Goal: Information Seeking & Learning: Check status

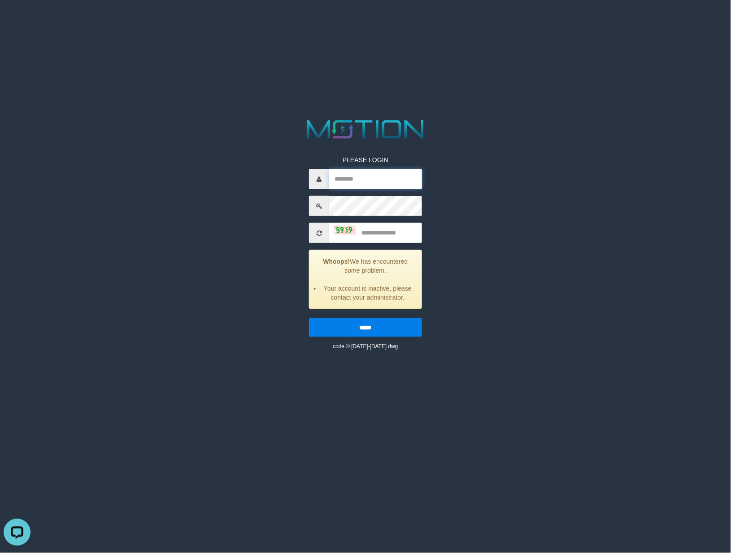
click at [377, 180] on input "text" at bounding box center [375, 179] width 93 height 20
paste input "*********"
type input "*********"
type input "****"
click at [309, 318] on input "*****" at bounding box center [365, 327] width 113 height 19
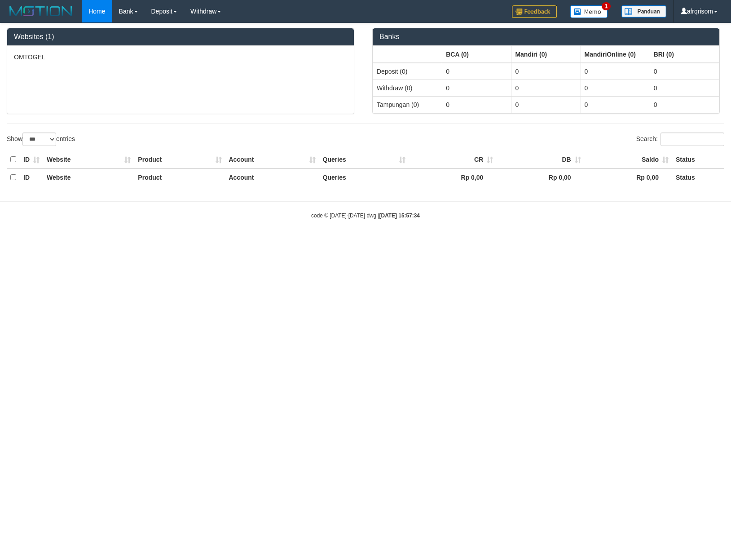
select select "***"
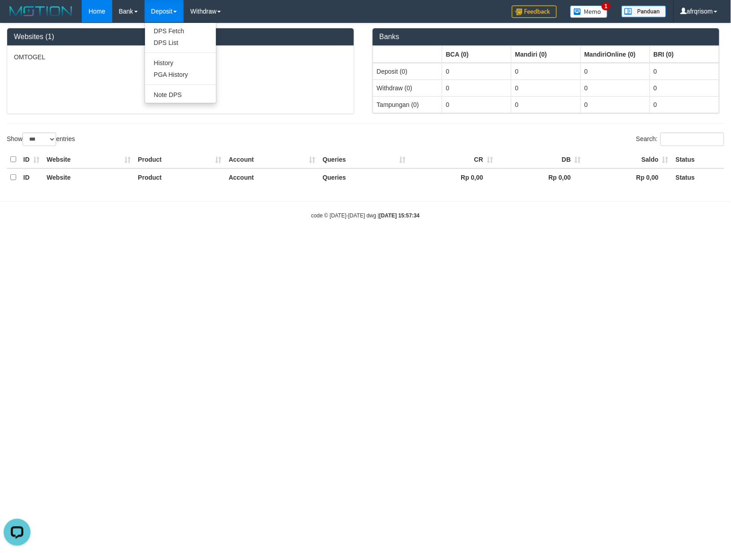
click at [162, 8] on link "Deposit" at bounding box center [164, 11] width 39 height 22
click at [163, 15] on link "Deposit" at bounding box center [164, 11] width 39 height 22
click at [186, 76] on link "PGA History" at bounding box center [180, 75] width 71 height 12
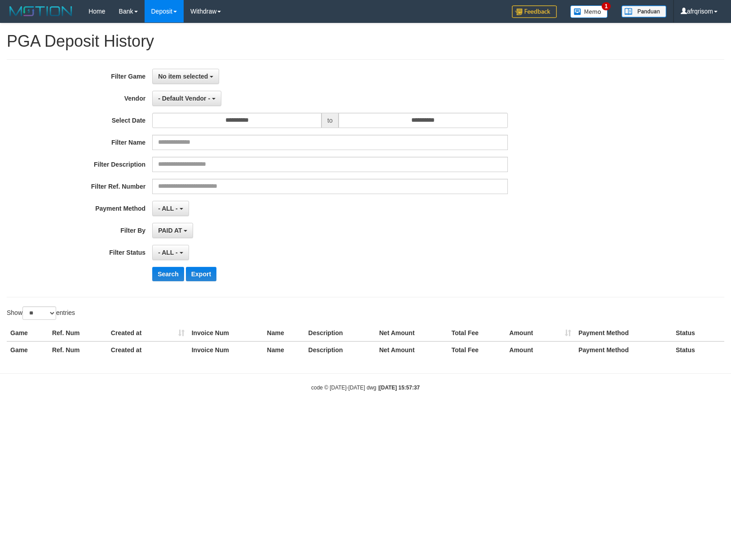
select select
select select "**"
click at [187, 77] on span "No item selected" at bounding box center [183, 76] width 50 height 7
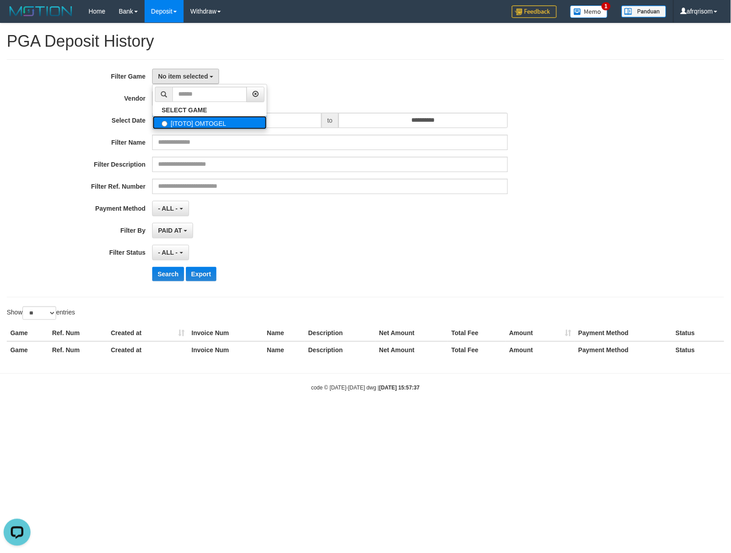
click at [192, 124] on label "[ITOTO] OMTOGEL" at bounding box center [210, 122] width 114 height 13
select select "***"
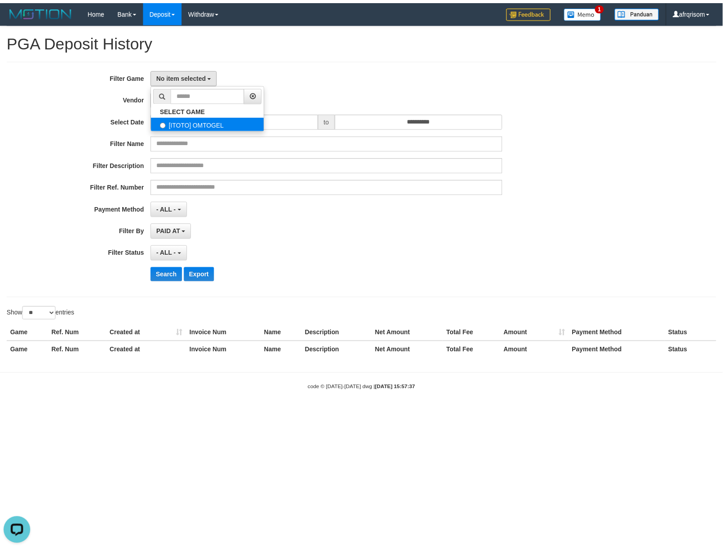
scroll to position [8, 0]
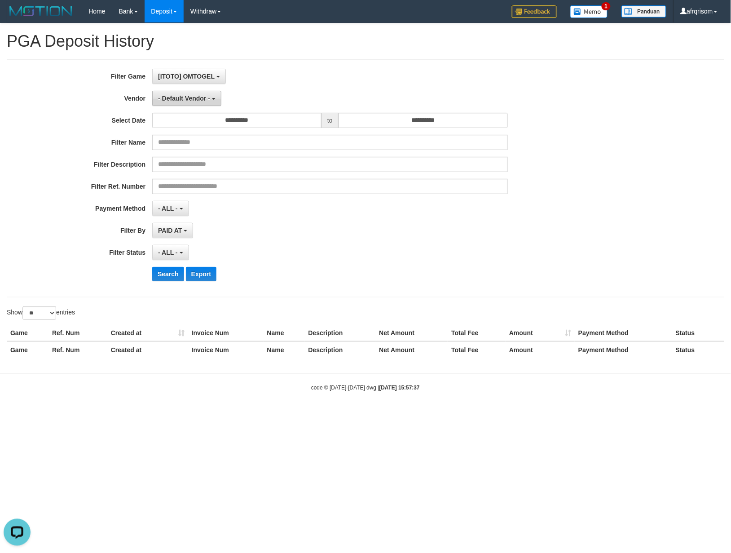
click at [174, 97] on span "- Default Vendor -" at bounding box center [184, 98] width 52 height 7
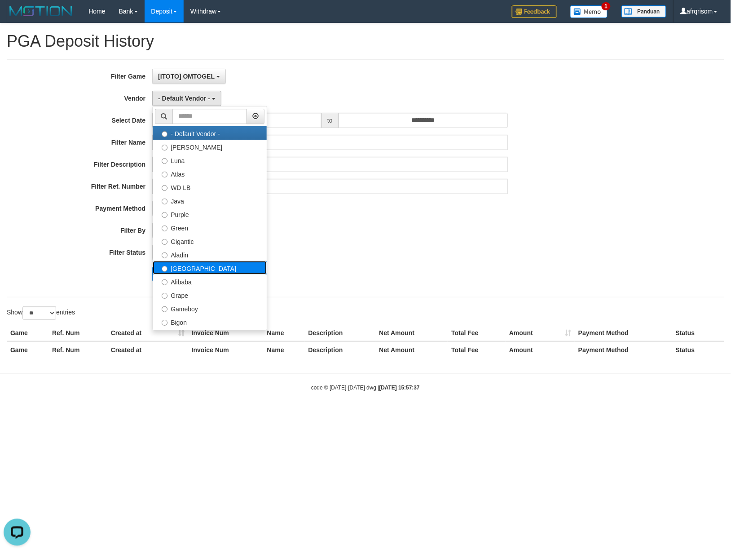
click at [168, 270] on label "[GEOGRAPHIC_DATA]" at bounding box center [210, 267] width 114 height 13
select select "**********"
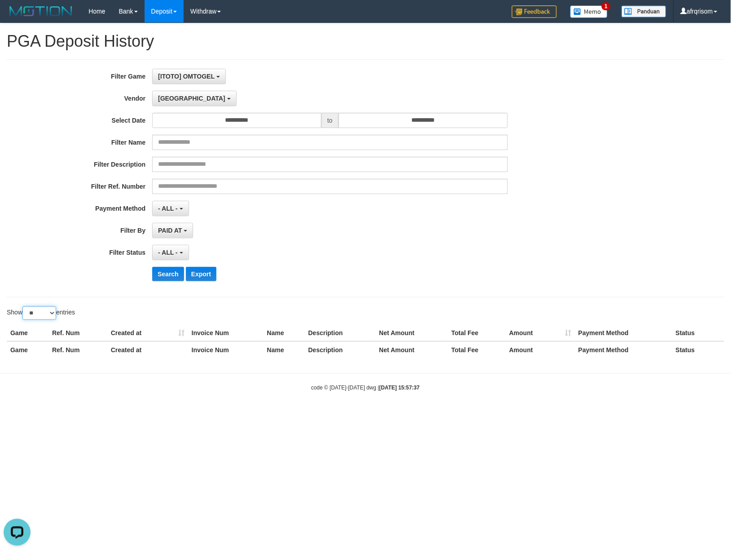
click at [44, 319] on select "** ** ** ***" at bounding box center [39, 312] width 34 height 13
select select "***"
click at [24, 308] on select "** ** ** ***" at bounding box center [39, 312] width 34 height 13
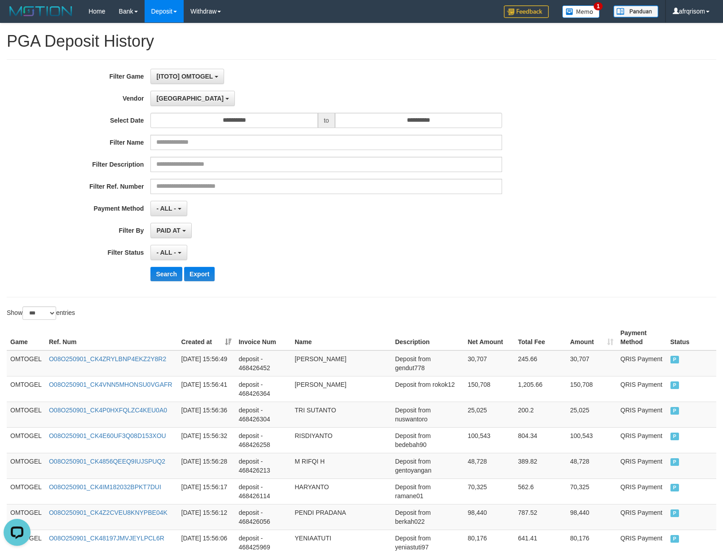
click at [230, 345] on th "Created at" at bounding box center [207, 338] width 58 height 26
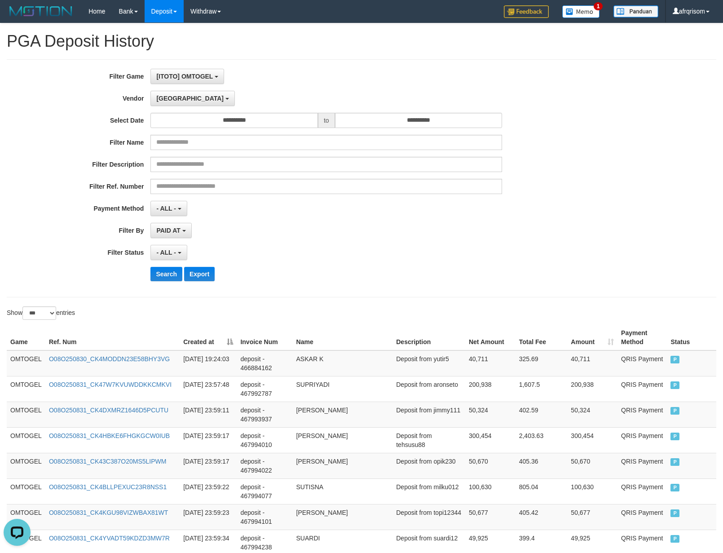
click at [230, 342] on th "Created at" at bounding box center [208, 338] width 57 height 26
click at [230, 342] on th "Created at" at bounding box center [207, 338] width 58 height 26
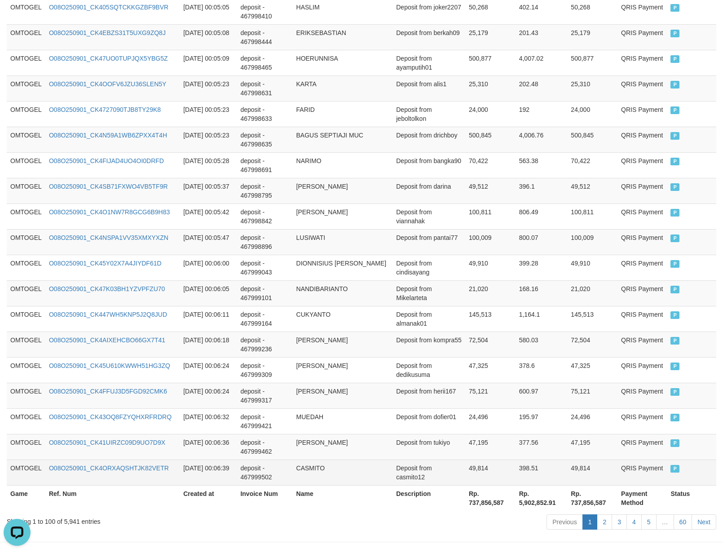
scroll to position [2467, 0]
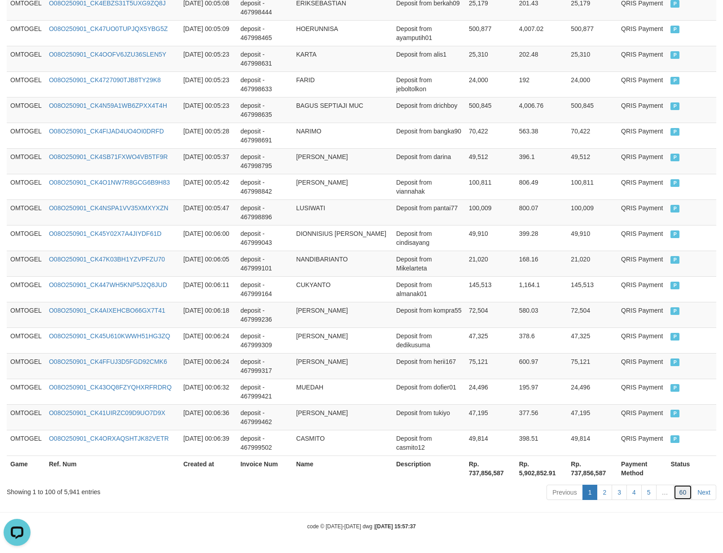
click at [686, 491] on link "60" at bounding box center [683, 492] width 19 height 15
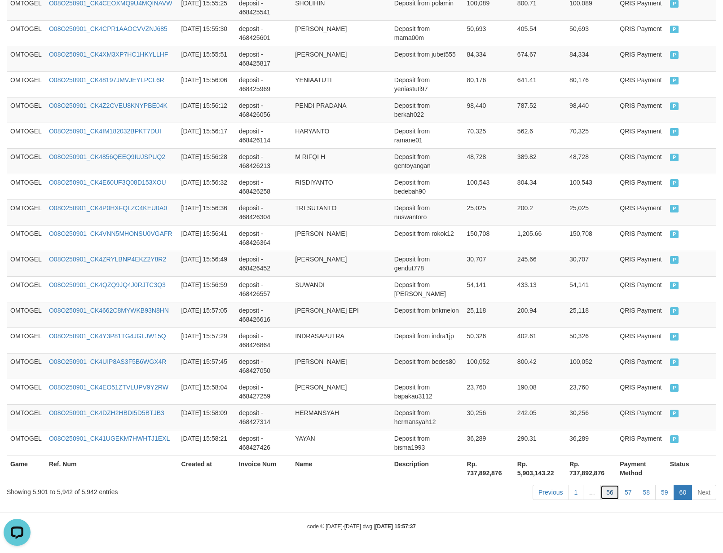
click at [612, 494] on link "56" at bounding box center [610, 492] width 19 height 15
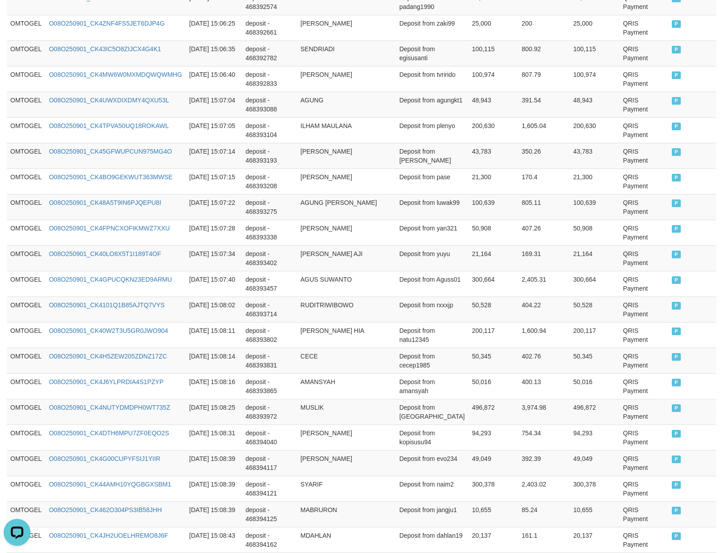
scroll to position [2467, 0]
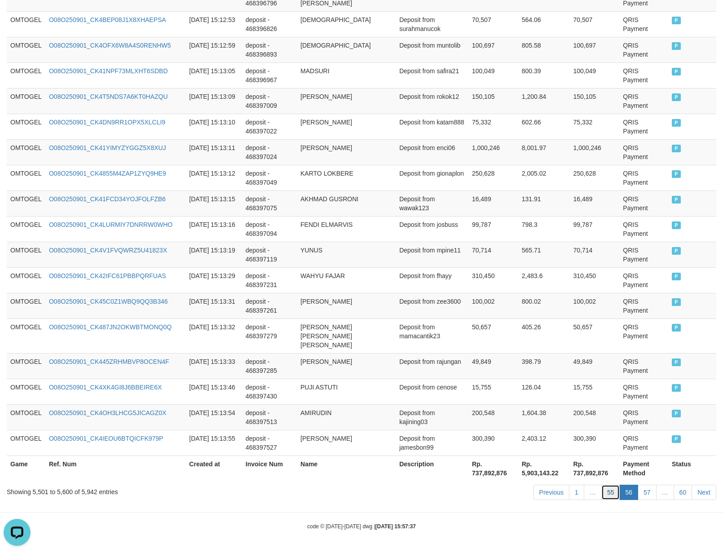
click at [603, 489] on link "55" at bounding box center [611, 492] width 19 height 15
click at [602, 485] on link "55" at bounding box center [611, 492] width 19 height 15
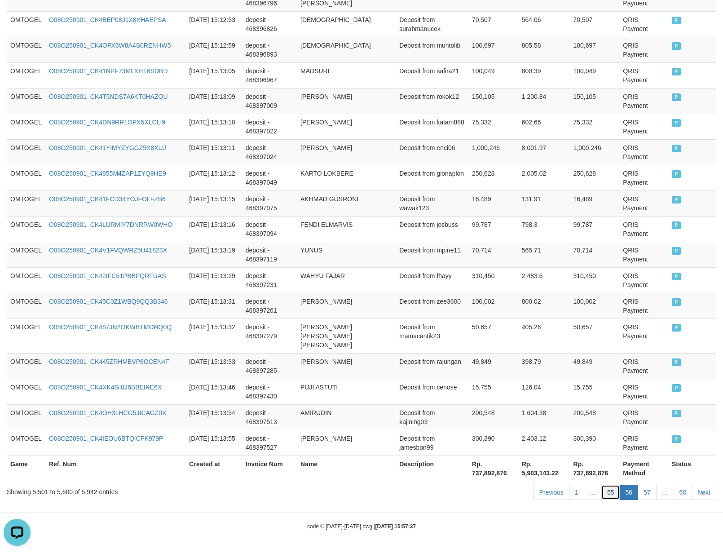
click at [602, 485] on link "55" at bounding box center [611, 492] width 19 height 15
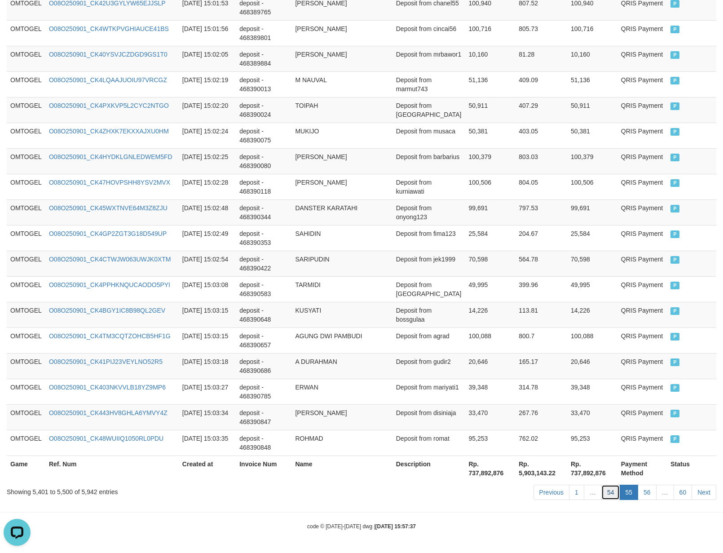
click at [609, 495] on link "54" at bounding box center [611, 492] width 19 height 15
click at [602, 485] on link "54" at bounding box center [611, 492] width 19 height 15
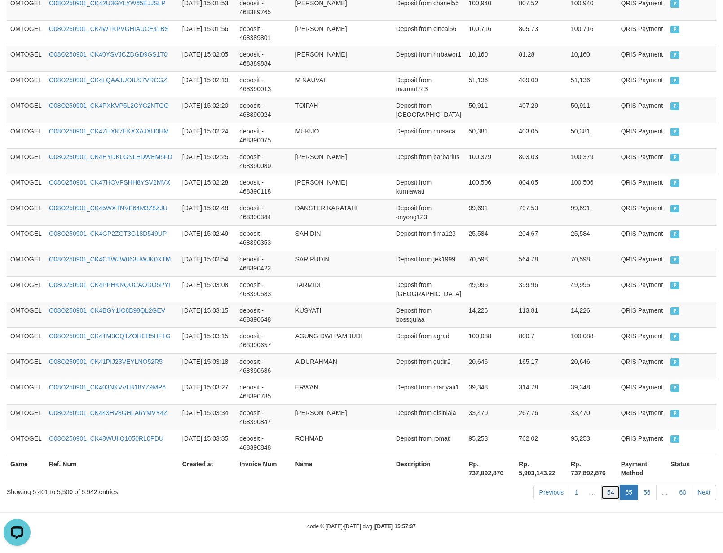
click at [602, 485] on link "54" at bounding box center [611, 492] width 19 height 15
click link "54" at bounding box center [611, 492] width 19 height 15
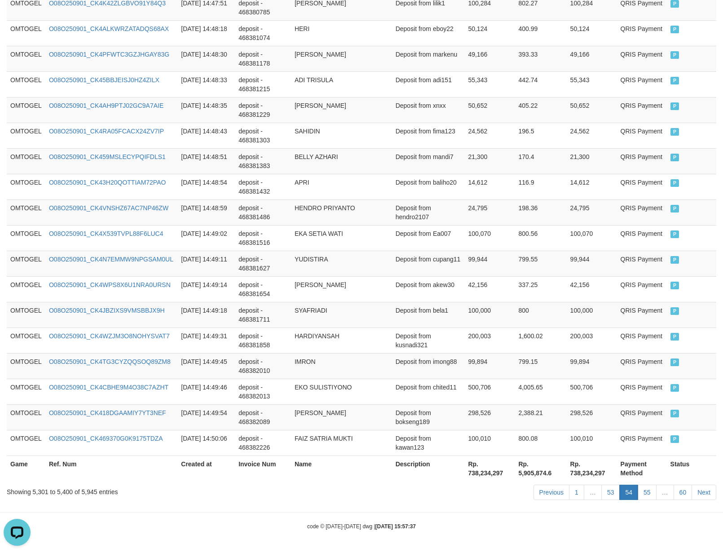
click at [602, 485] on link "53" at bounding box center [611, 492] width 19 height 15
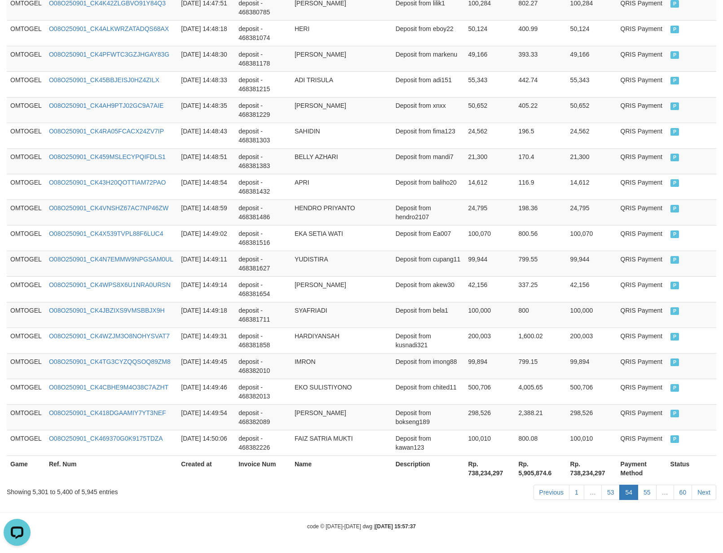
click at [602, 485] on link "53" at bounding box center [611, 492] width 19 height 15
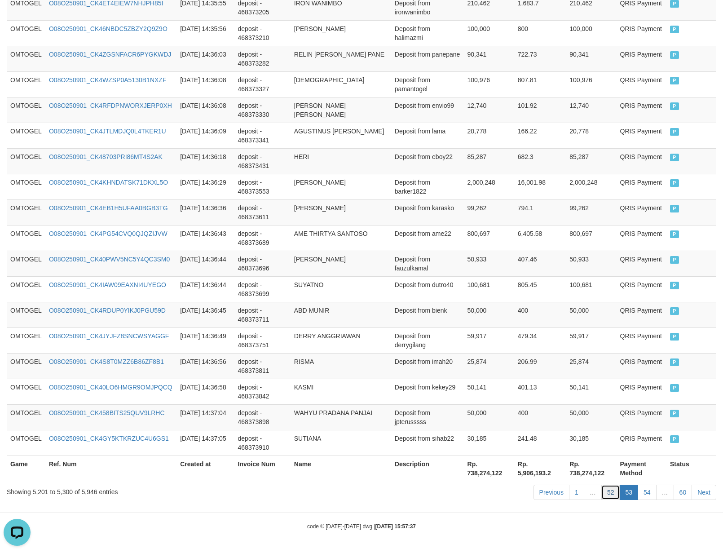
click at [610, 490] on link "52" at bounding box center [611, 492] width 19 height 15
click at [602, 485] on link "52" at bounding box center [611, 492] width 19 height 15
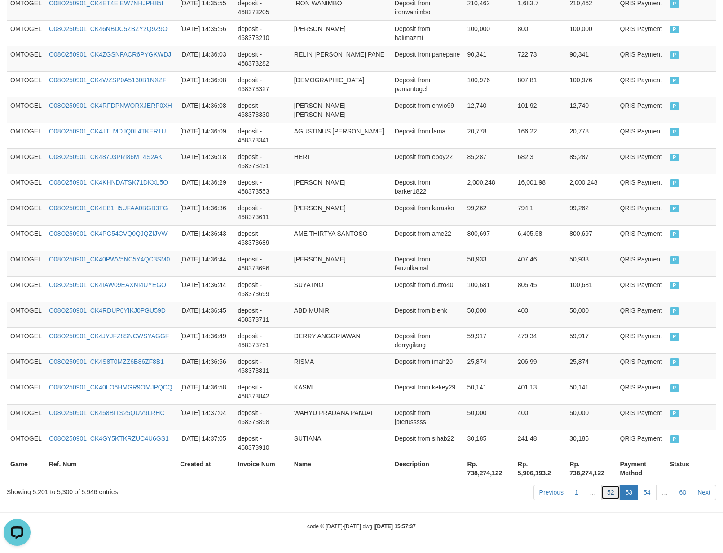
click at [602, 485] on link "52" at bounding box center [611, 492] width 19 height 15
click link "52" at bounding box center [611, 492] width 19 height 15
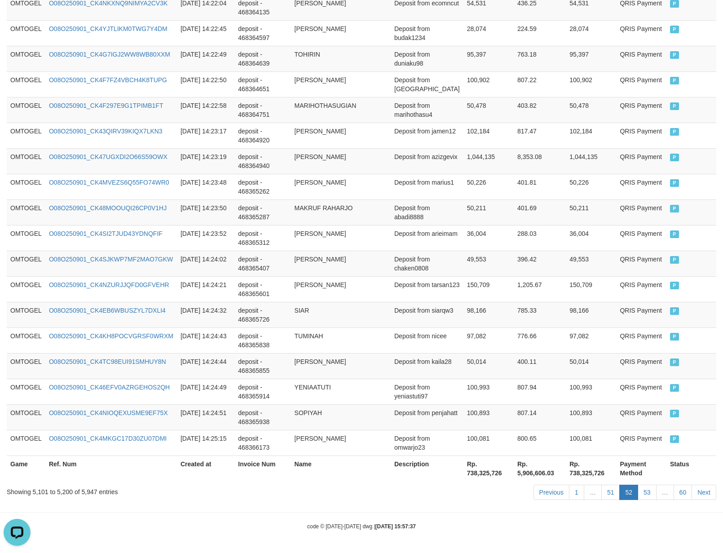
click at [602, 485] on link "51" at bounding box center [611, 492] width 19 height 15
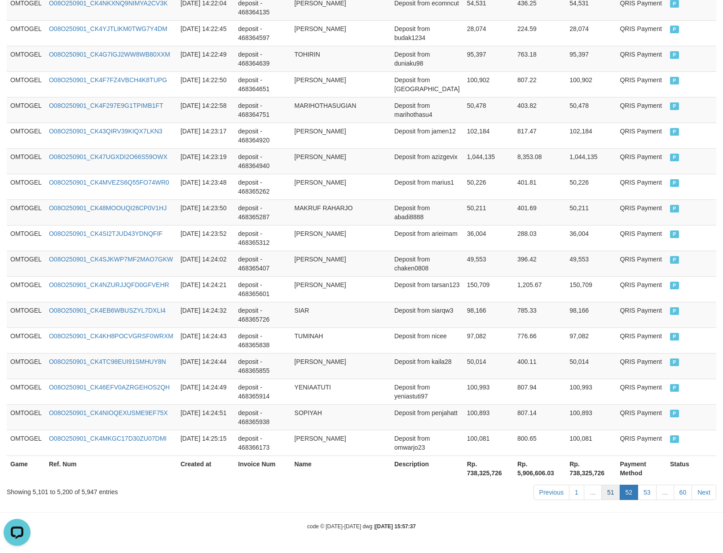
click at [602, 485] on link "51" at bounding box center [611, 492] width 19 height 15
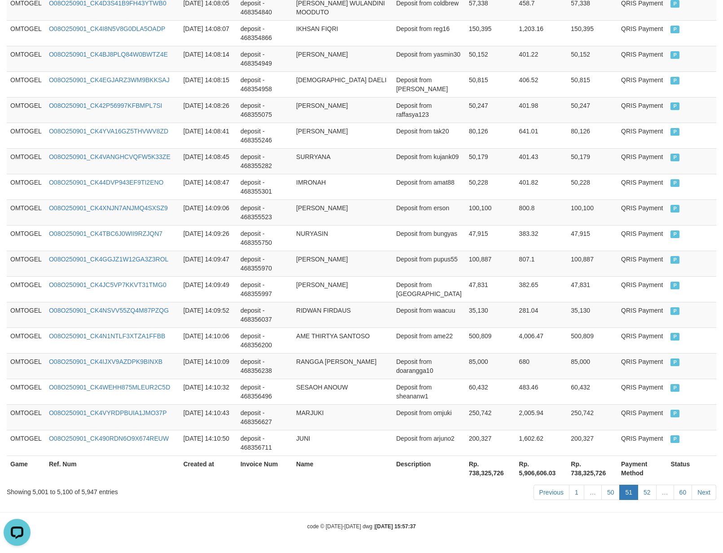
click at [602, 485] on link "50" at bounding box center [611, 492] width 19 height 15
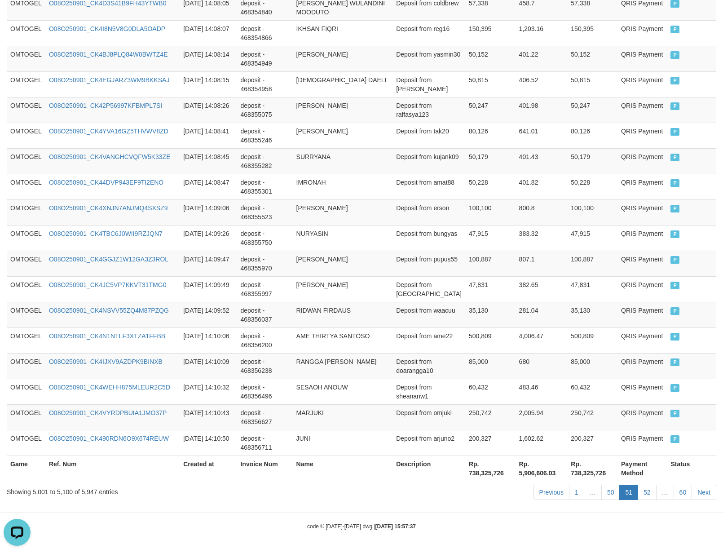
click at [602, 485] on link "50" at bounding box center [611, 492] width 19 height 15
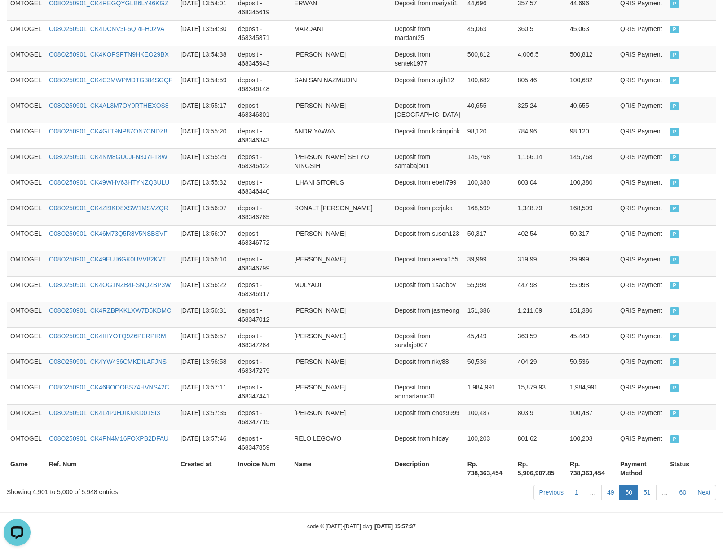
click at [602, 485] on link "49" at bounding box center [611, 492] width 19 height 15
click at [609, 490] on link "49" at bounding box center [611, 492] width 19 height 15
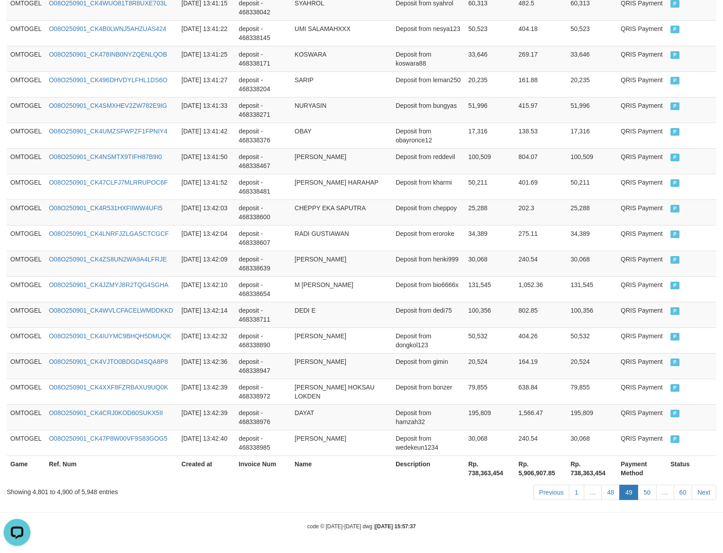
click at [602, 485] on link "48" at bounding box center [611, 492] width 19 height 15
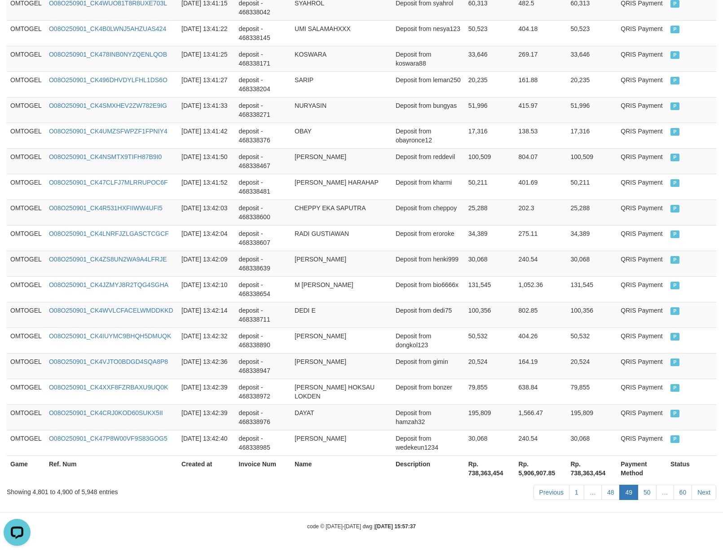
click at [602, 485] on link "48" at bounding box center [611, 492] width 19 height 15
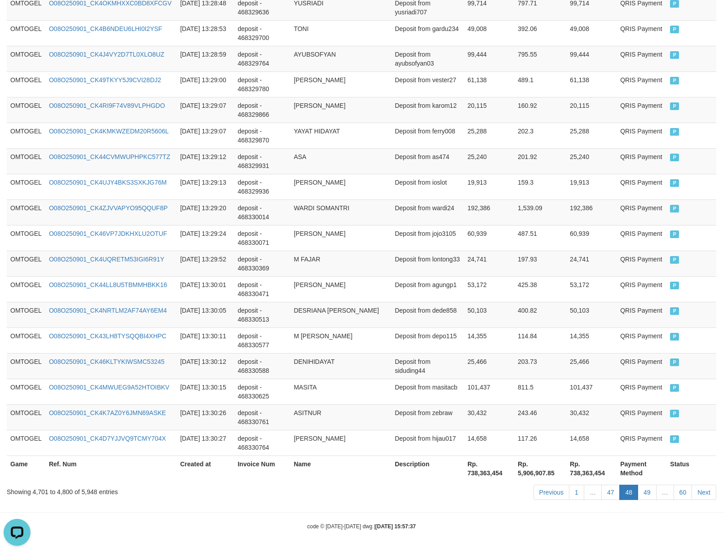
click at [602, 485] on link "47" at bounding box center [611, 492] width 19 height 15
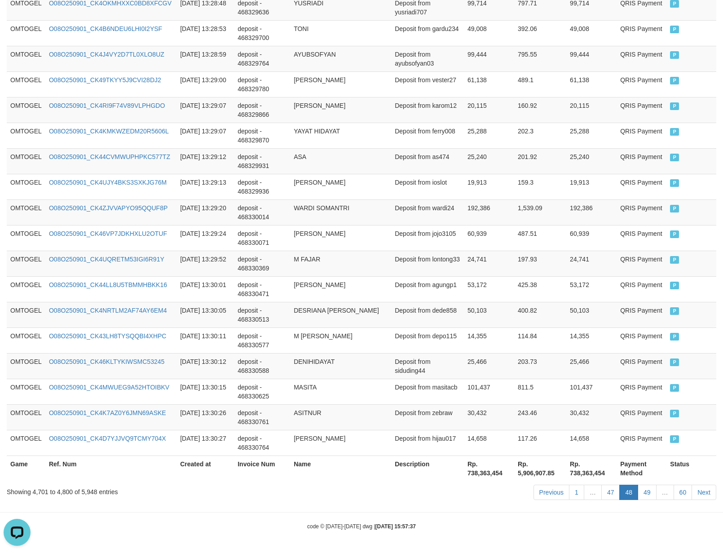
click at [602, 485] on link "47" at bounding box center [611, 492] width 19 height 15
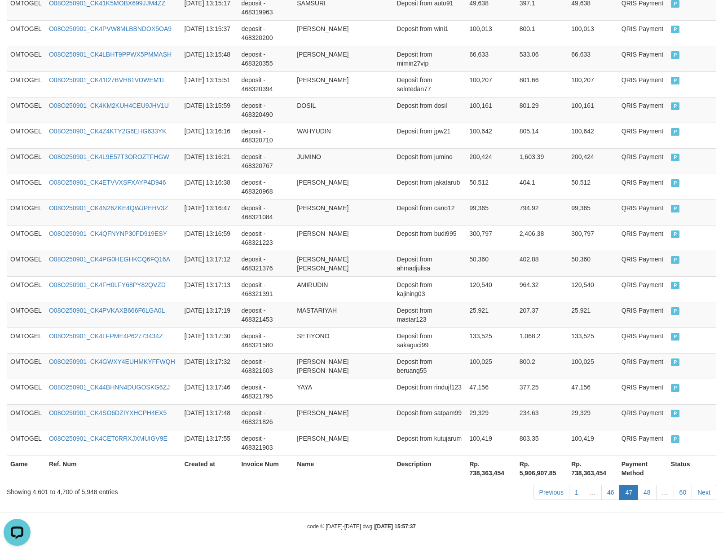
click at [602, 485] on link "46" at bounding box center [611, 492] width 19 height 15
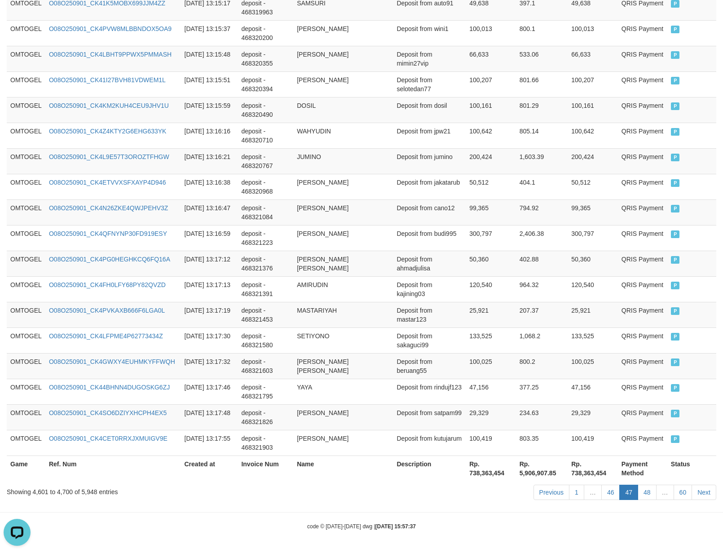
click at [602, 485] on link "46" at bounding box center [611, 492] width 19 height 15
click link "46" at bounding box center [611, 492] width 19 height 15
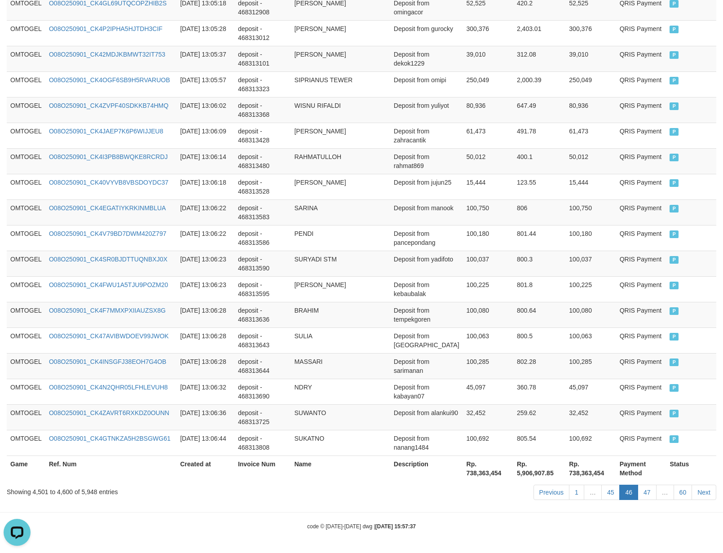
click at [602, 485] on link "45" at bounding box center [611, 492] width 19 height 15
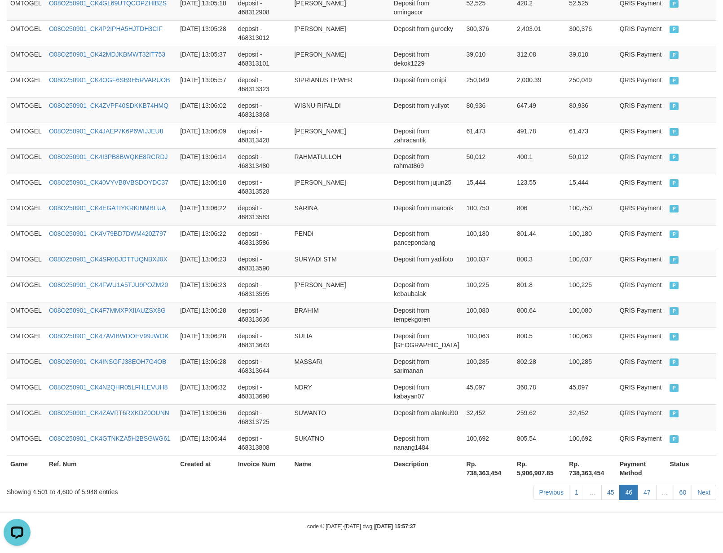
click at [602, 485] on link "45" at bounding box center [611, 492] width 19 height 15
click link "45" at bounding box center [611, 492] width 19 height 15
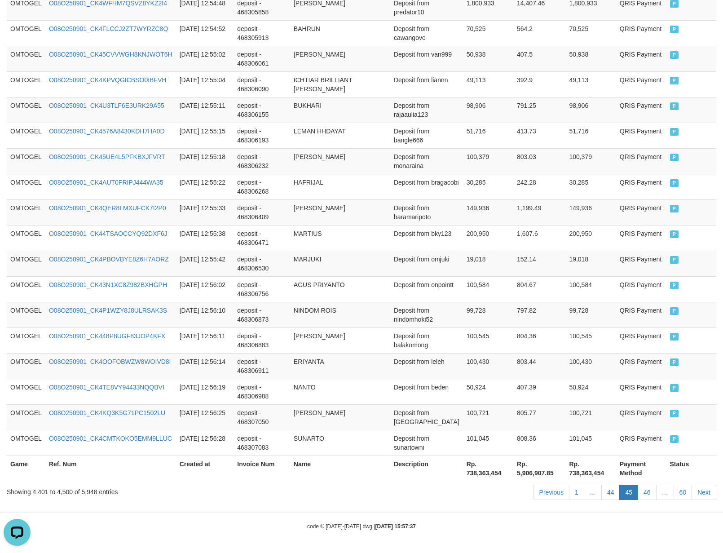
click at [602, 485] on link "44" at bounding box center [611, 492] width 19 height 15
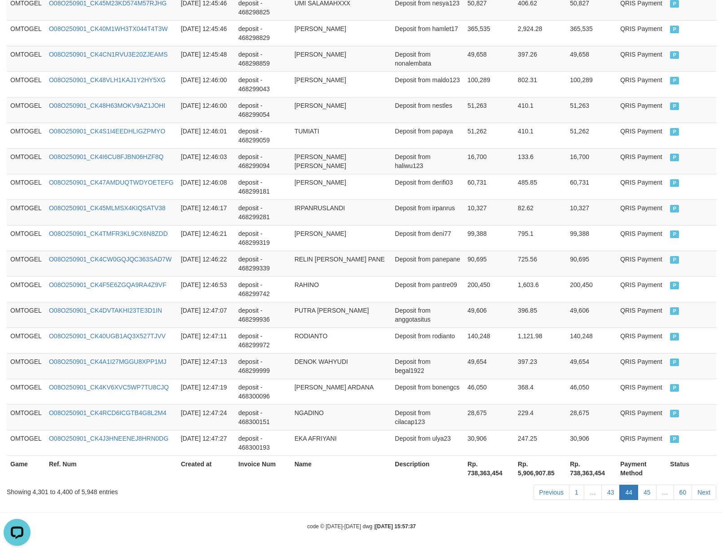
click at [602, 485] on link "43" at bounding box center [611, 492] width 19 height 15
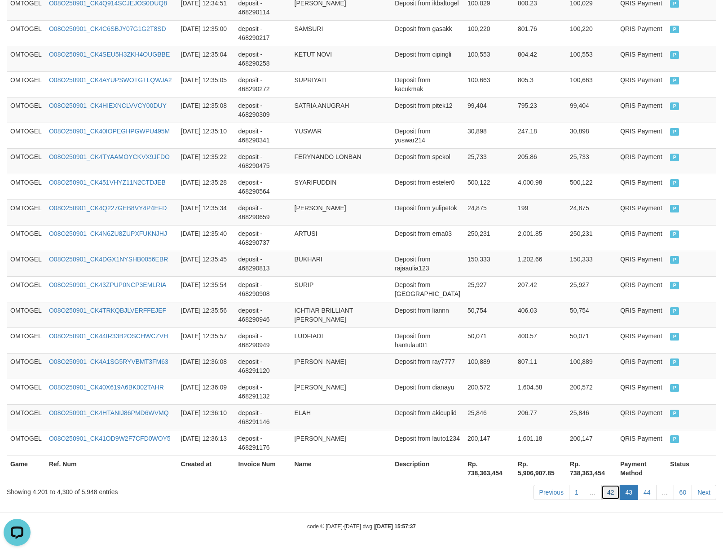
click at [602, 486] on link "42" at bounding box center [611, 492] width 19 height 15
click at [602, 485] on link "42" at bounding box center [611, 492] width 19 height 15
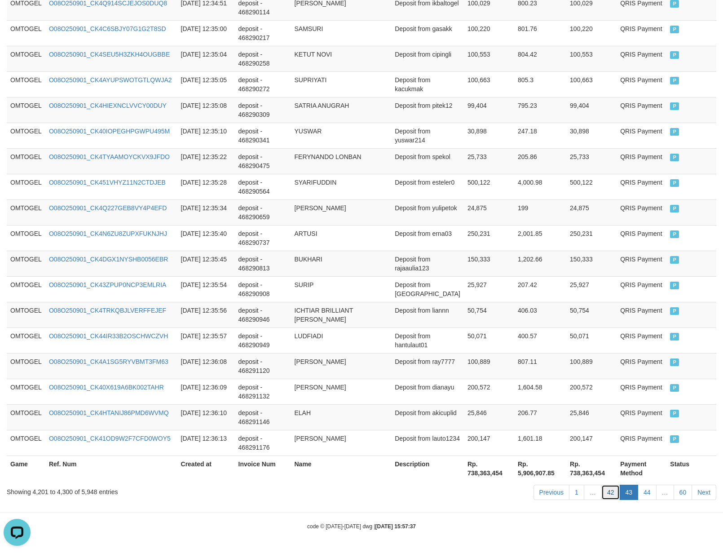
click at [602, 485] on link "42" at bounding box center [611, 492] width 19 height 15
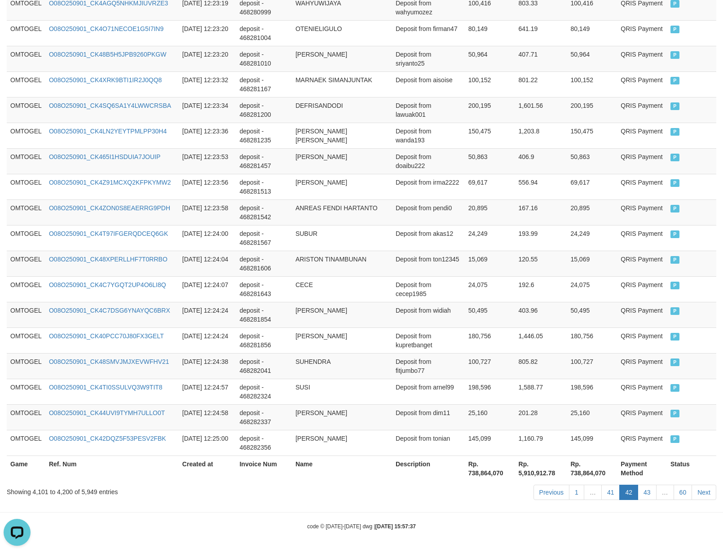
click at [602, 485] on link "41" at bounding box center [611, 492] width 19 height 15
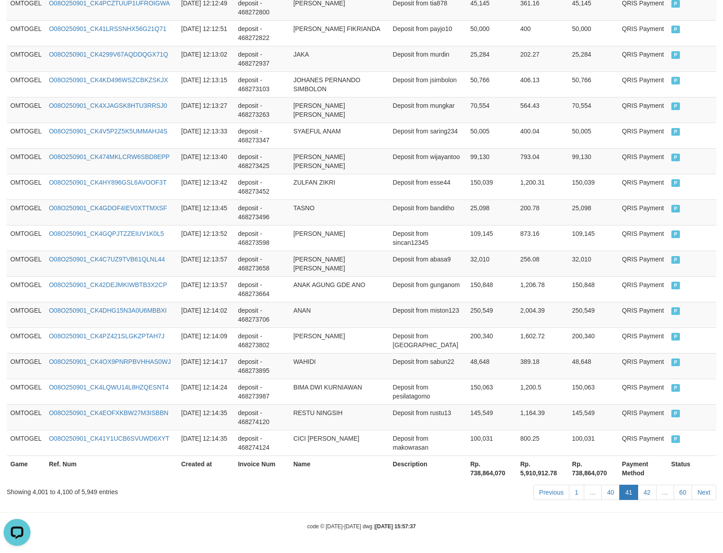
click at [602, 485] on link "40" at bounding box center [611, 492] width 19 height 15
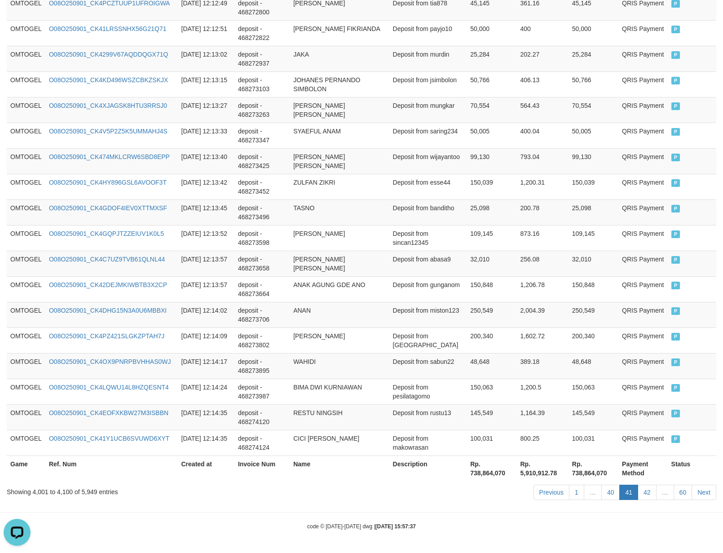
click at [602, 485] on link "40" at bounding box center [611, 492] width 19 height 15
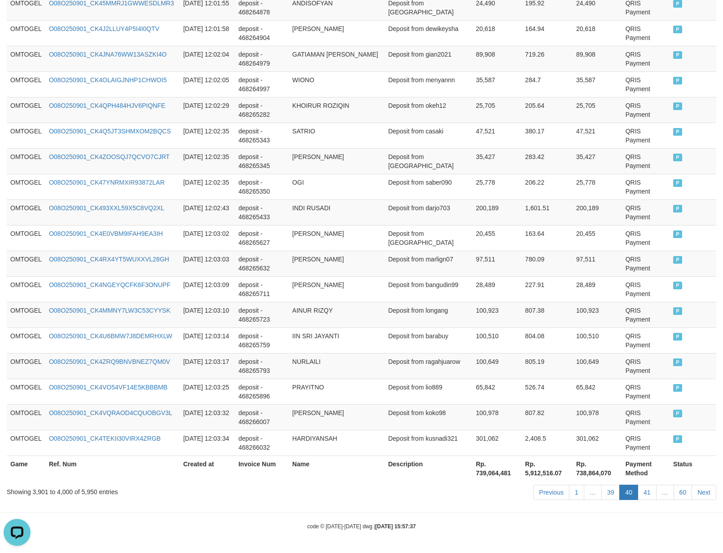
click at [602, 485] on link "39" at bounding box center [611, 492] width 19 height 15
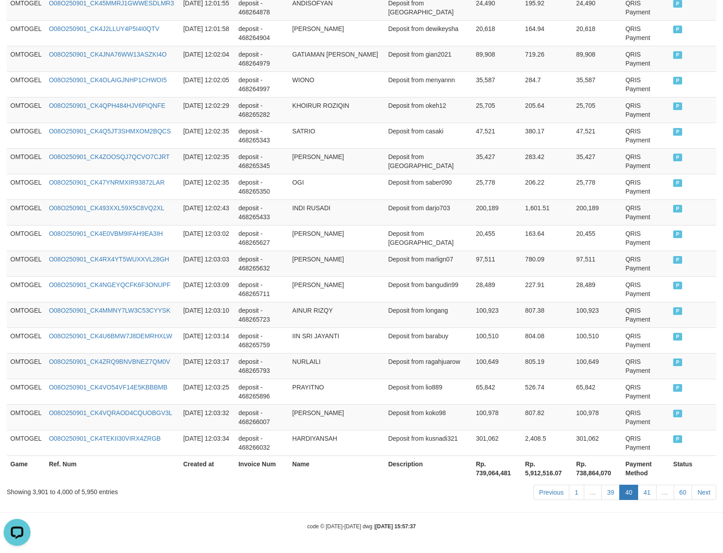
click at [602, 485] on link "39" at bounding box center [611, 492] width 19 height 15
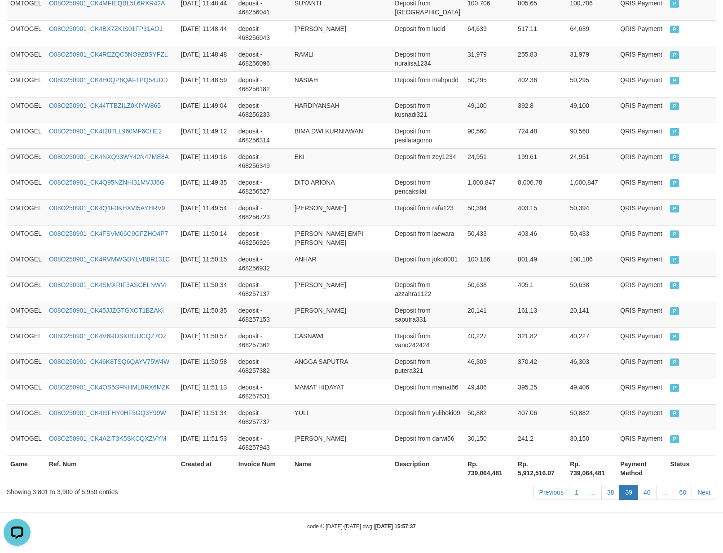
click at [602, 485] on link "38" at bounding box center [611, 492] width 19 height 15
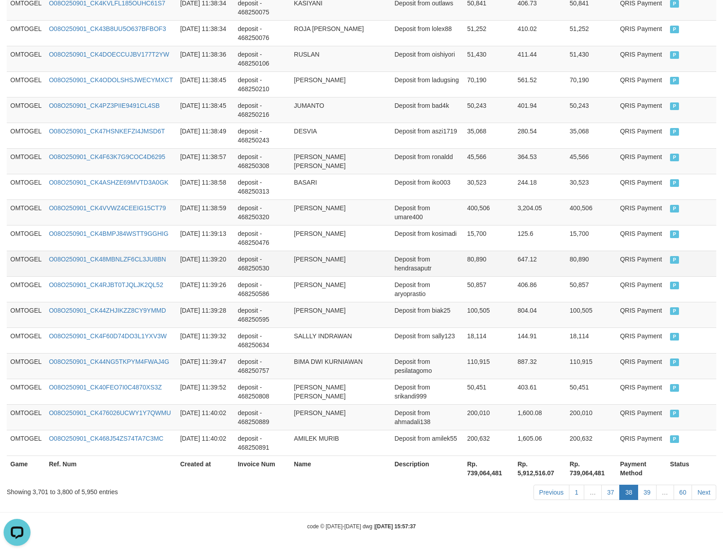
click at [369, 261] on td "[PERSON_NAME]" at bounding box center [341, 264] width 101 height 26
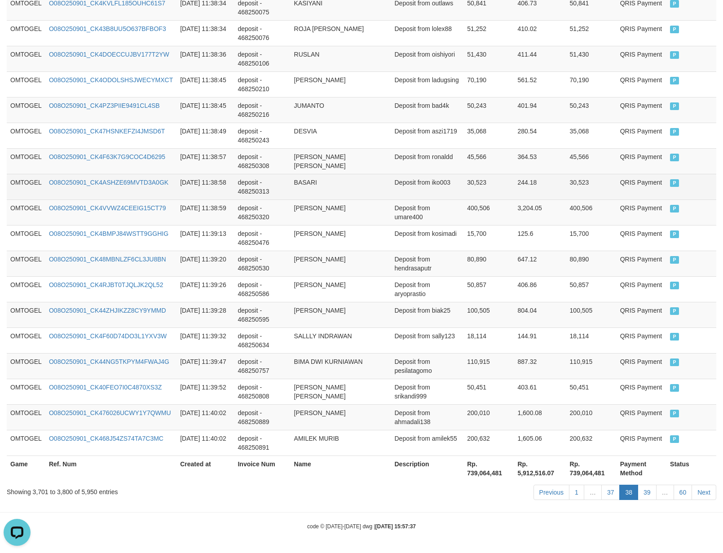
click at [474, 195] on td "30,523" at bounding box center [489, 187] width 50 height 26
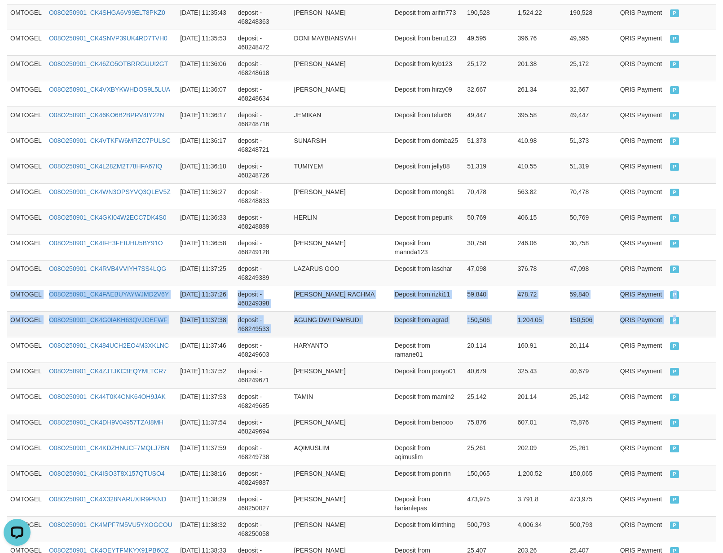
drag, startPoint x: 10, startPoint y: 309, endPoint x: 715, endPoint y: 333, distance: 705.3
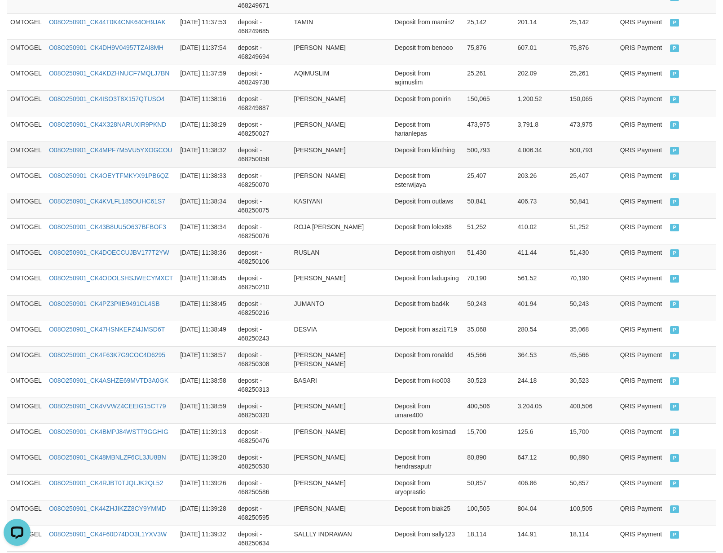
click at [443, 167] on td "Deposit from klinthing" at bounding box center [427, 155] width 73 height 26
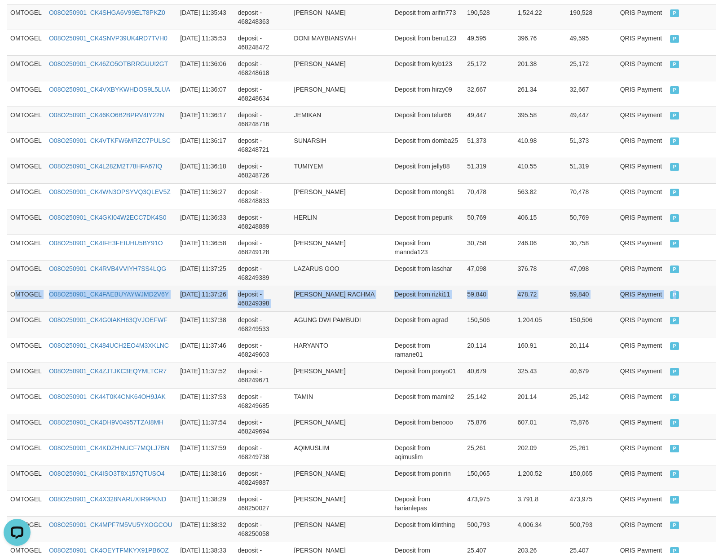
drag, startPoint x: 17, startPoint y: 301, endPoint x: 715, endPoint y: 300, distance: 698.2
click at [715, 300] on tr "OMTOGEL O08O250901_CK4FAEBUYAYWJMD2V6Y [DATE] 11:37:26 deposit - 468249398 [PER…" at bounding box center [362, 299] width 710 height 26
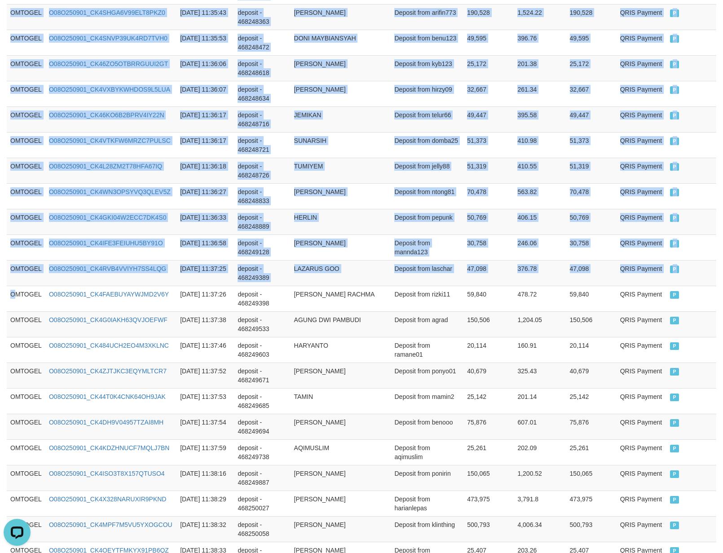
drag, startPoint x: 198, startPoint y: 304, endPoint x: 750, endPoint y: 308, distance: 552.6
copy table "Game Ref. Num Created at Invoice Num Name Description Net Amount Total Fee Amou…"
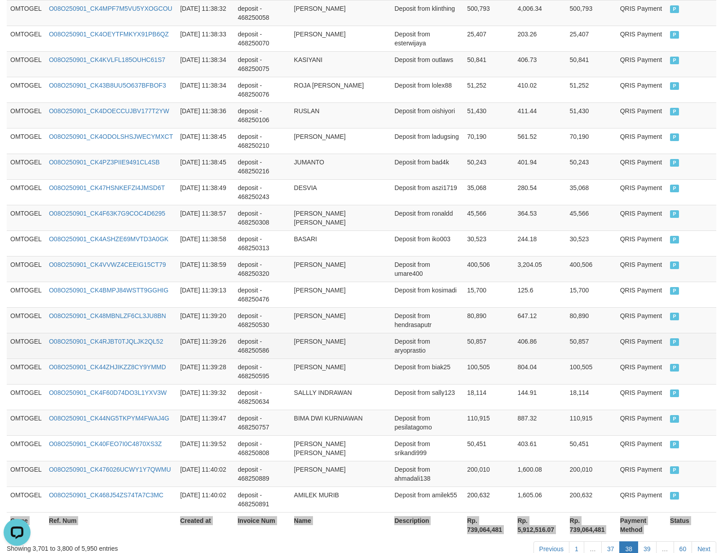
scroll to position [2467, 0]
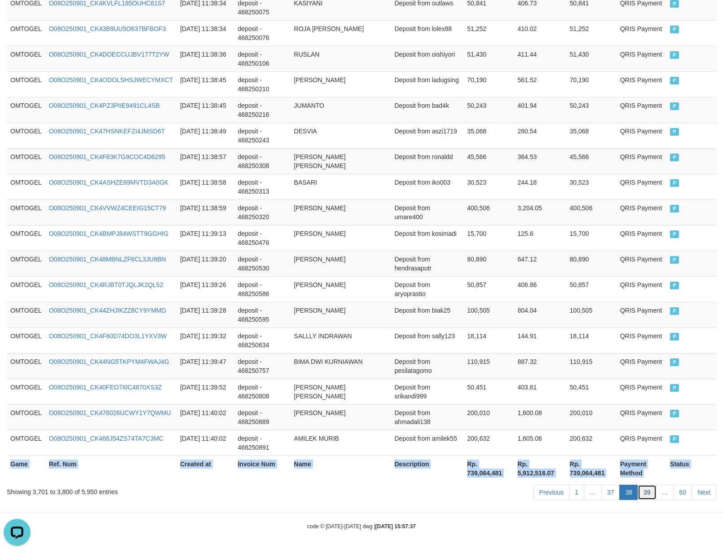
click at [648, 493] on link "39" at bounding box center [647, 492] width 19 height 15
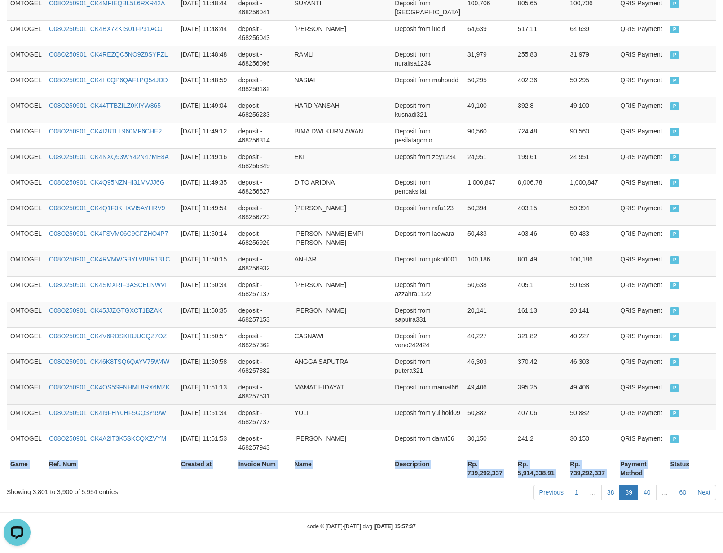
copy table "Game Ref. Num Created at Invoice Num Name Description Net Amount Total Fee Amou…"
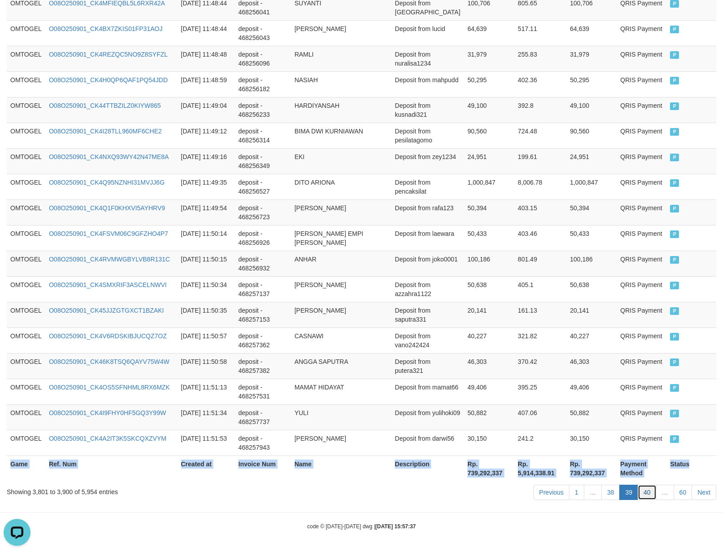
click at [645, 496] on link "40" at bounding box center [647, 492] width 19 height 15
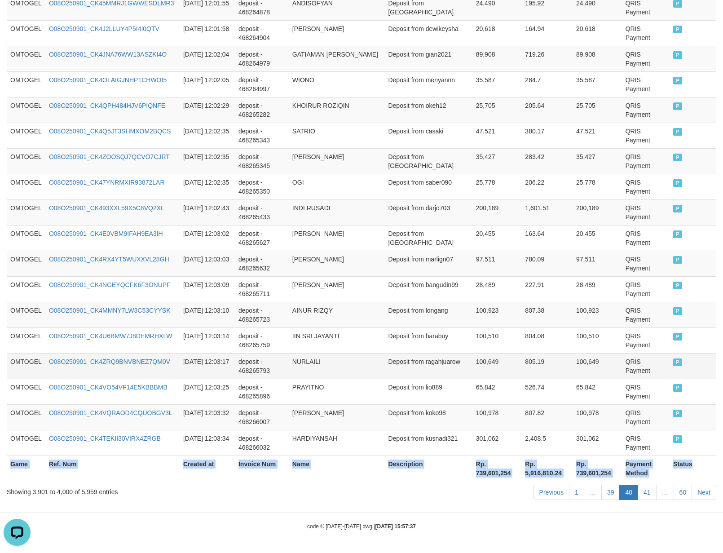
copy table "Game Ref. Num Created at Invoice Num Name Description Net Amount Total Fee Amou…"
click at [646, 493] on link "41" at bounding box center [647, 492] width 19 height 15
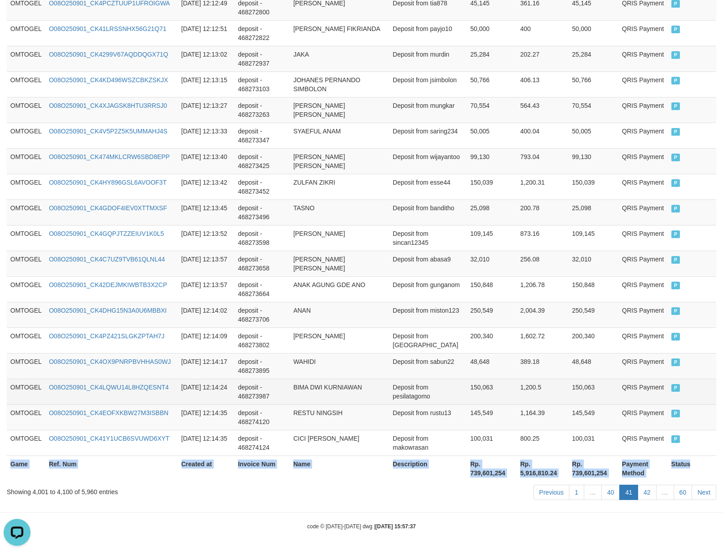
copy table "Game Ref. Num Created at Invoice Num Name Description Net Amount Total Fee Amou…"
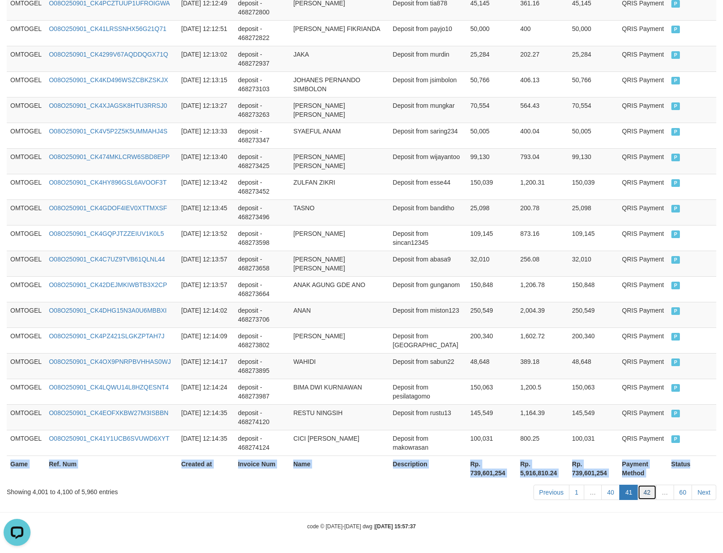
click at [651, 495] on link "42" at bounding box center [647, 492] width 19 height 15
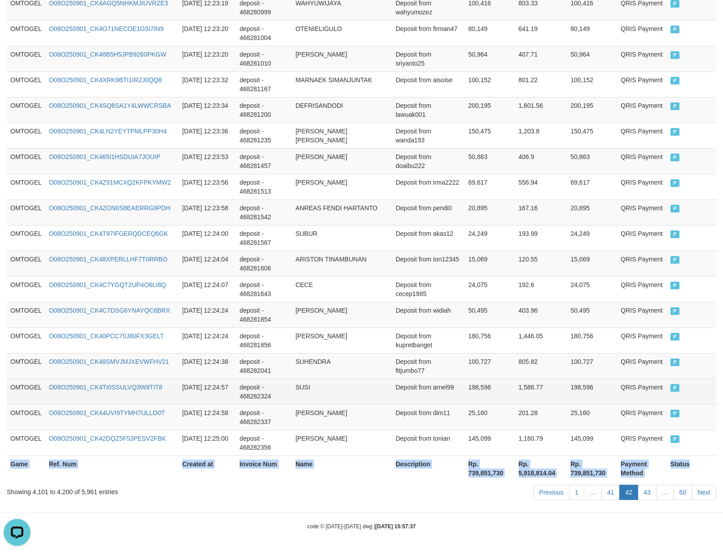
copy table "Game Ref. Num Created at Invoice Num Name Description Net Amount Total Fee Amou…"
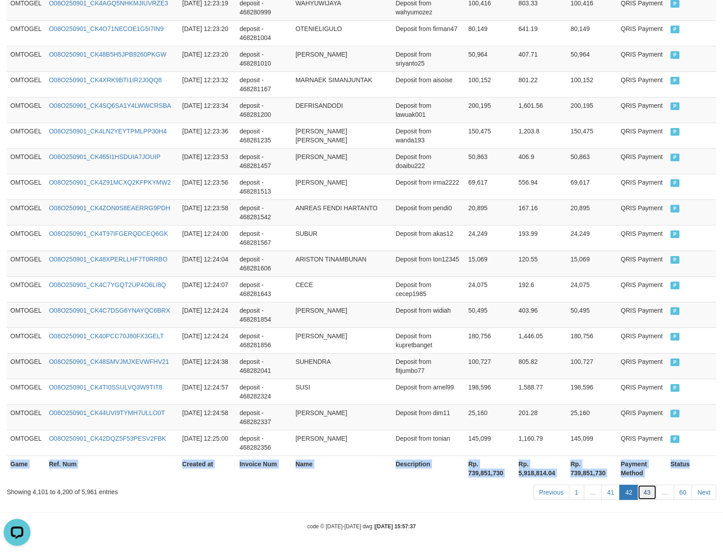
click at [651, 492] on link "43" at bounding box center [647, 492] width 19 height 15
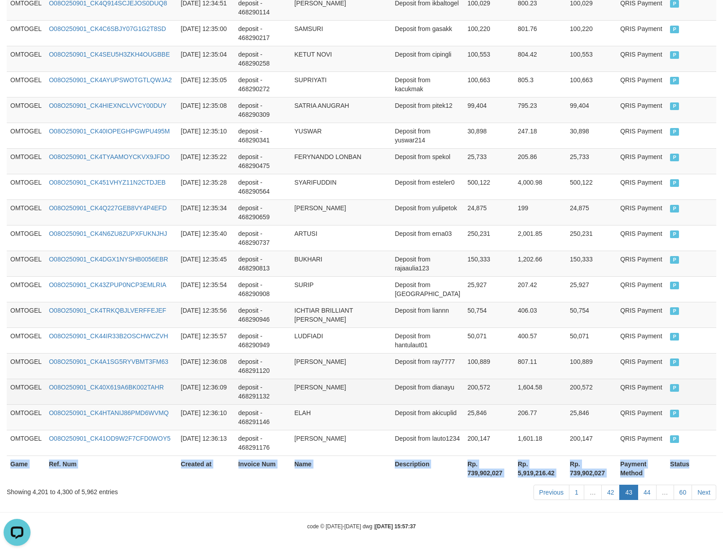
copy table "Game Ref. Num Created at Invoice Num Name Description Net Amount Total Fee Amou…"
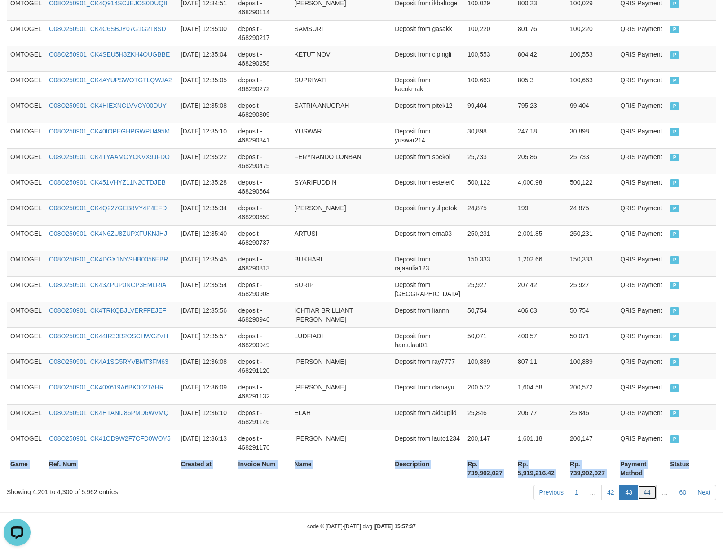
click at [644, 495] on link "44" at bounding box center [647, 492] width 19 height 15
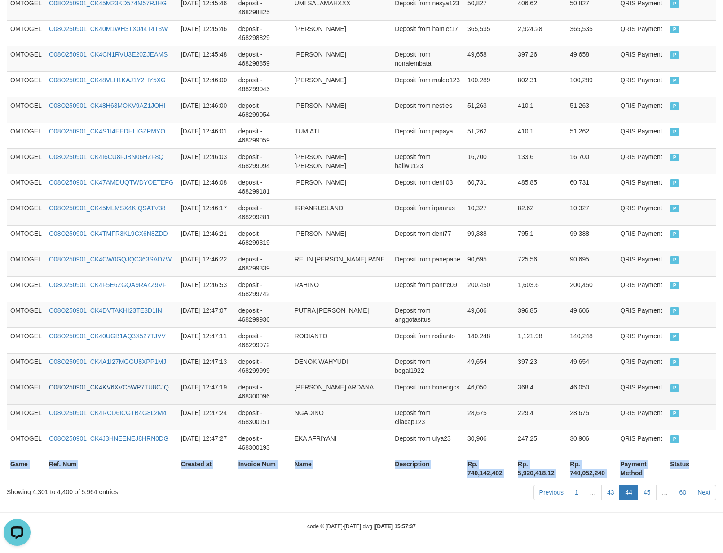
copy table "Game Ref. Num Created at Invoice Num Name Description Net Amount Total Fee Amou…"
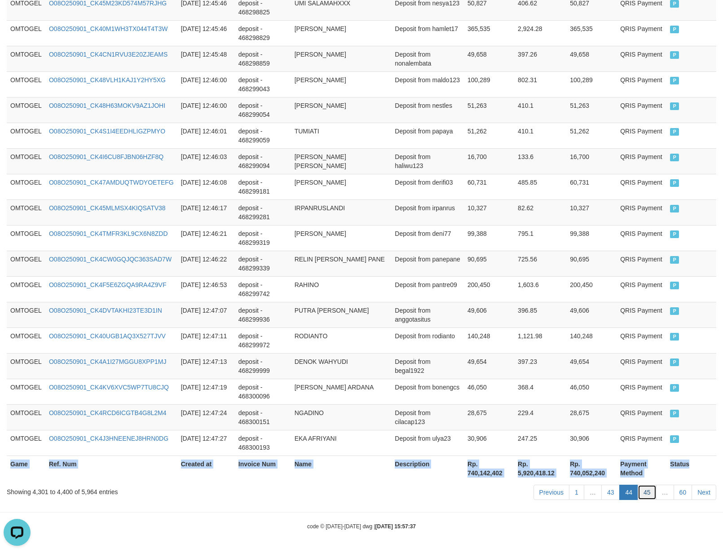
click at [647, 495] on link "45" at bounding box center [647, 492] width 19 height 15
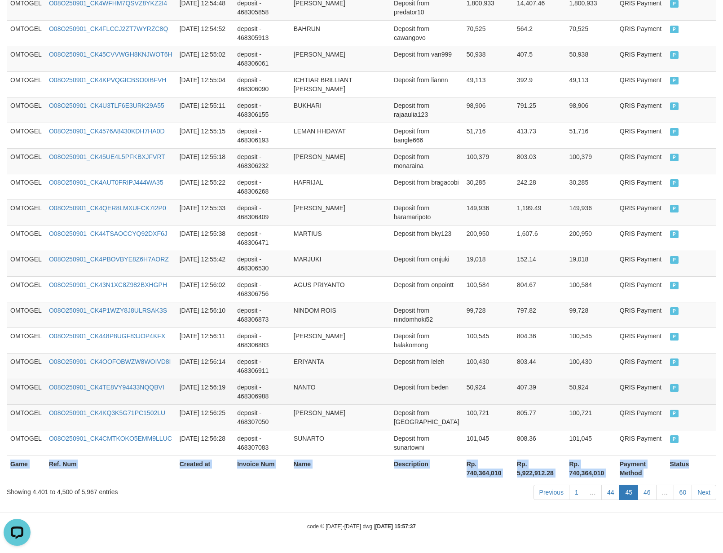
copy table "Game Ref. Num Created at Invoice Num Name Description Net Amount Total Fee Amou…"
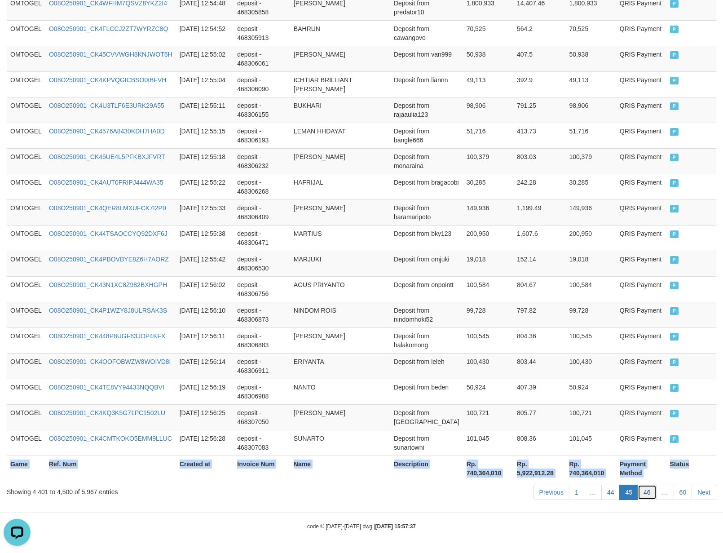
click at [646, 495] on link "46" at bounding box center [647, 492] width 19 height 15
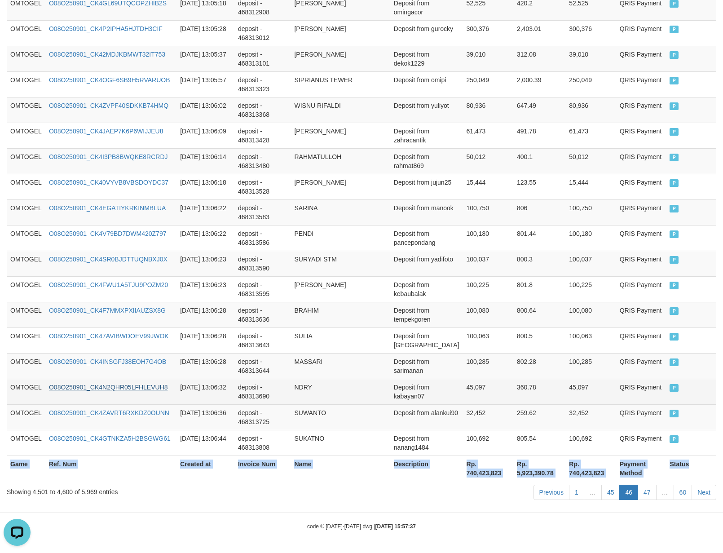
copy table "Game Ref. Num Created at Invoice Num Name Description Net Amount Total Fee Amou…"
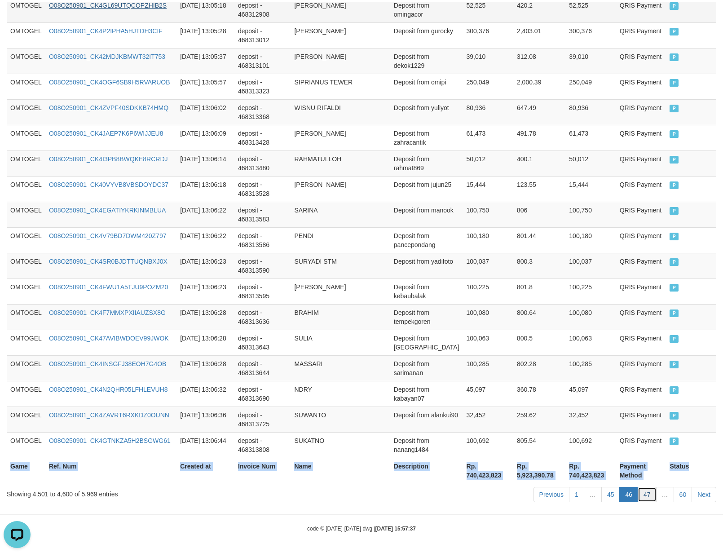
scroll to position [2463, 0]
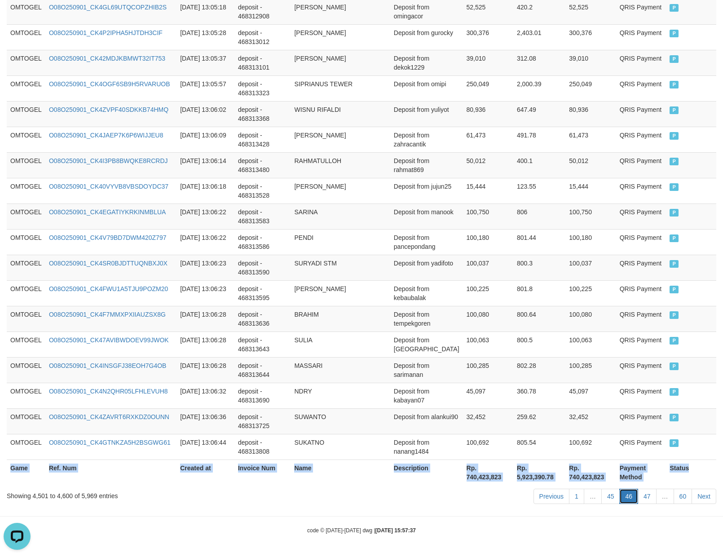
click at [629, 495] on link "46" at bounding box center [629, 496] width 19 height 15
click at [643, 497] on link "47" at bounding box center [647, 496] width 19 height 15
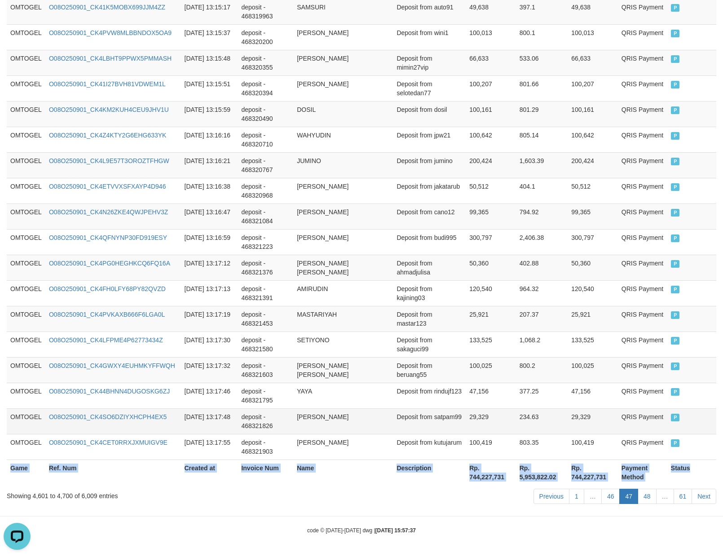
copy table "Game Ref. Num Created at Invoice Num Name Description Net Amount Total Fee Amou…"
click at [651, 500] on link "48" at bounding box center [647, 496] width 19 height 15
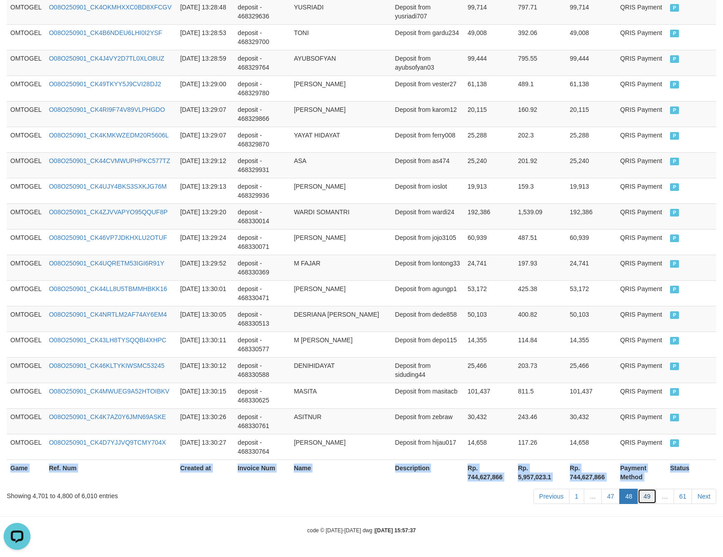
click at [650, 496] on link "49" at bounding box center [647, 496] width 19 height 15
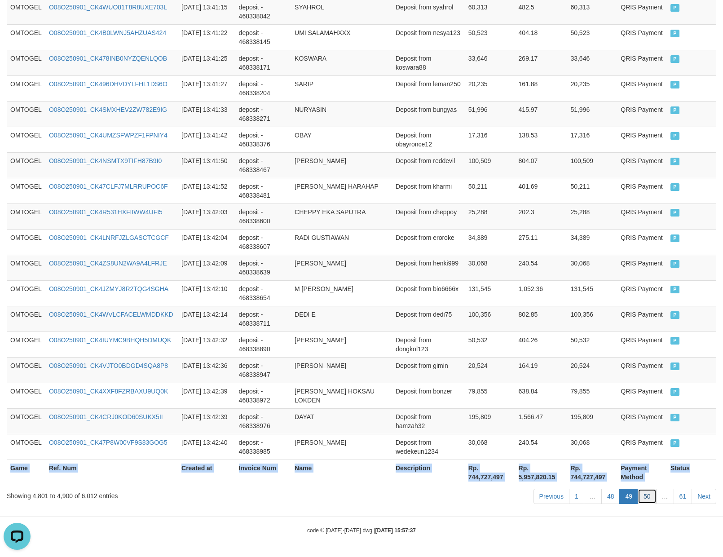
click at [650, 496] on link "50" at bounding box center [647, 496] width 19 height 15
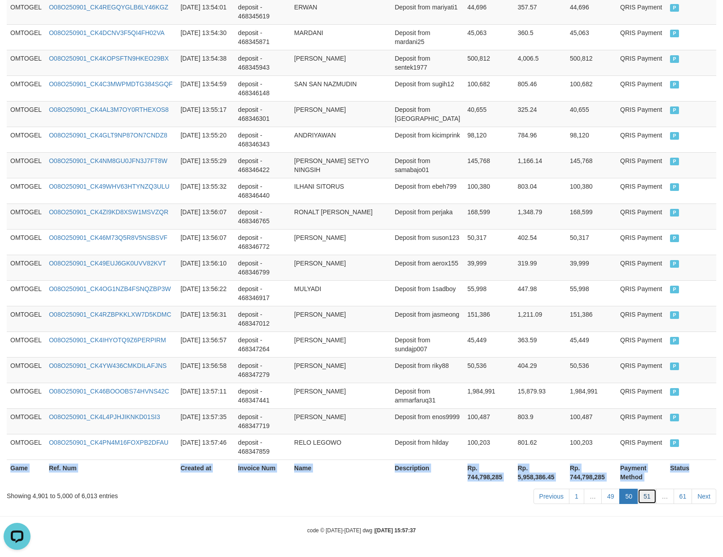
click at [651, 495] on link "51" at bounding box center [647, 496] width 19 height 15
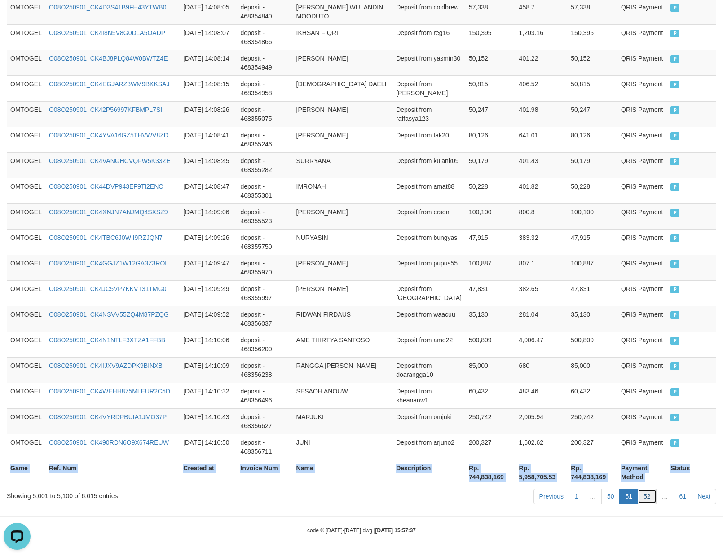
click at [650, 495] on link "52" at bounding box center [647, 496] width 19 height 15
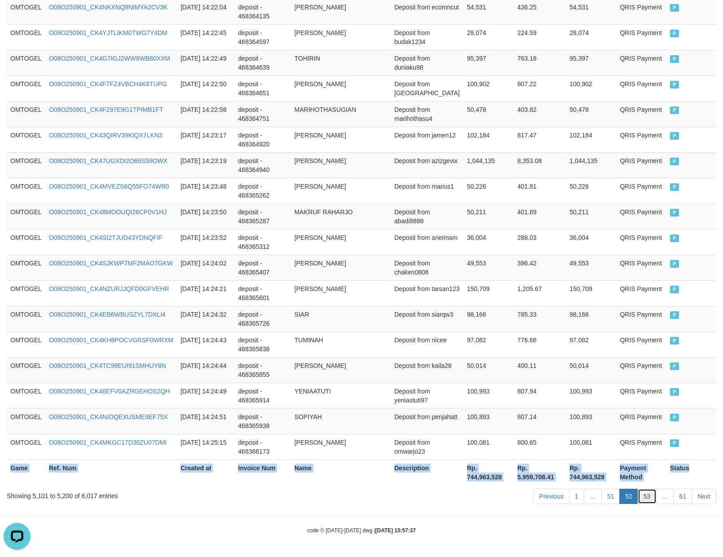
click at [646, 493] on link "53" at bounding box center [647, 496] width 19 height 15
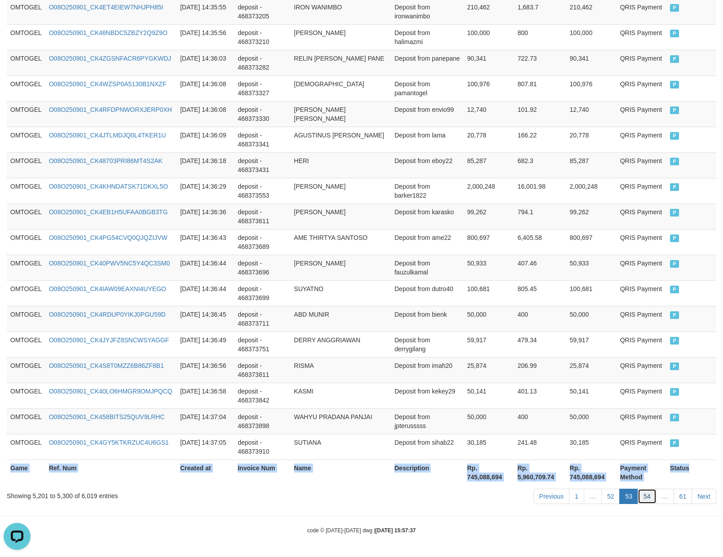
click at [648, 496] on link "54" at bounding box center [647, 496] width 19 height 15
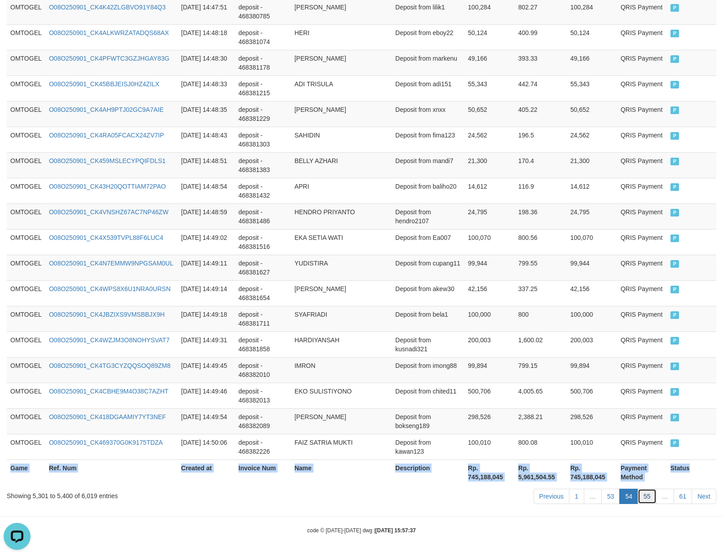
click at [645, 495] on link "55" at bounding box center [647, 496] width 19 height 15
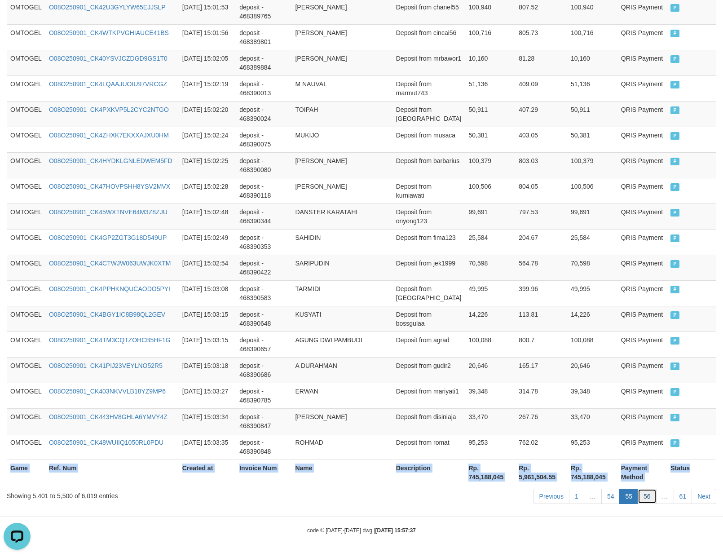
click at [647, 496] on link "56" at bounding box center [647, 496] width 19 height 15
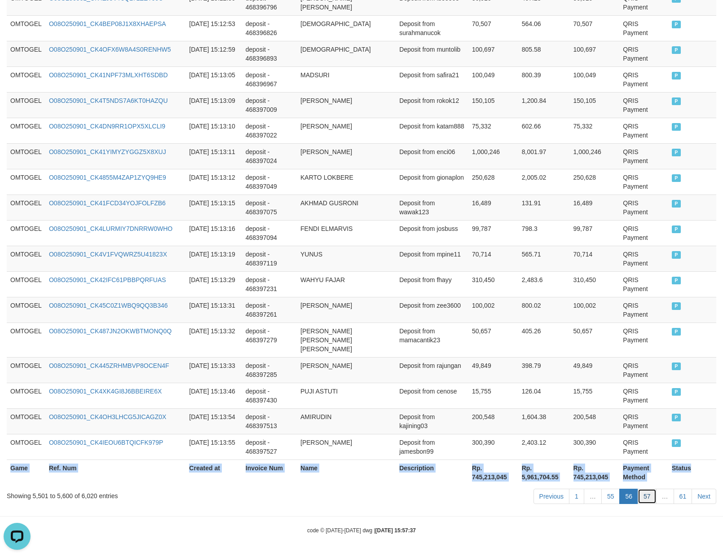
click at [646, 497] on link "57" at bounding box center [647, 496] width 19 height 15
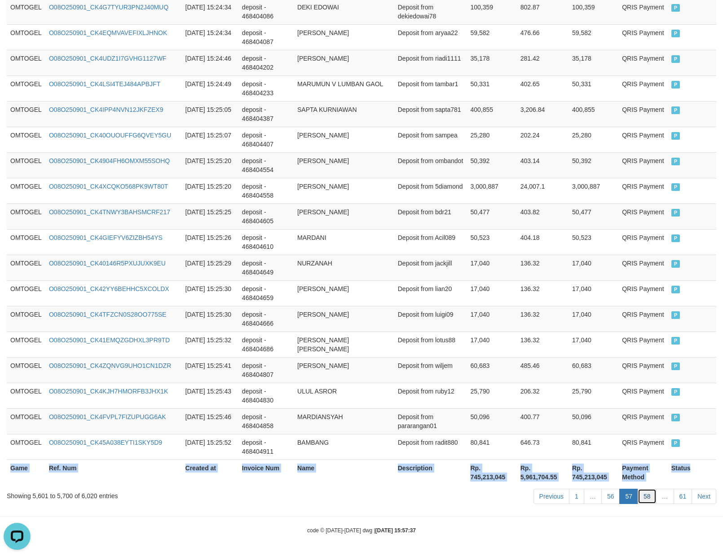
click at [642, 492] on link "58" at bounding box center [647, 496] width 19 height 15
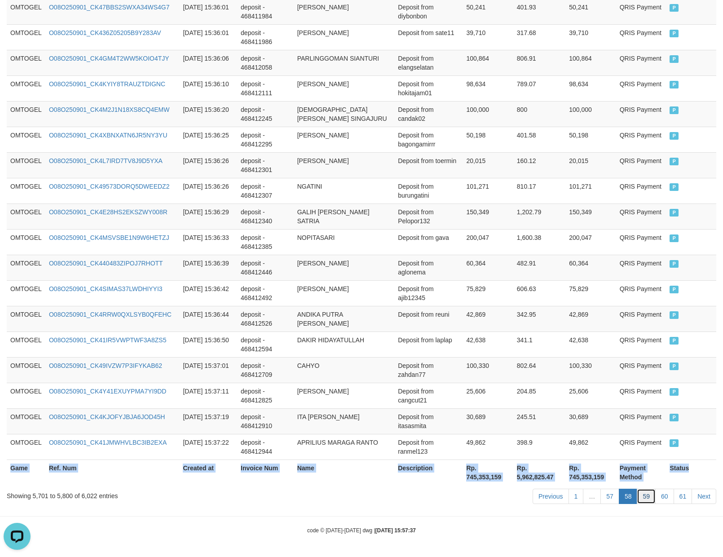
click at [649, 498] on link "59" at bounding box center [646, 496] width 19 height 15
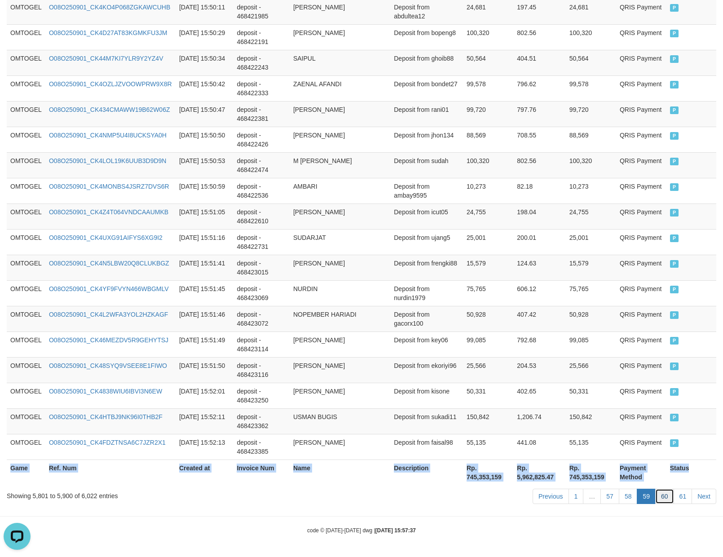
click at [660, 498] on link "60" at bounding box center [665, 496] width 19 height 15
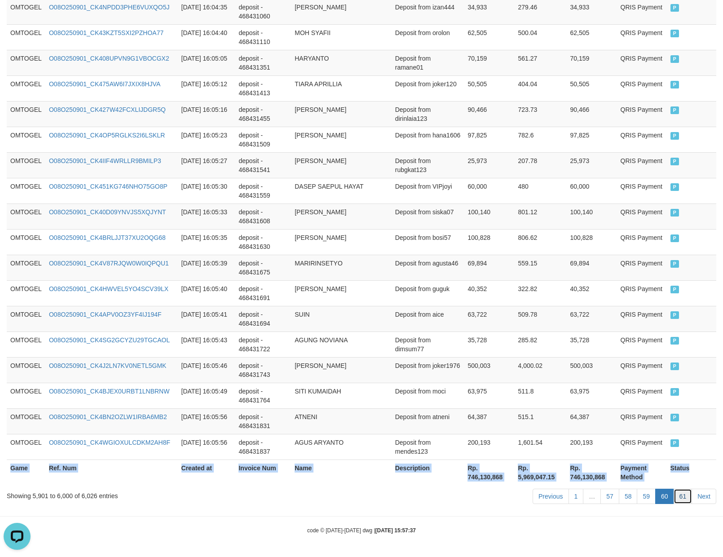
click at [682, 498] on link "61" at bounding box center [683, 496] width 19 height 15
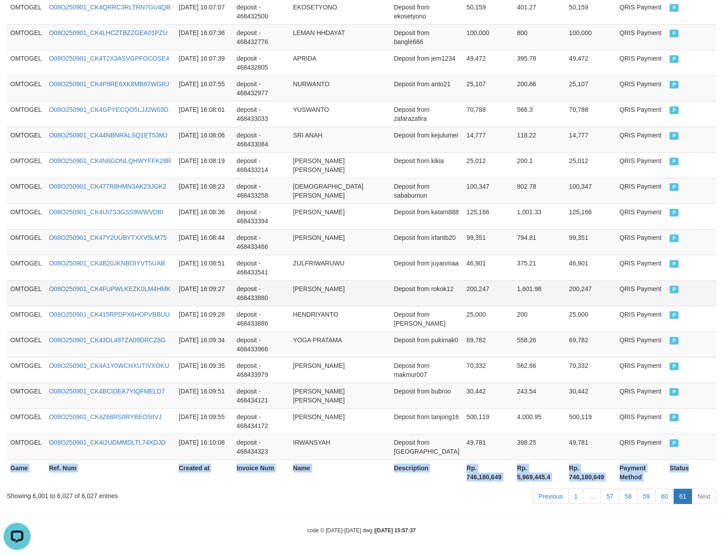
click at [380, 296] on td "[PERSON_NAME]" at bounding box center [340, 293] width 101 height 26
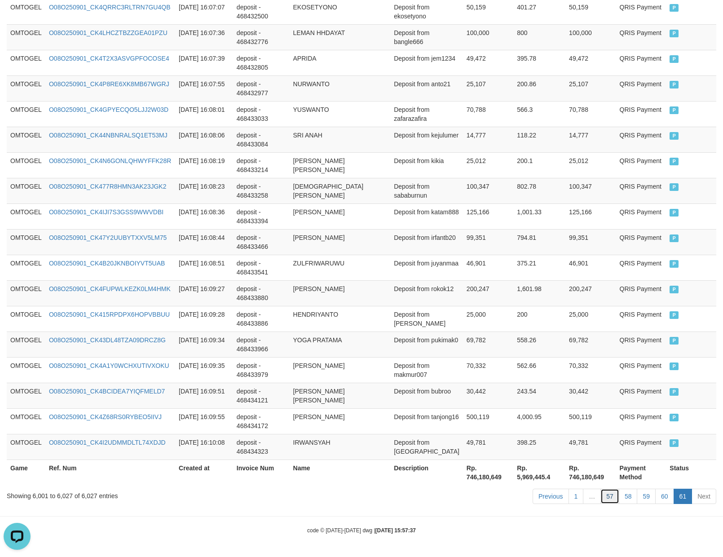
click at [601, 499] on link "57" at bounding box center [610, 496] width 19 height 15
click at [561, 407] on td "243.54" at bounding box center [540, 396] width 52 height 26
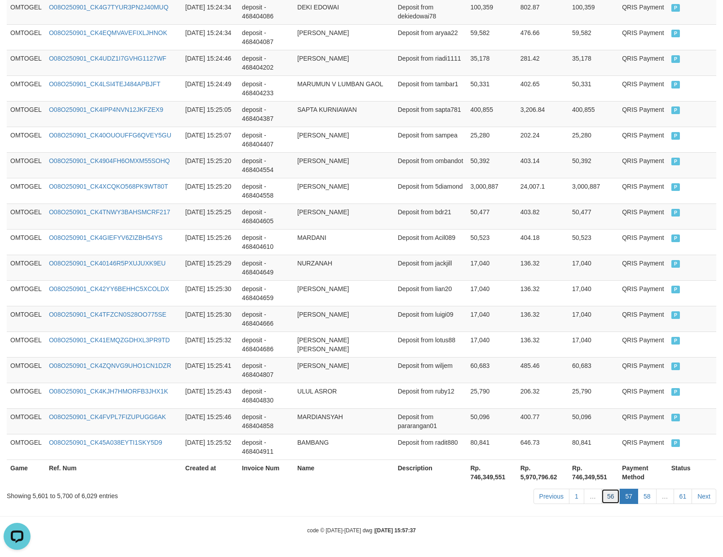
click at [609, 502] on link "56" at bounding box center [611, 496] width 19 height 15
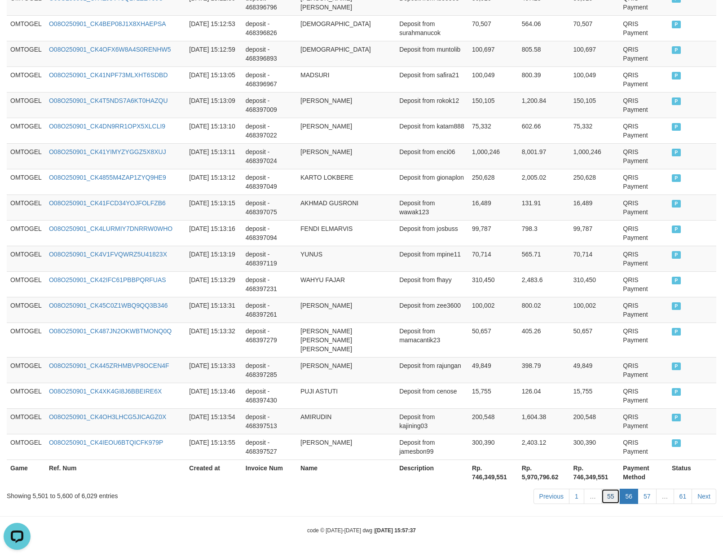
click at [609, 502] on link "55" at bounding box center [611, 496] width 19 height 15
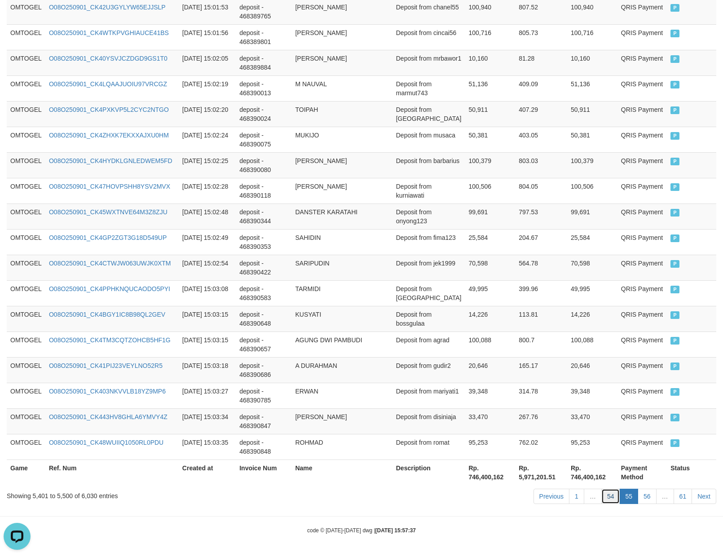
click at [610, 491] on link "54" at bounding box center [611, 496] width 19 height 15
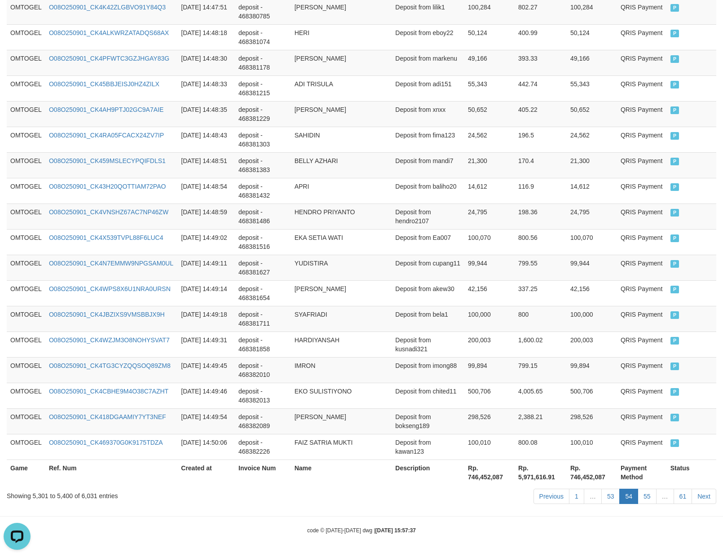
click at [610, 491] on link "53" at bounding box center [611, 496] width 19 height 15
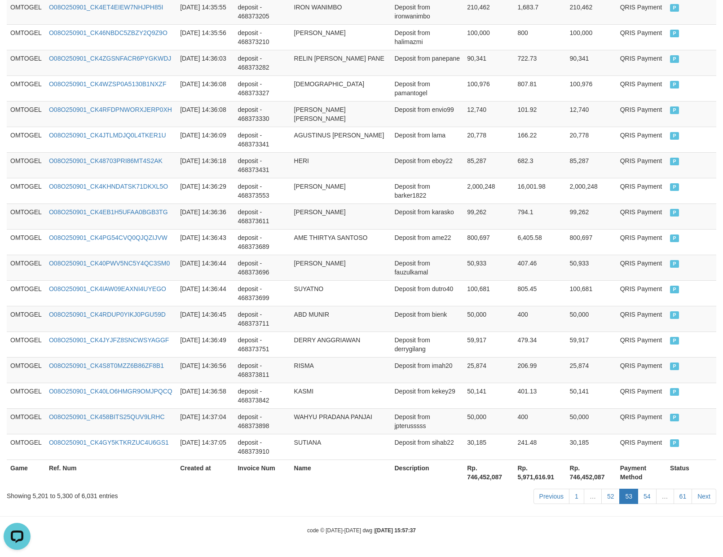
click at [610, 491] on link "52" at bounding box center [611, 496] width 19 height 15
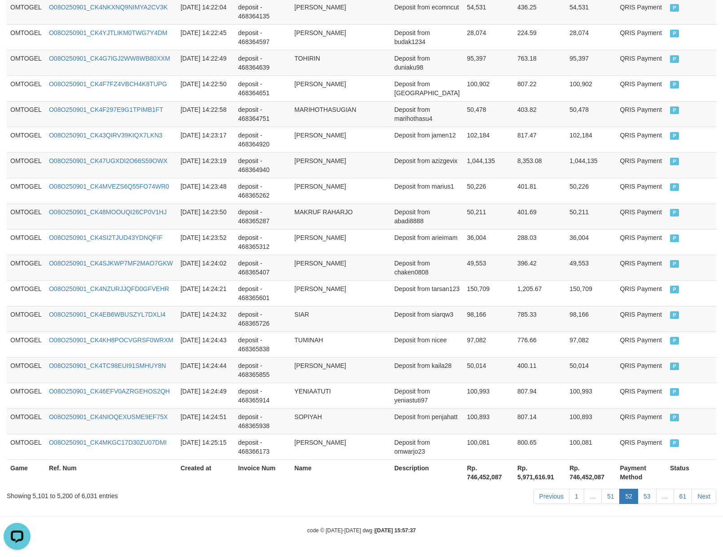
click at [610, 491] on link "51" at bounding box center [611, 496] width 19 height 15
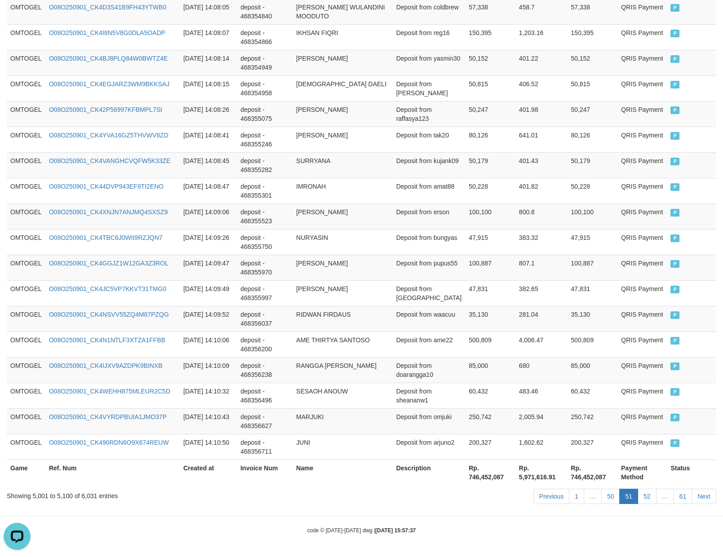
click at [609, 495] on link "50" at bounding box center [611, 496] width 19 height 15
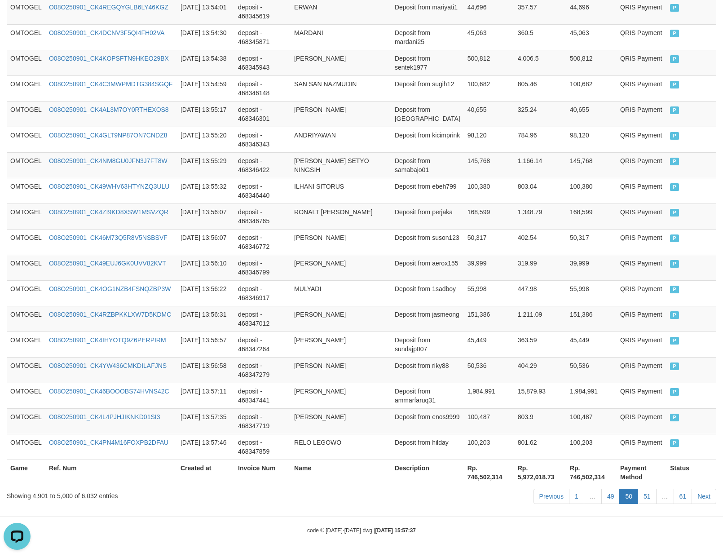
click at [609, 495] on link "49" at bounding box center [611, 496] width 19 height 15
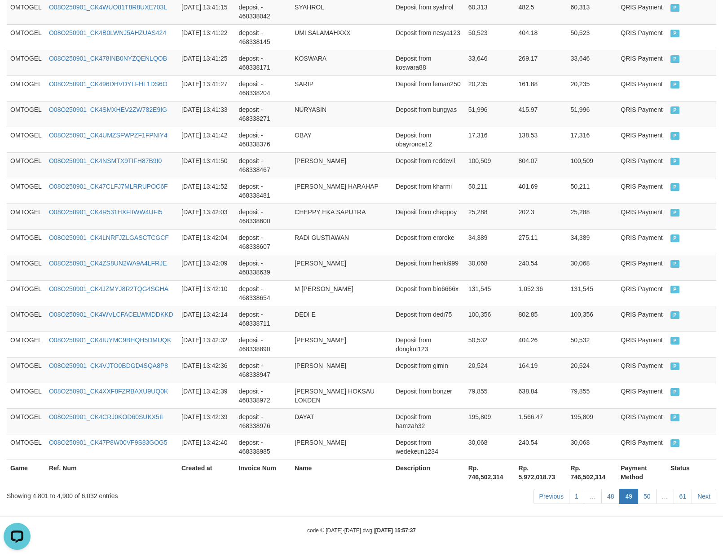
click at [609, 495] on link "48" at bounding box center [611, 496] width 19 height 15
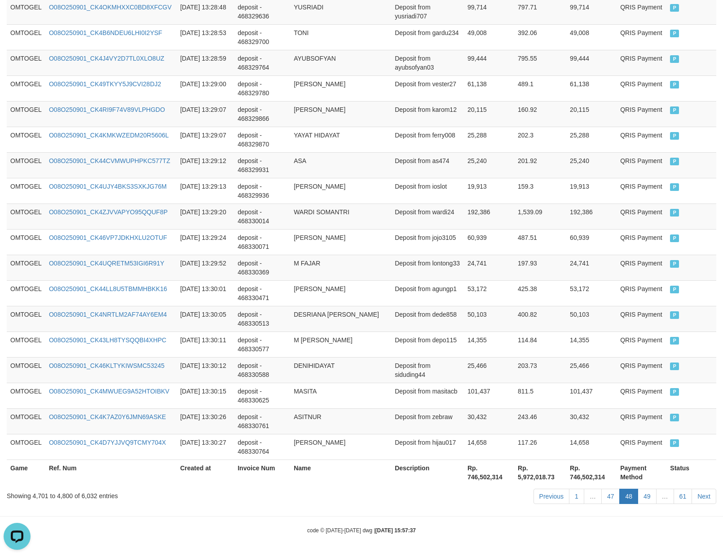
click at [609, 495] on link "47" at bounding box center [611, 496] width 19 height 15
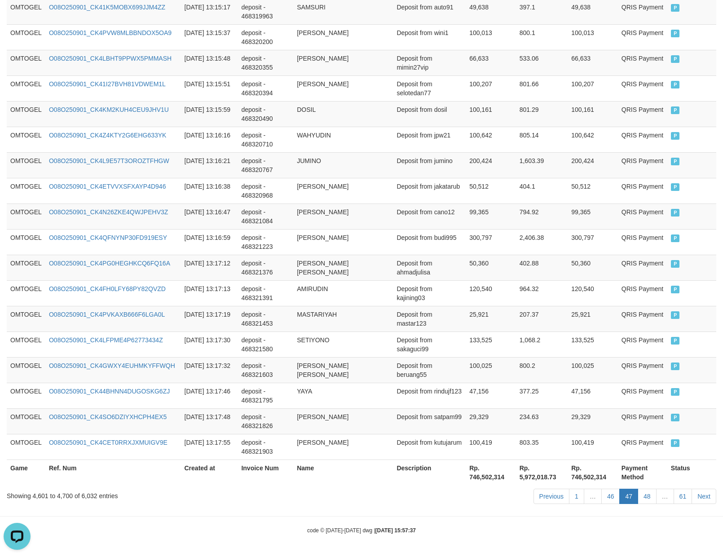
click at [609, 495] on link "46" at bounding box center [611, 496] width 19 height 15
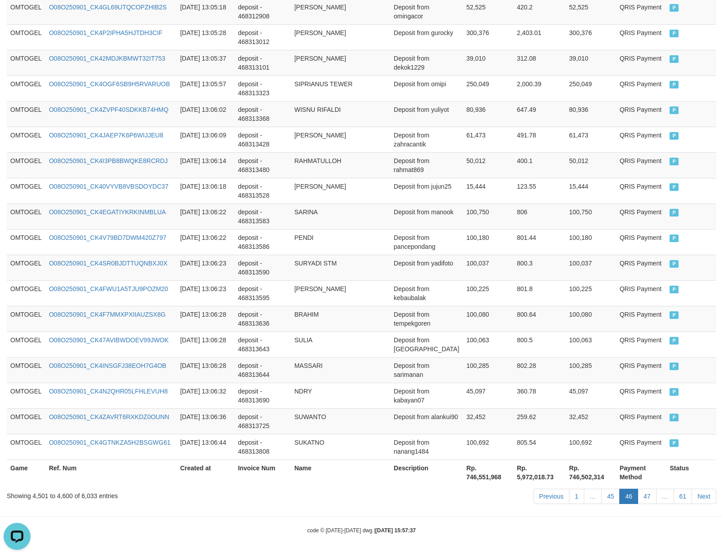
click at [609, 495] on link "45" at bounding box center [611, 496] width 19 height 15
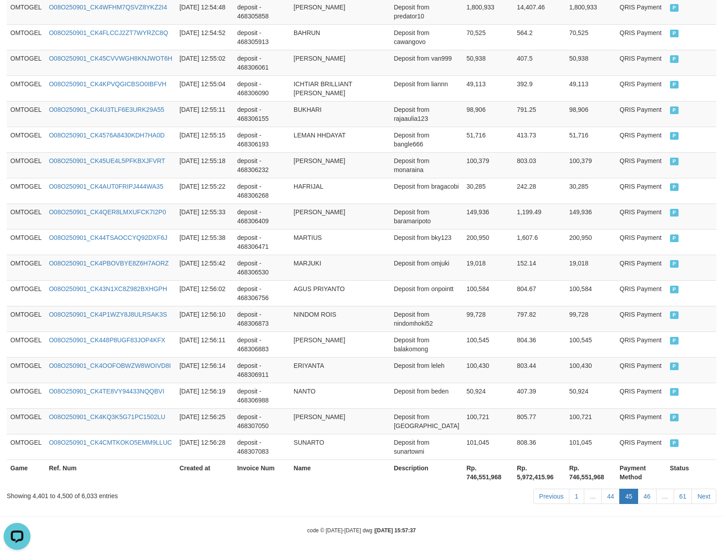
click at [609, 495] on link "44" at bounding box center [611, 496] width 19 height 15
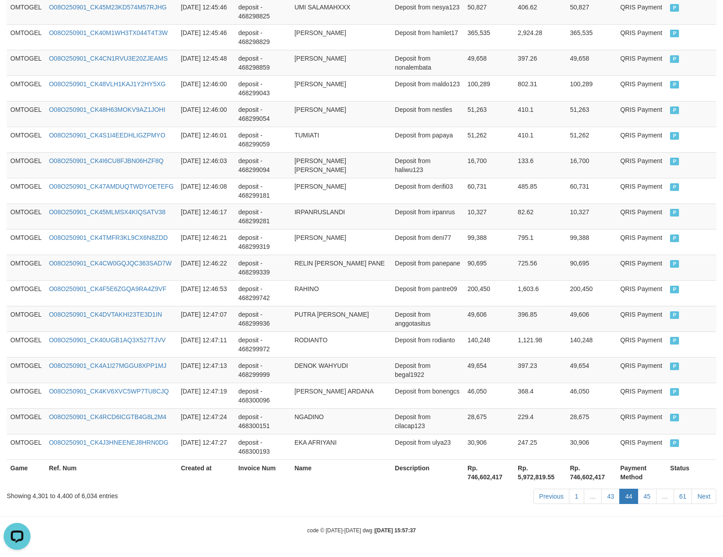
click at [609, 495] on link "43" at bounding box center [611, 496] width 19 height 15
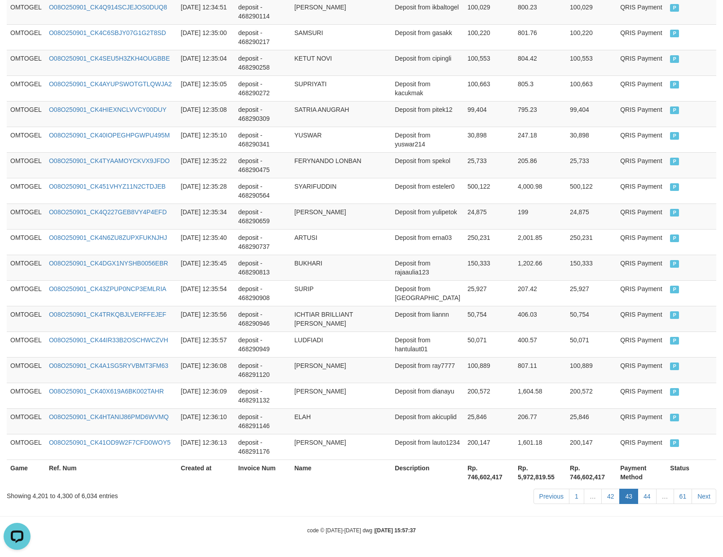
click at [609, 495] on link "42" at bounding box center [611, 496] width 19 height 15
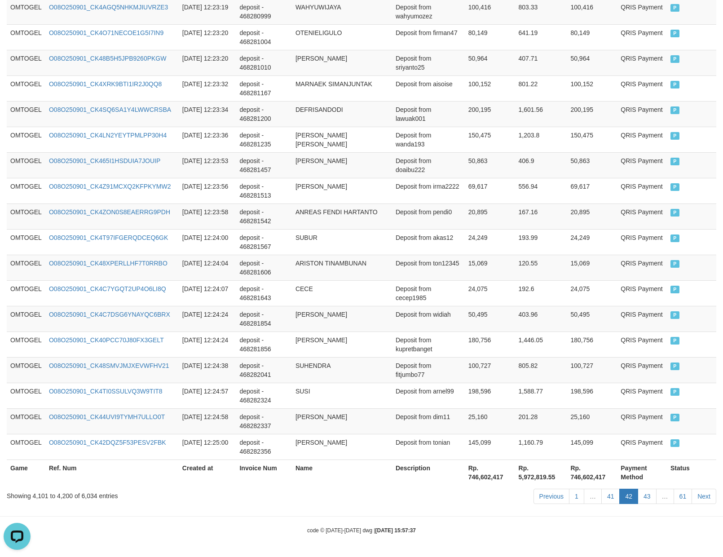
click at [609, 495] on link "41" at bounding box center [611, 496] width 19 height 15
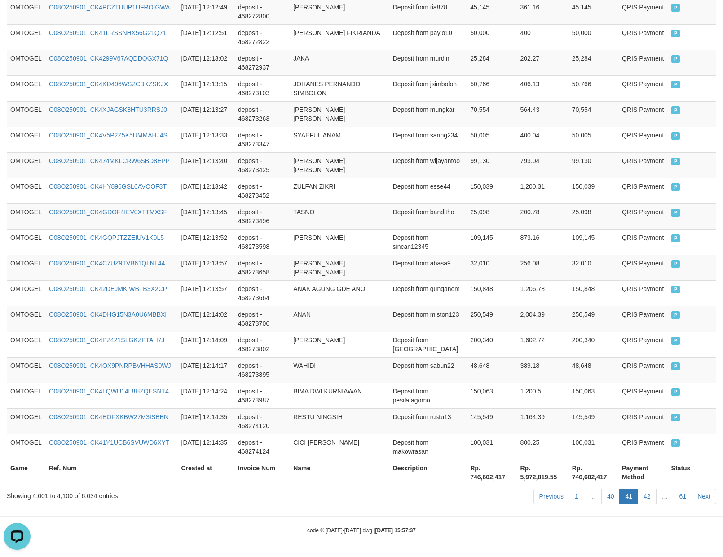
click at [609, 495] on link "40" at bounding box center [611, 496] width 19 height 15
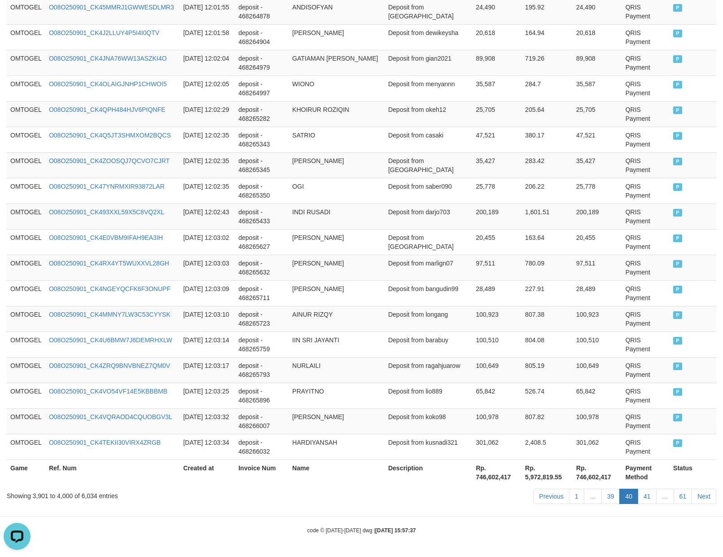
click at [609, 495] on link "39" at bounding box center [611, 496] width 19 height 15
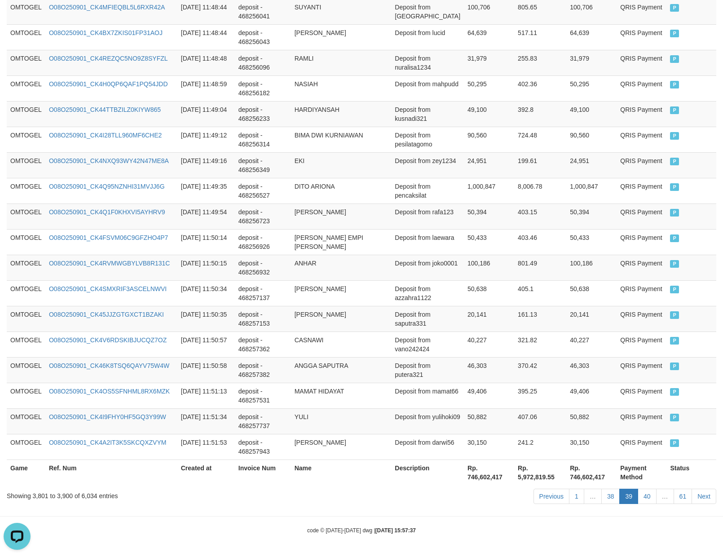
click at [609, 495] on link "38" at bounding box center [611, 496] width 19 height 15
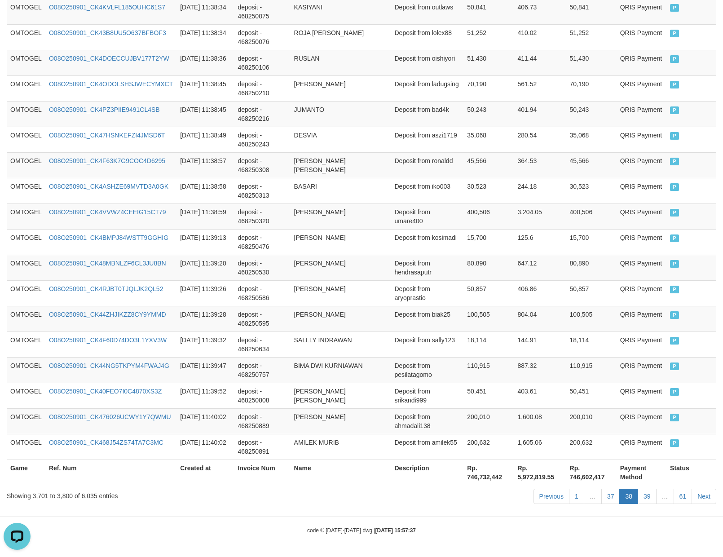
click at [602, 489] on link "37" at bounding box center [611, 496] width 19 height 15
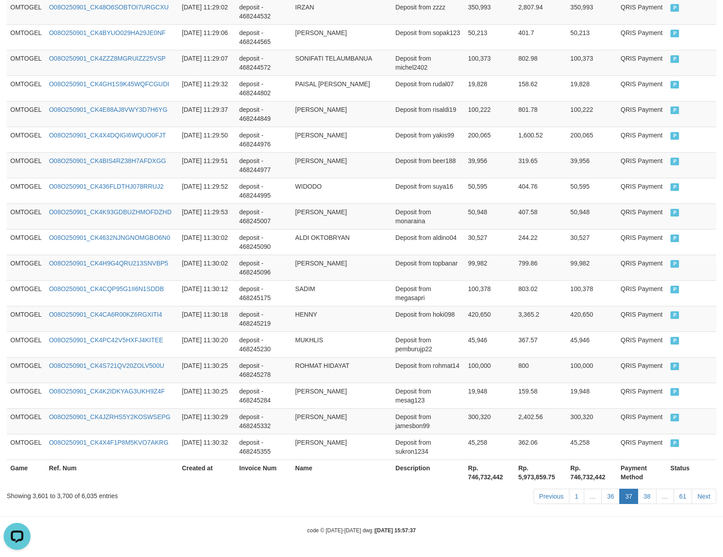
click at [602, 489] on link "36" at bounding box center [611, 496] width 19 height 15
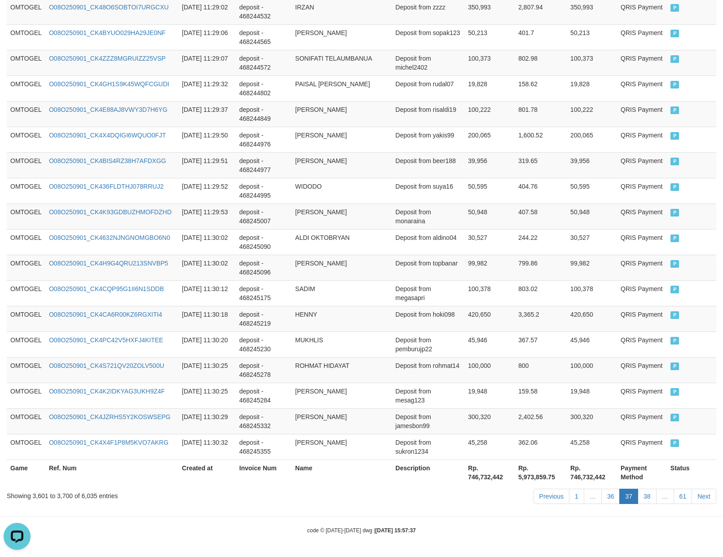
click at [602, 489] on link "36" at bounding box center [611, 496] width 19 height 15
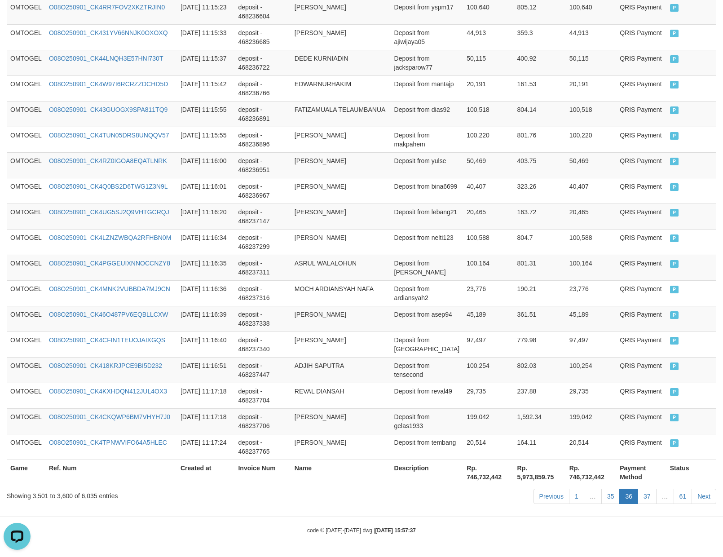
click at [602, 489] on link "35" at bounding box center [611, 496] width 19 height 15
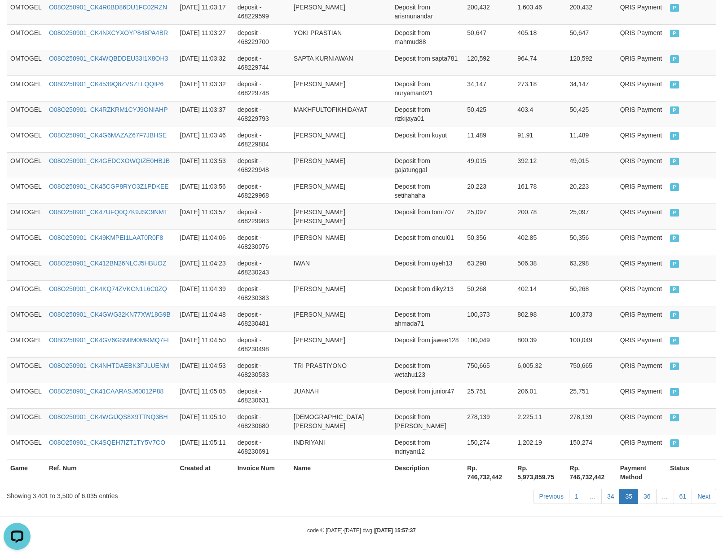
click at [609, 495] on link "34" at bounding box center [611, 496] width 19 height 15
click at [602, 489] on link "34" at bounding box center [611, 496] width 19 height 15
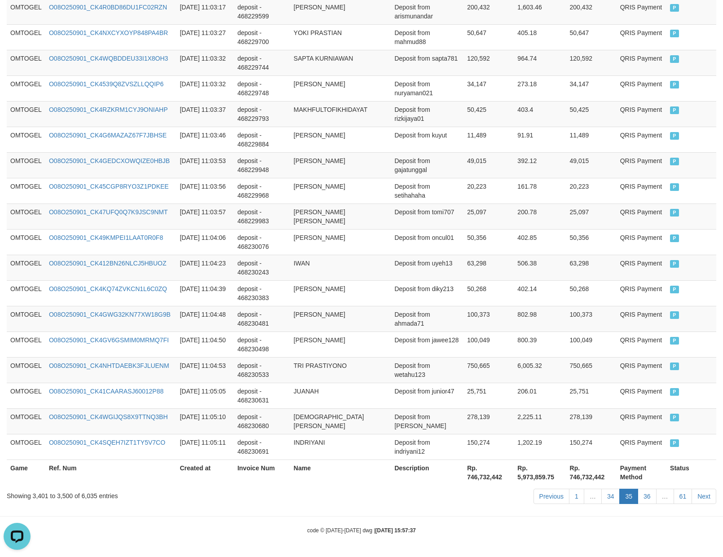
click at [602, 489] on link "34" at bounding box center [611, 496] width 19 height 15
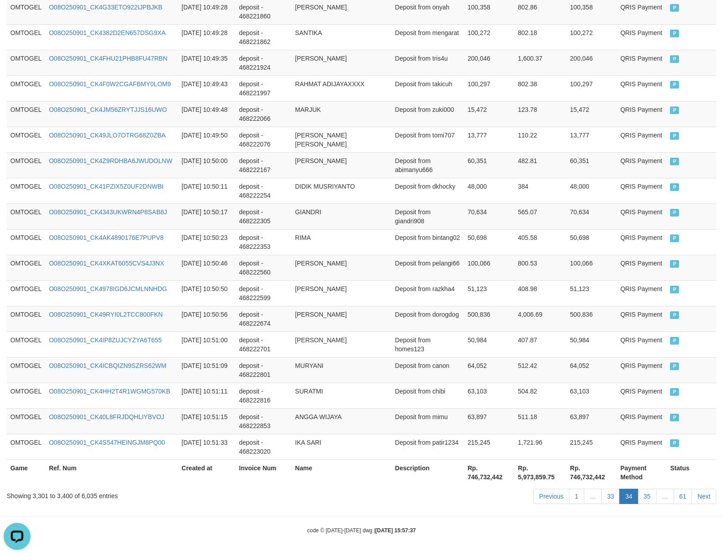
click at [609, 495] on link "33" at bounding box center [611, 496] width 19 height 15
click at [602, 489] on link "33" at bounding box center [611, 496] width 19 height 15
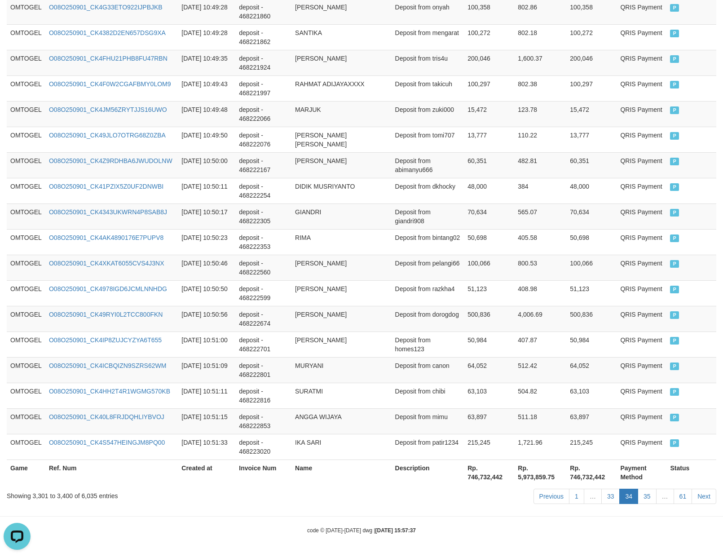
click at [602, 489] on link "33" at bounding box center [611, 496] width 19 height 15
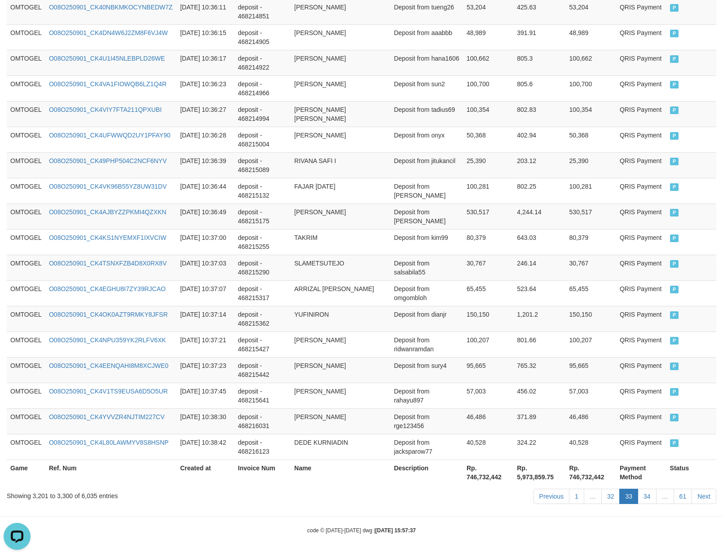
click at [602, 489] on link "32" at bounding box center [611, 496] width 19 height 15
click at [609, 495] on link "32" at bounding box center [611, 496] width 19 height 15
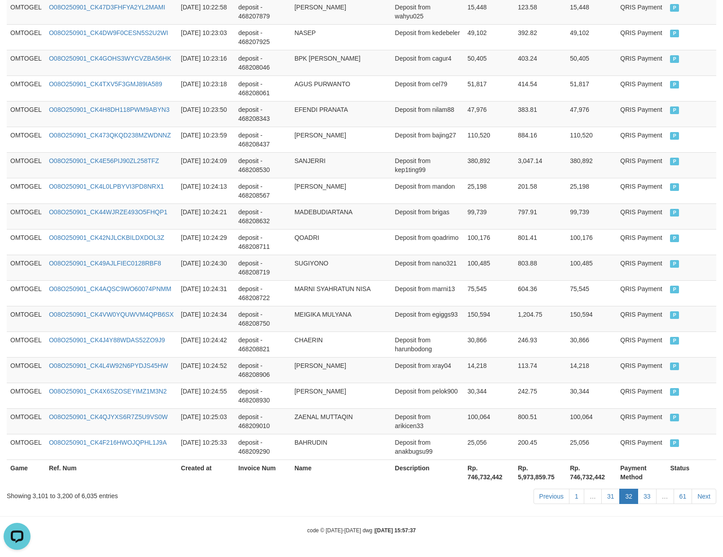
click at [609, 495] on link "31" at bounding box center [611, 496] width 19 height 15
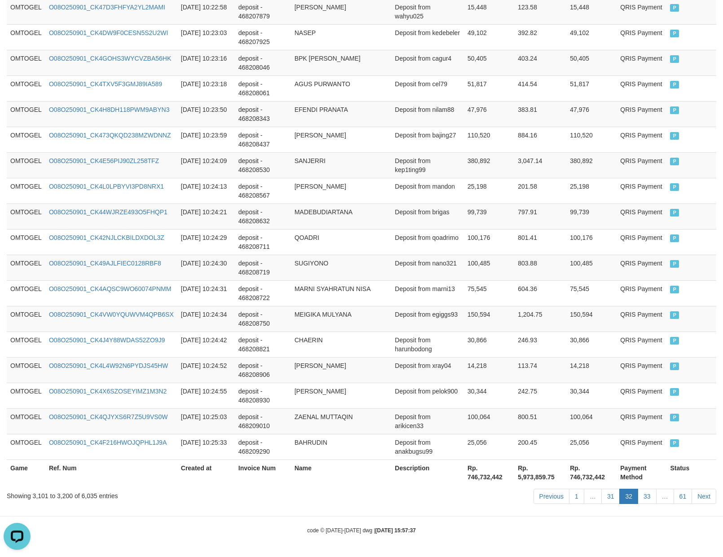
click at [609, 495] on link "31" at bounding box center [611, 496] width 19 height 15
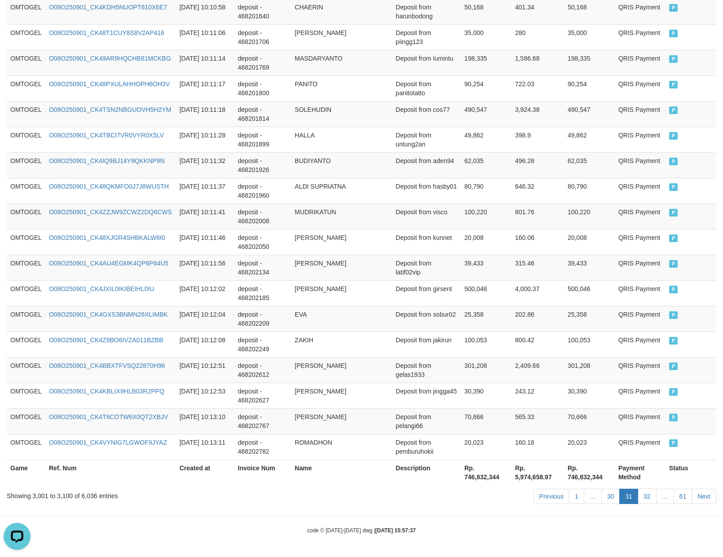
click at [609, 495] on link "30" at bounding box center [611, 496] width 19 height 15
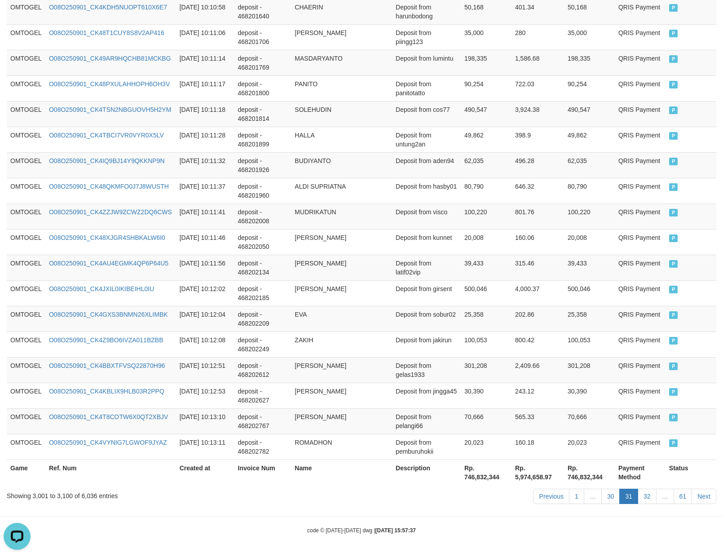
click at [609, 495] on link "30" at bounding box center [611, 496] width 19 height 15
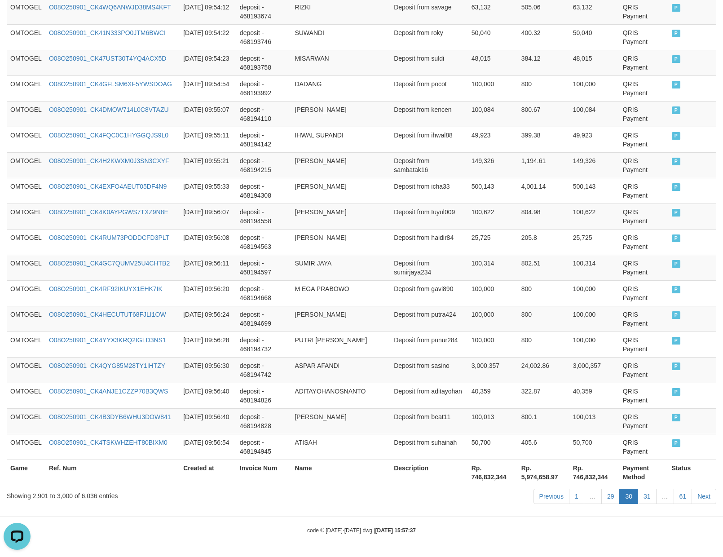
click at [609, 495] on link "29" at bounding box center [611, 496] width 19 height 15
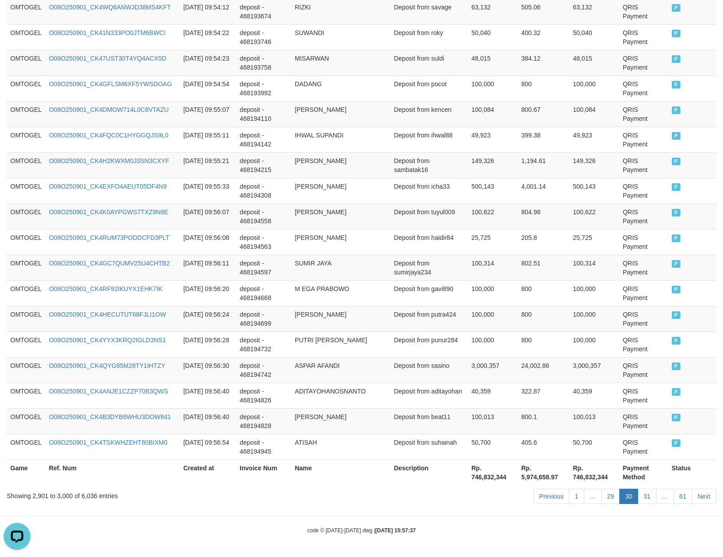
click at [609, 495] on link "29" at bounding box center [611, 496] width 19 height 15
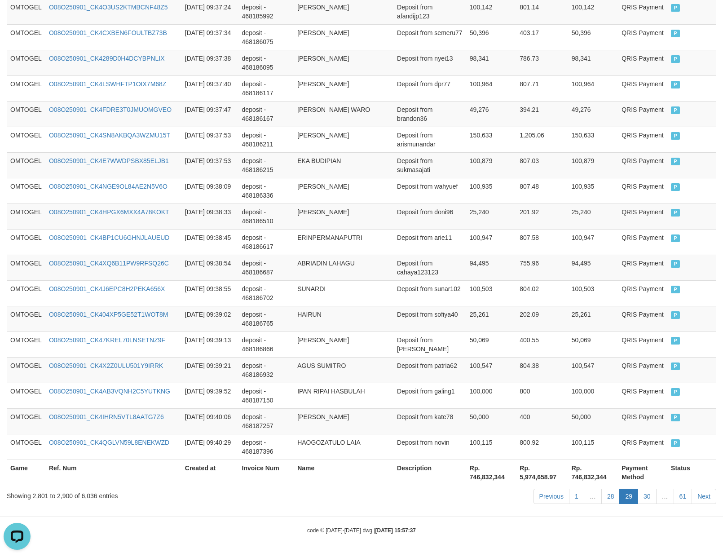
click at [609, 495] on link "28" at bounding box center [611, 496] width 19 height 15
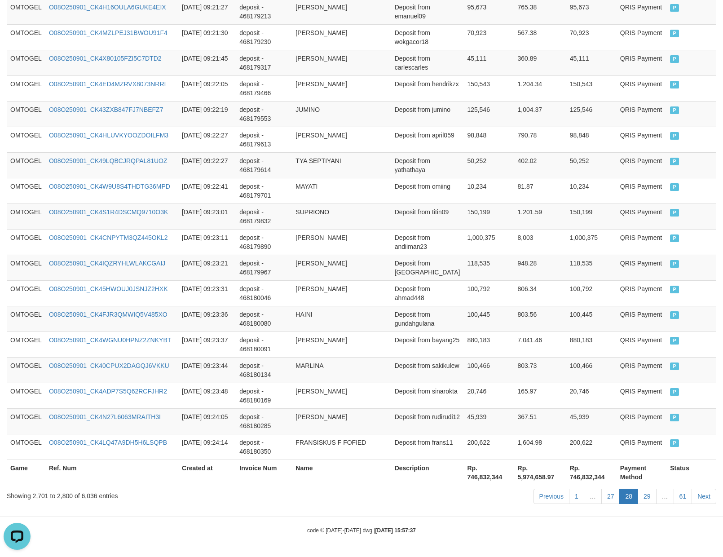
click at [609, 495] on link "27" at bounding box center [611, 496] width 19 height 15
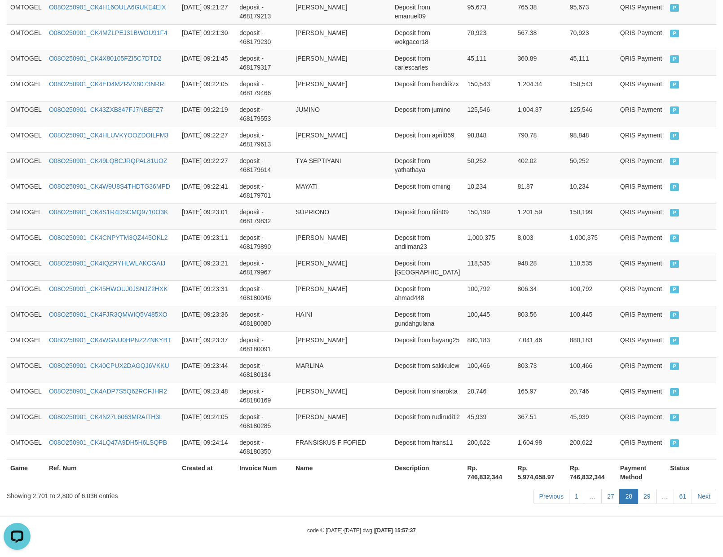
click at [609, 495] on link "27" at bounding box center [611, 496] width 19 height 15
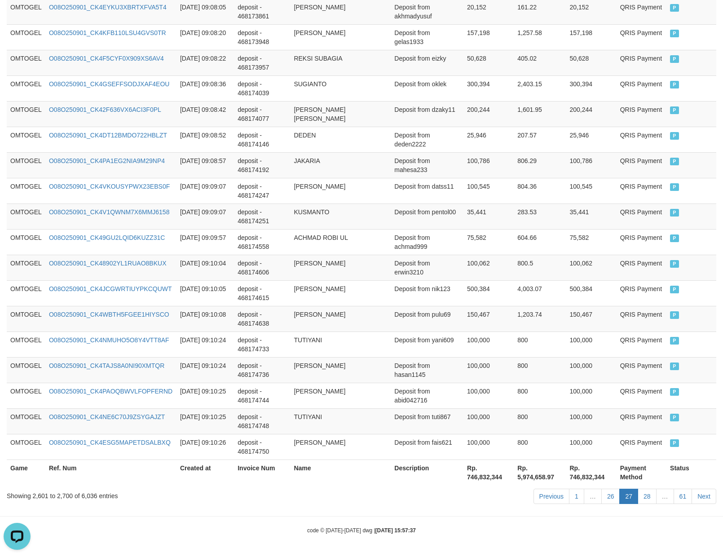
click at [609, 495] on link "26" at bounding box center [611, 496] width 19 height 15
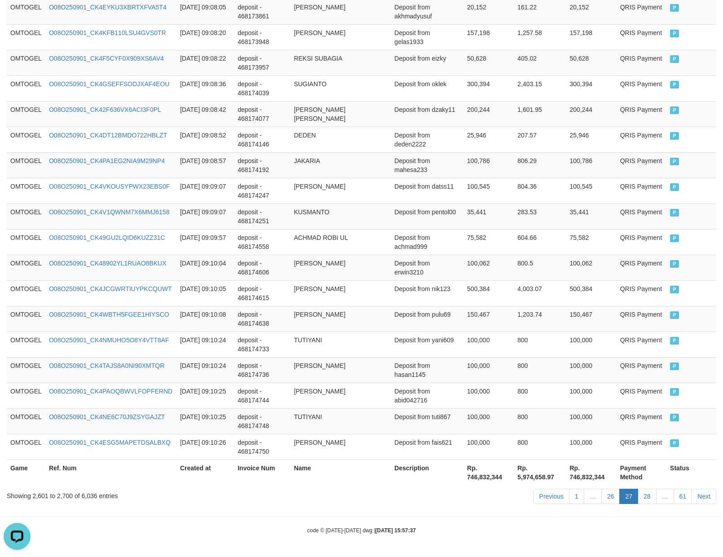
click at [609, 495] on link "26" at bounding box center [611, 496] width 19 height 15
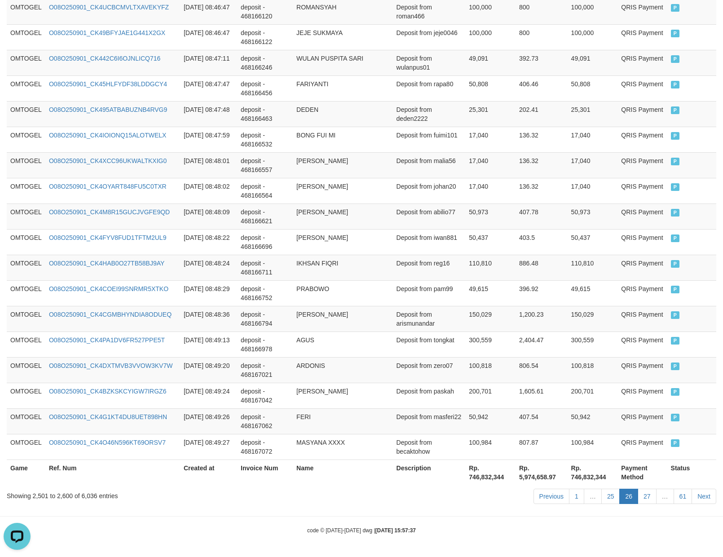
click at [609, 495] on link "25" at bounding box center [611, 496] width 19 height 15
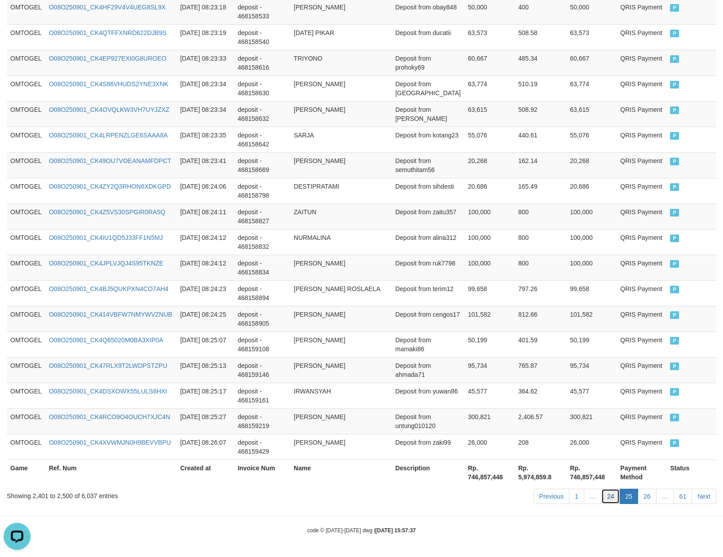
click at [605, 497] on link "24" at bounding box center [611, 496] width 19 height 15
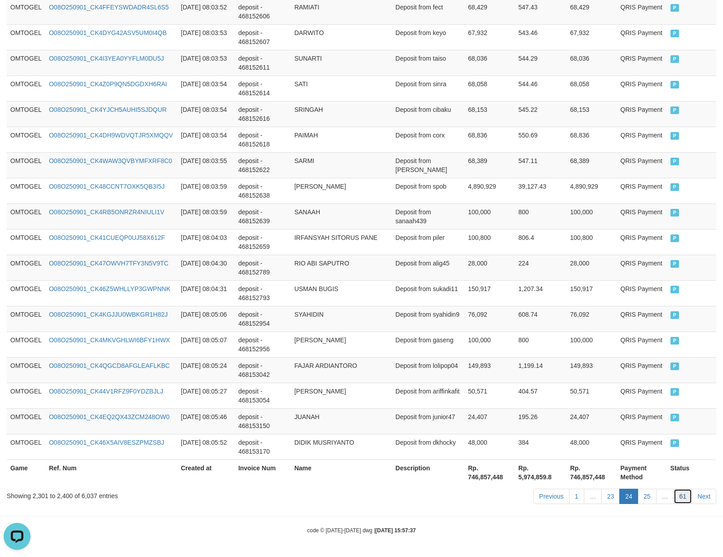
click at [678, 496] on link "61" at bounding box center [683, 496] width 19 height 15
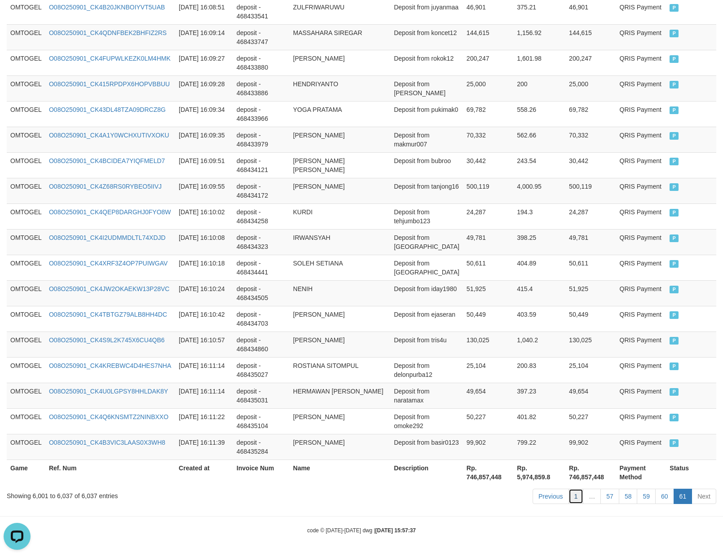
click at [569, 501] on link "1" at bounding box center [576, 496] width 15 height 15
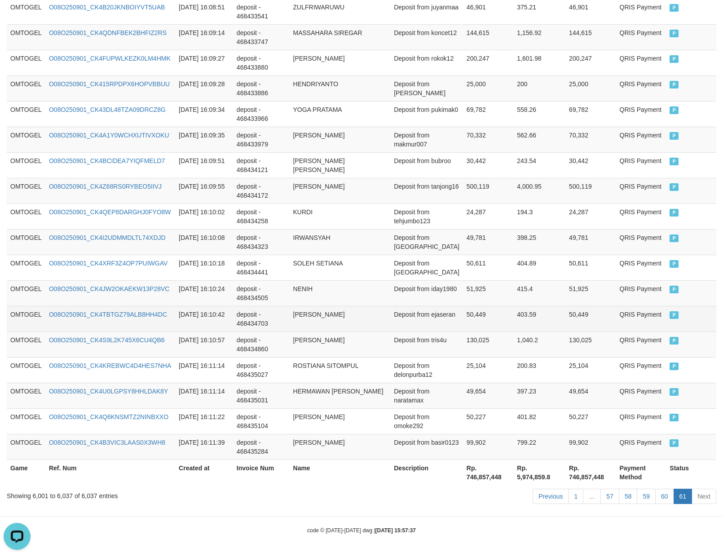
click at [463, 306] on td "50,449" at bounding box center [488, 319] width 50 height 26
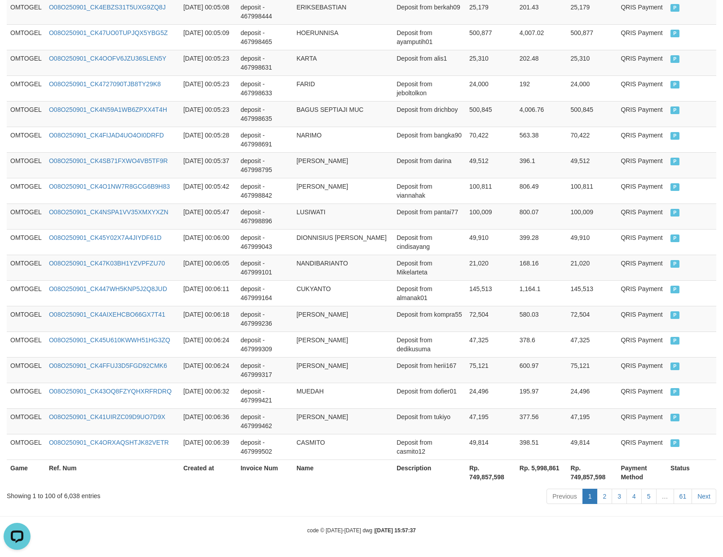
scroll to position [82, 0]
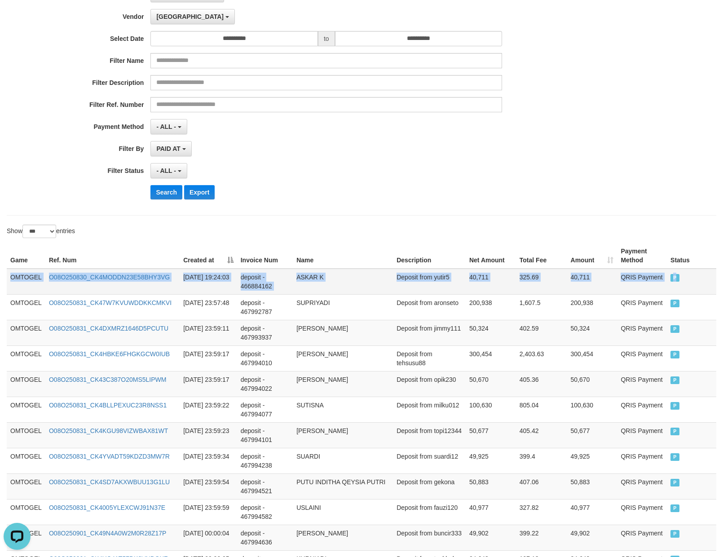
drag, startPoint x: 11, startPoint y: 283, endPoint x: 691, endPoint y: 283, distance: 679.3
click at [691, 283] on tr "OMTOGEL O08O250830_CK4MODDN23E58BHY3VG [DATE] 19:24:03 deposit - 466884162 ASKA…" at bounding box center [362, 282] width 710 height 26
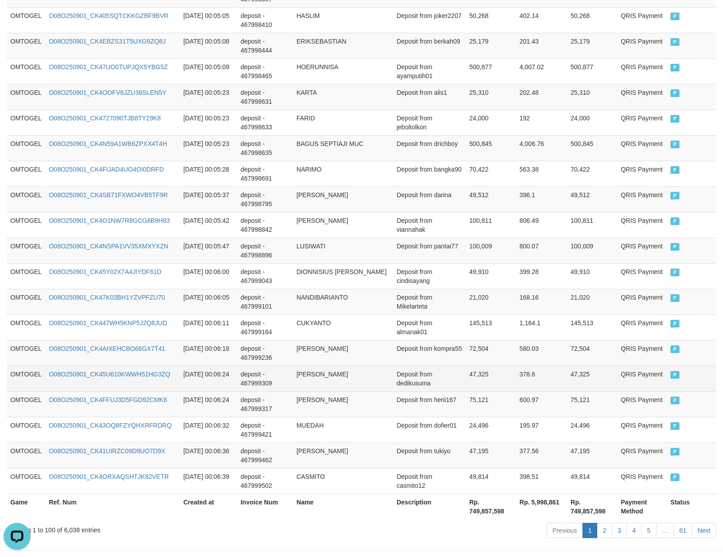
scroll to position [2463, 0]
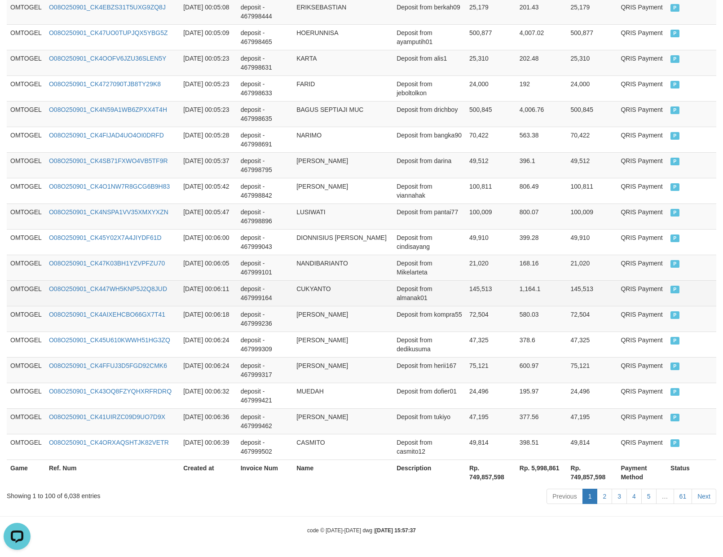
click at [532, 297] on td "1,164.1" at bounding box center [541, 293] width 51 height 26
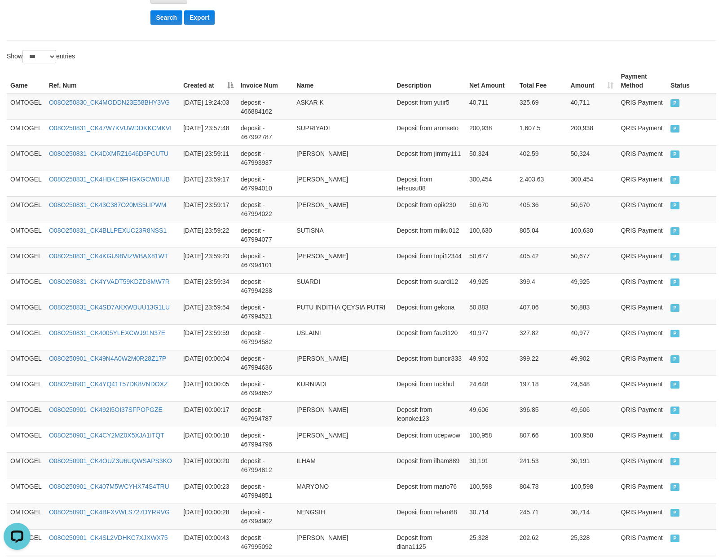
scroll to position [0, 0]
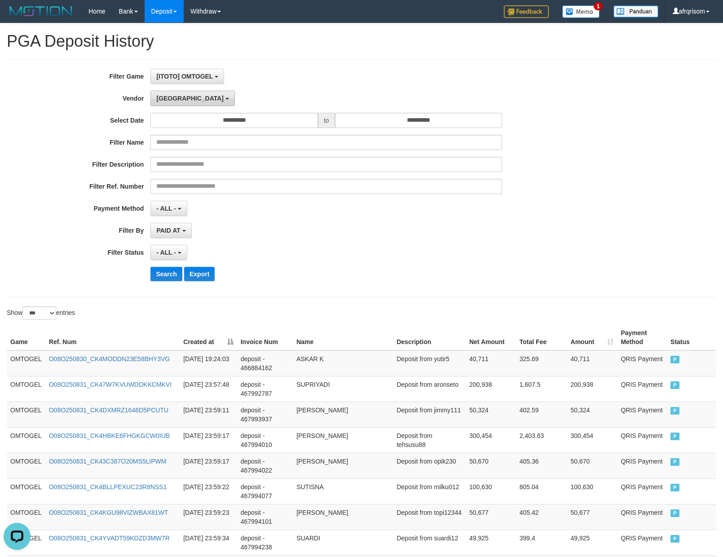
click at [165, 93] on button "[GEOGRAPHIC_DATA]" at bounding box center [193, 98] width 84 height 15
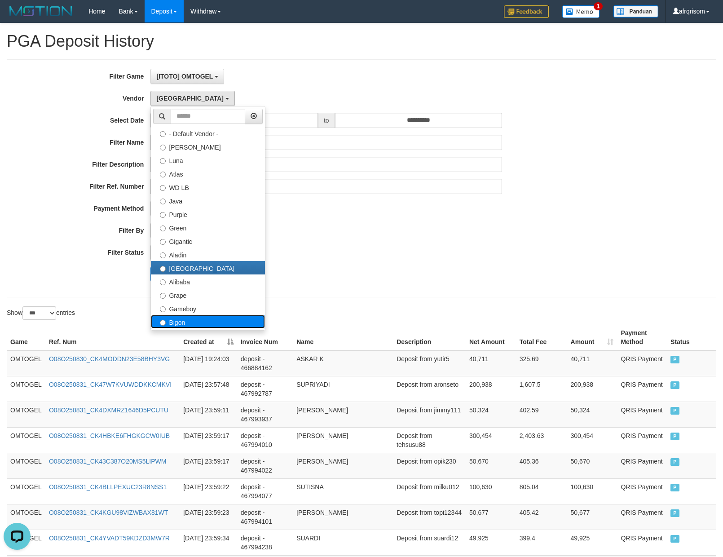
click at [190, 325] on label "Bigon" at bounding box center [208, 321] width 114 height 13
select select "**********"
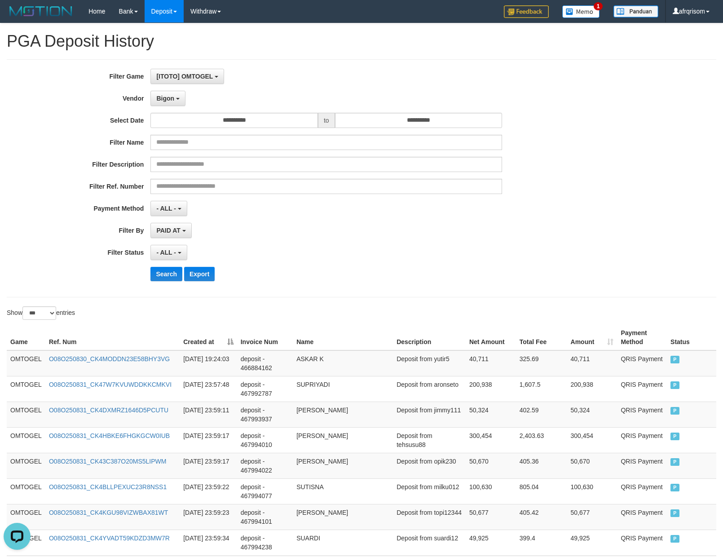
click at [304, 280] on div "Search Export" at bounding box center [377, 274] width 452 height 14
click at [159, 277] on button "Search" at bounding box center [167, 274] width 32 height 14
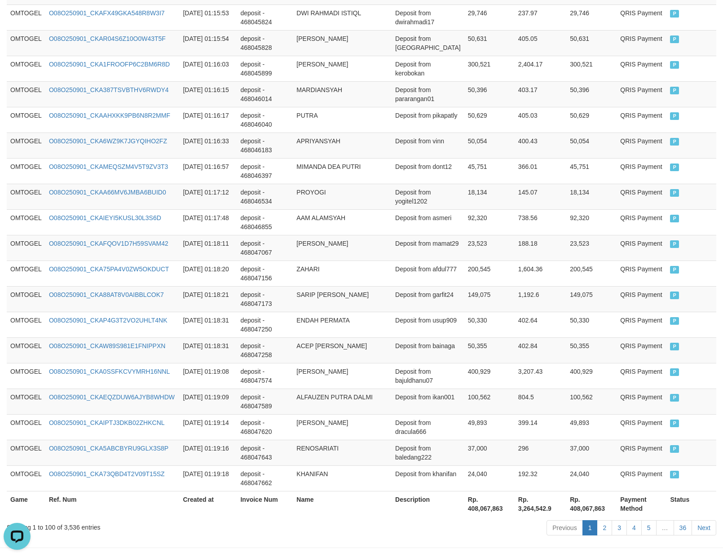
scroll to position [2463, 0]
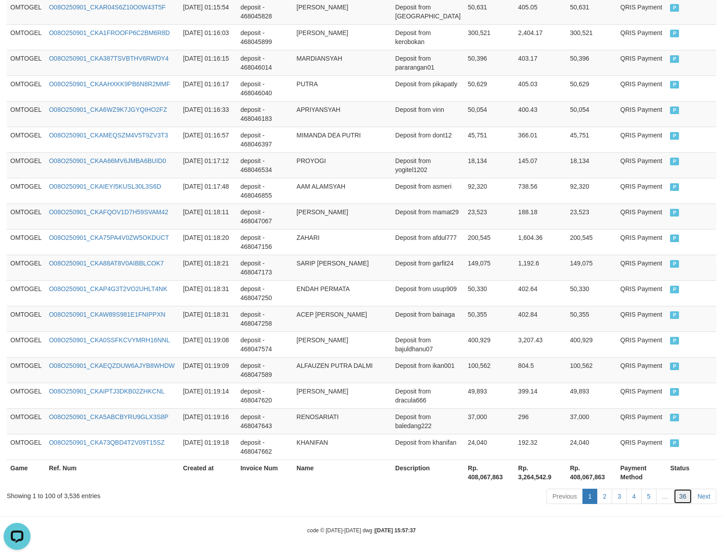
click at [682, 500] on link "36" at bounding box center [683, 496] width 19 height 15
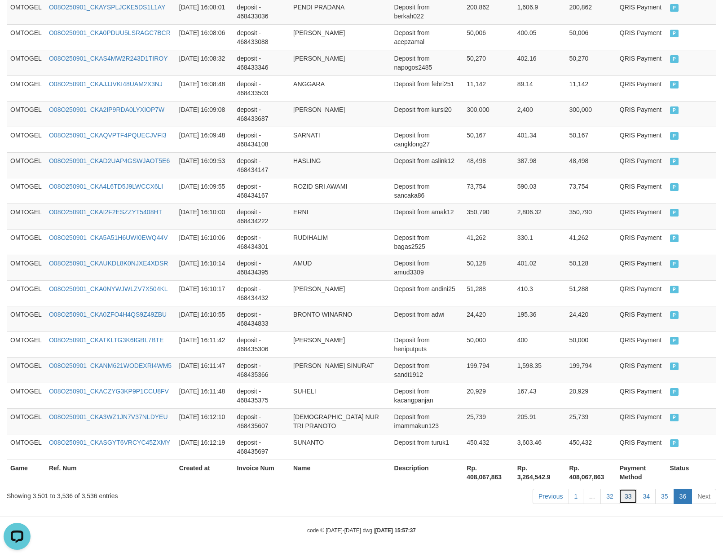
click at [634, 499] on link "33" at bounding box center [628, 496] width 19 height 15
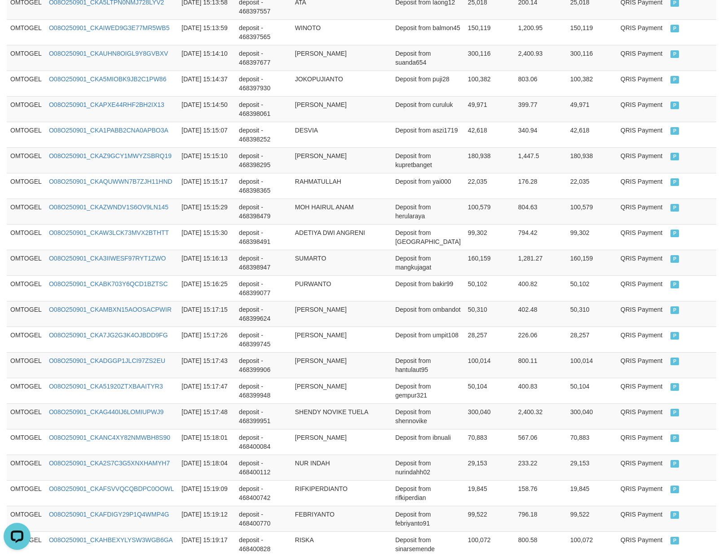
scroll to position [2463, 0]
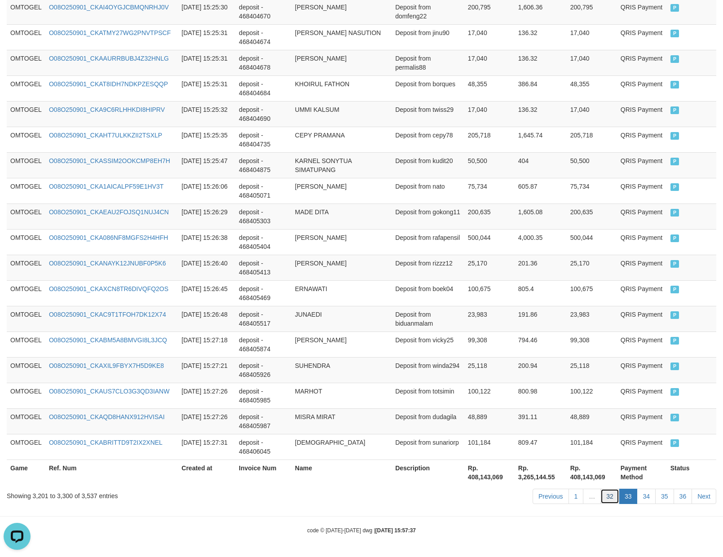
click at [613, 494] on link "32" at bounding box center [610, 496] width 19 height 15
click at [611, 496] on link "32" at bounding box center [610, 496] width 19 height 15
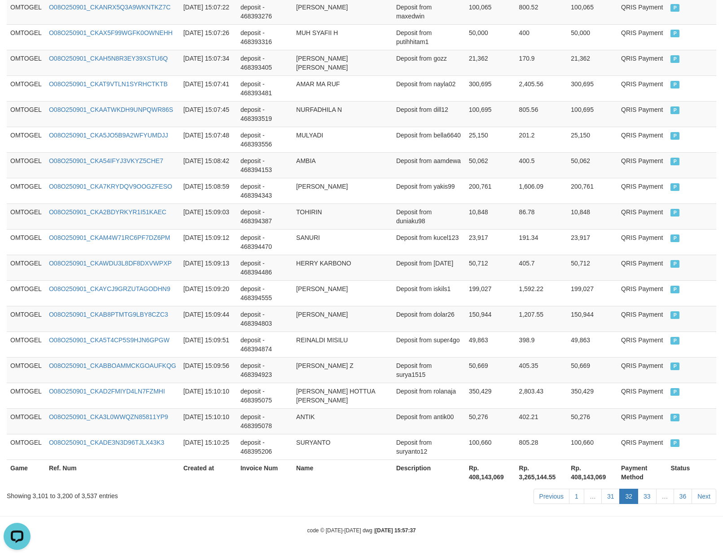
click at [602, 489] on link "31" at bounding box center [611, 496] width 19 height 15
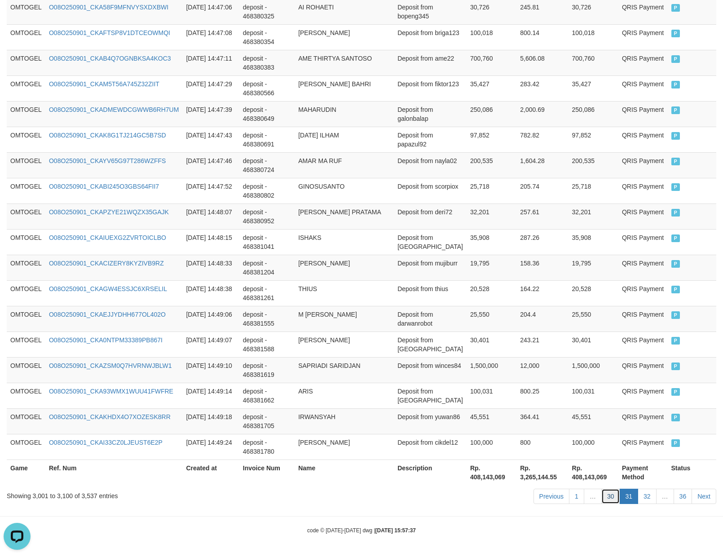
click at [616, 493] on link "30" at bounding box center [611, 496] width 19 height 15
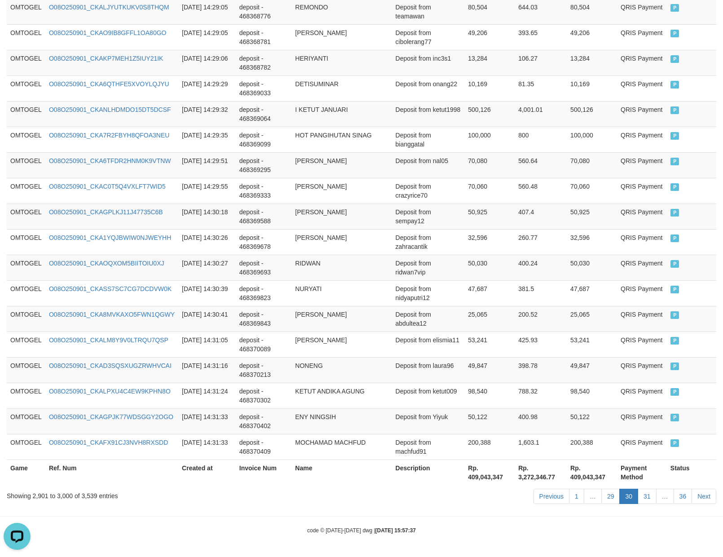
click at [616, 493] on link "29" at bounding box center [611, 496] width 19 height 15
click at [607, 491] on link "29" at bounding box center [611, 496] width 19 height 15
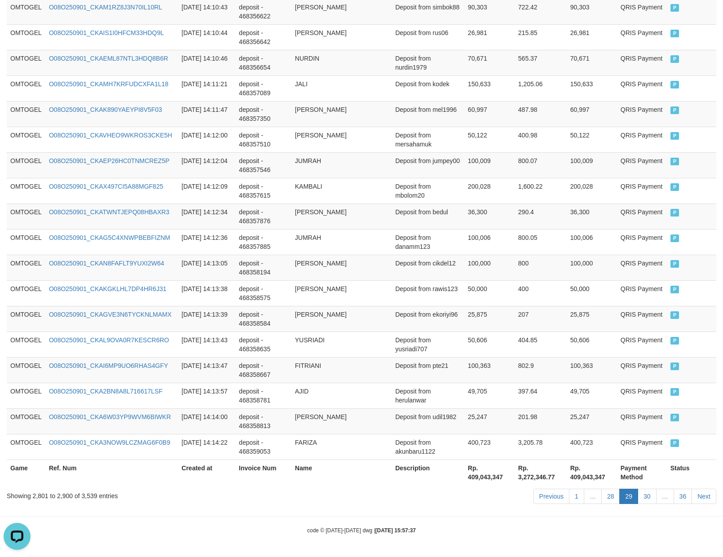
click at [607, 491] on link "28" at bounding box center [611, 496] width 19 height 15
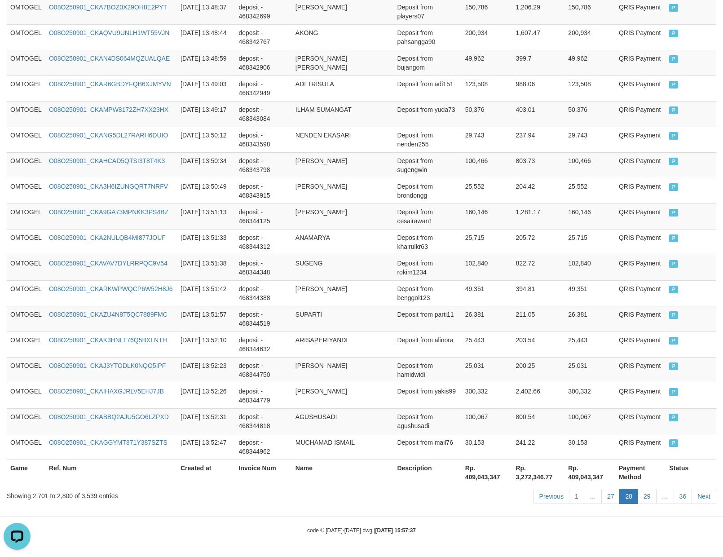
click at [607, 491] on link "27" at bounding box center [611, 496] width 19 height 15
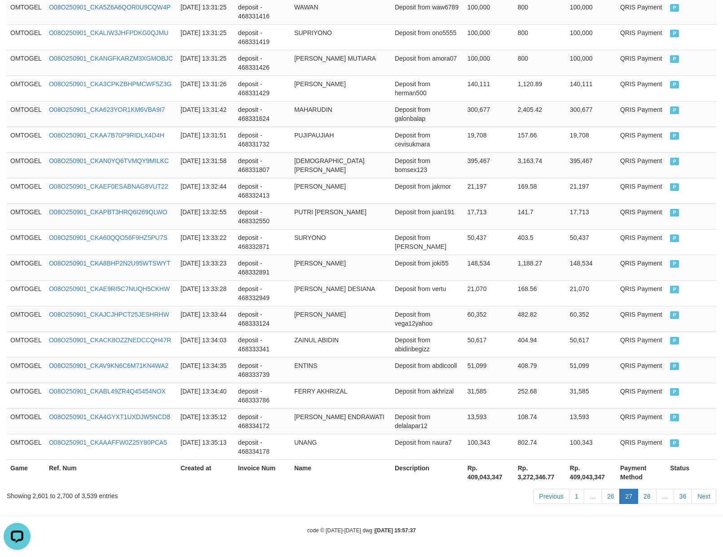
click at [607, 491] on link "26" at bounding box center [611, 496] width 19 height 15
click at [602, 489] on link "26" at bounding box center [611, 496] width 19 height 15
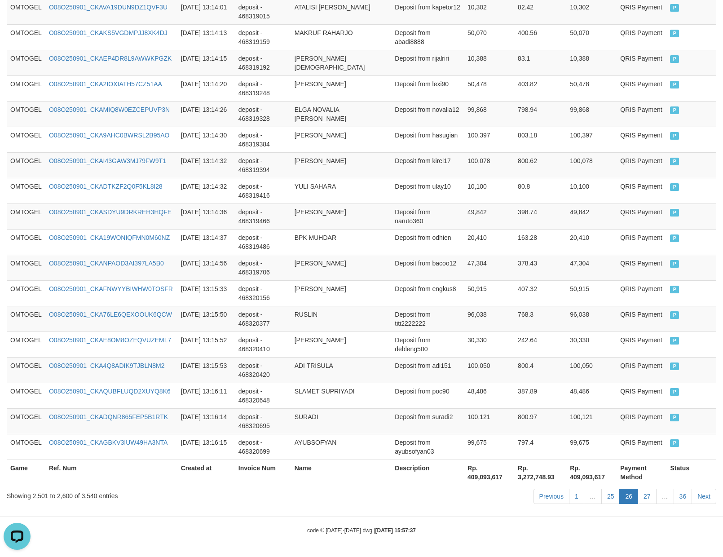
click at [607, 491] on link "25" at bounding box center [611, 496] width 19 height 15
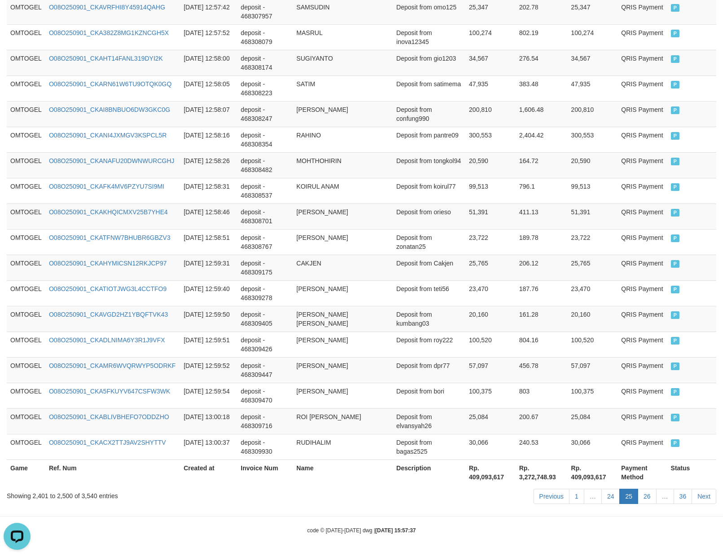
click at [602, 489] on link "24" at bounding box center [611, 496] width 19 height 15
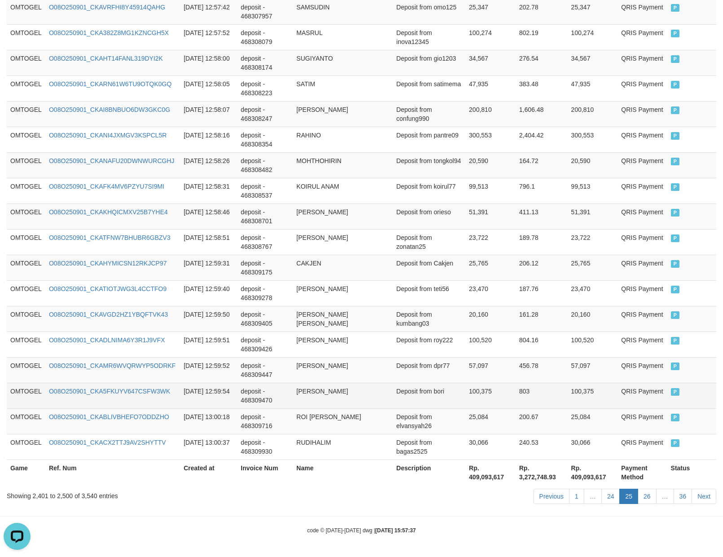
click at [504, 387] on td "100,375" at bounding box center [490, 396] width 50 height 26
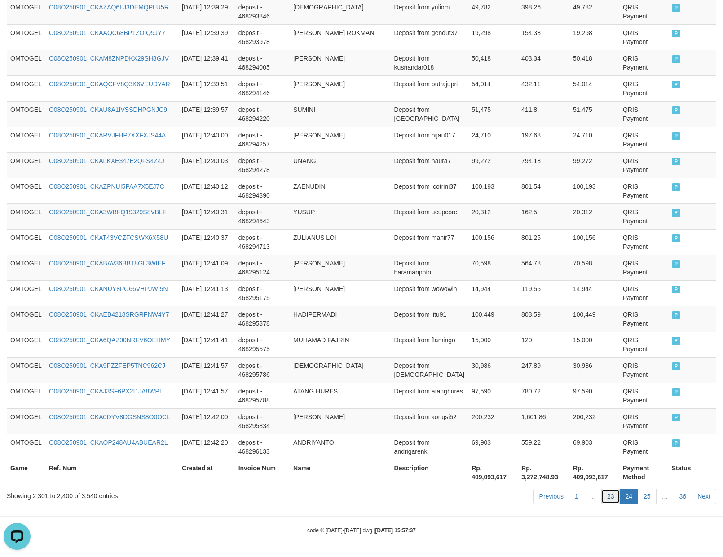
click at [612, 496] on link "23" at bounding box center [611, 496] width 19 height 15
click at [602, 489] on link "23" at bounding box center [611, 496] width 19 height 15
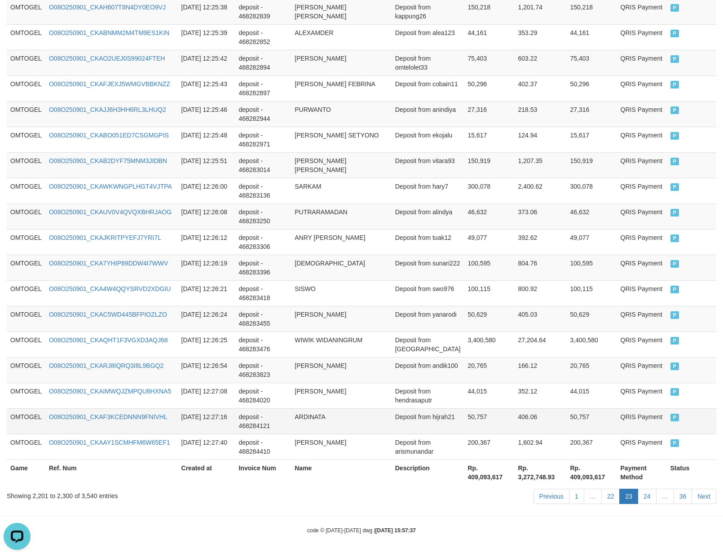
click at [504, 412] on td "50,757" at bounding box center [489, 421] width 50 height 26
click at [610, 500] on link "22" at bounding box center [611, 496] width 19 height 15
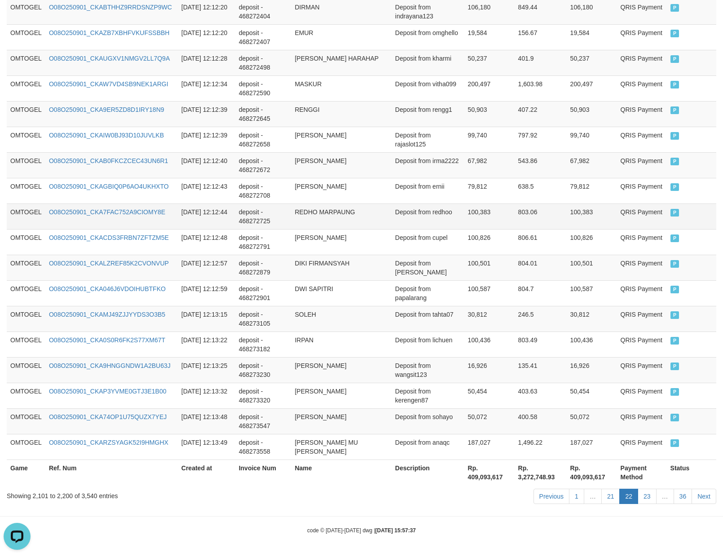
click at [245, 219] on td "deposit - 468272725" at bounding box center [263, 217] width 56 height 26
click at [607, 499] on link "21" at bounding box center [611, 496] width 19 height 15
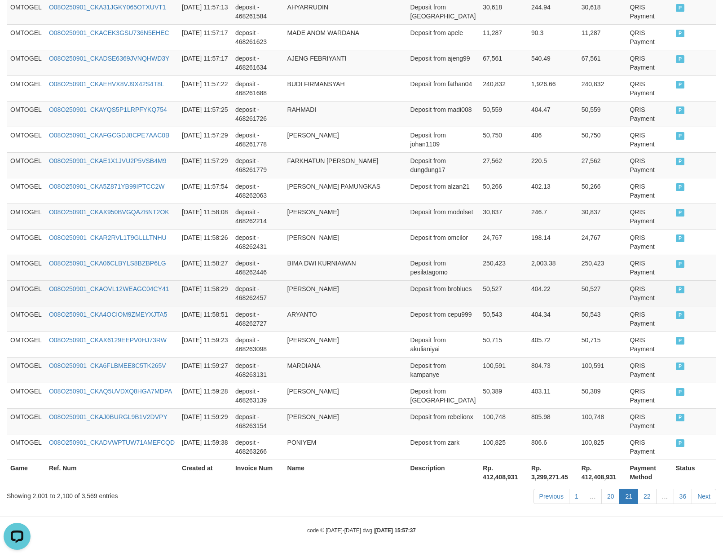
click at [434, 300] on td "Deposit from broblues" at bounding box center [443, 293] width 73 height 26
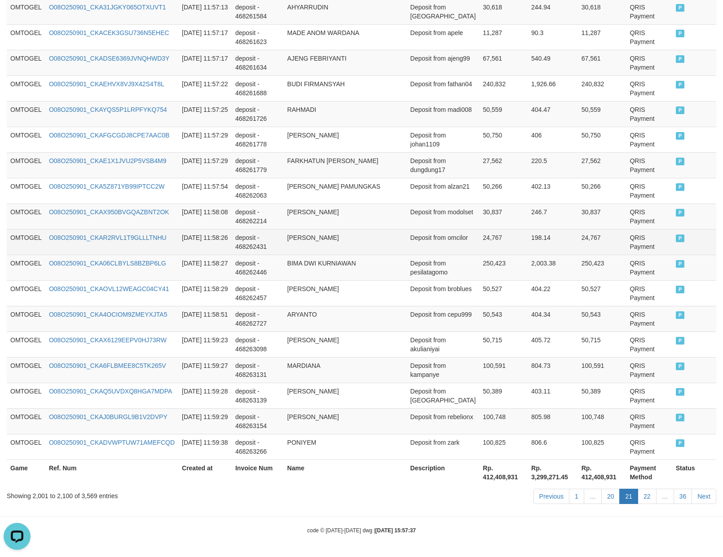
click at [288, 229] on td "[PERSON_NAME]" at bounding box center [345, 242] width 123 height 26
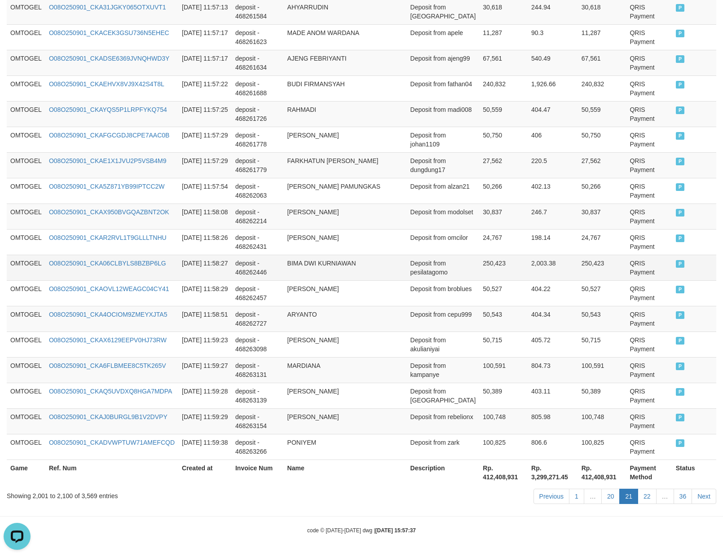
click at [529, 262] on td "2,003.38" at bounding box center [553, 268] width 50 height 26
click at [551, 217] on td "246.7" at bounding box center [553, 217] width 50 height 26
click at [439, 204] on td "Deposit from modolset" at bounding box center [443, 217] width 73 height 26
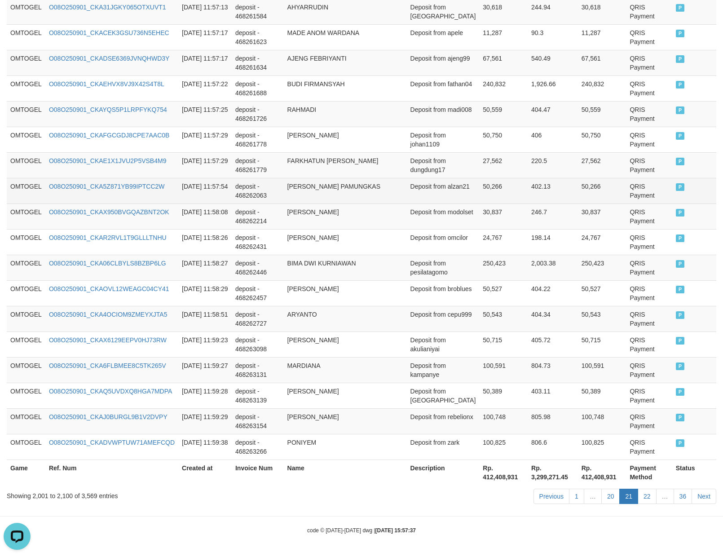
click at [612, 178] on td "50,266" at bounding box center [602, 191] width 49 height 26
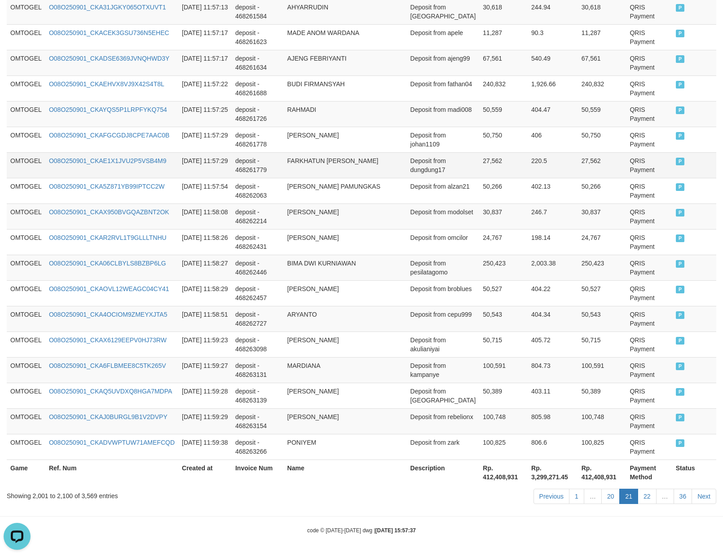
scroll to position [528, 0]
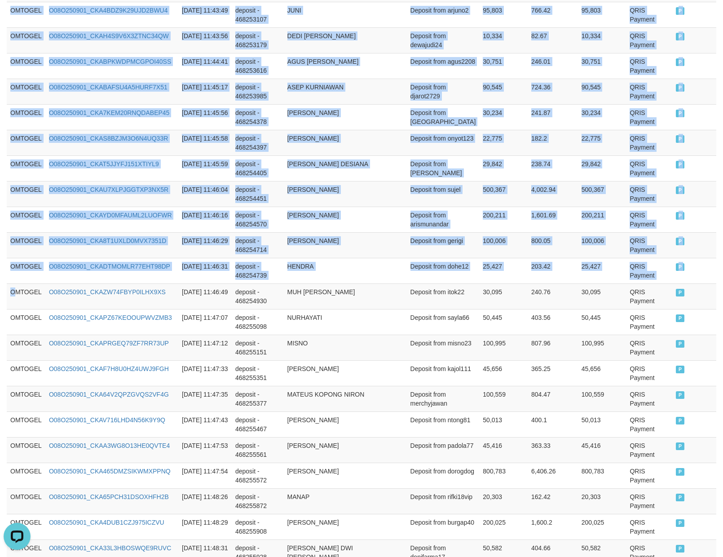
drag, startPoint x: 16, startPoint y: 298, endPoint x: 725, endPoint y: 301, distance: 709.0
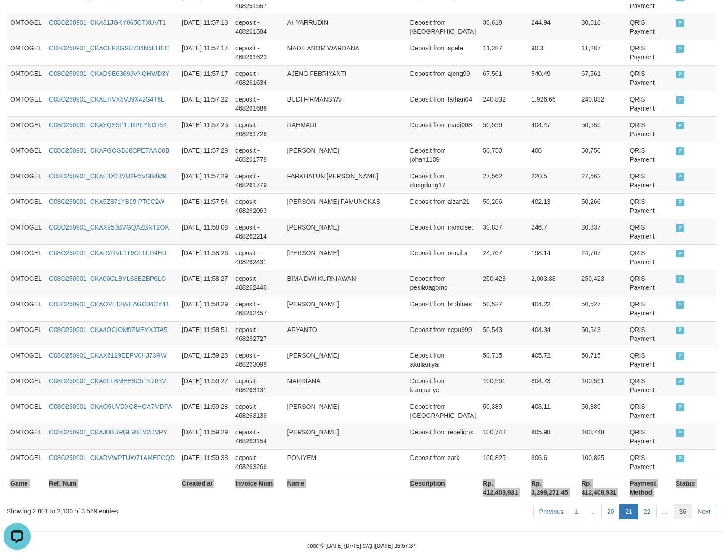
scroll to position [2463, 0]
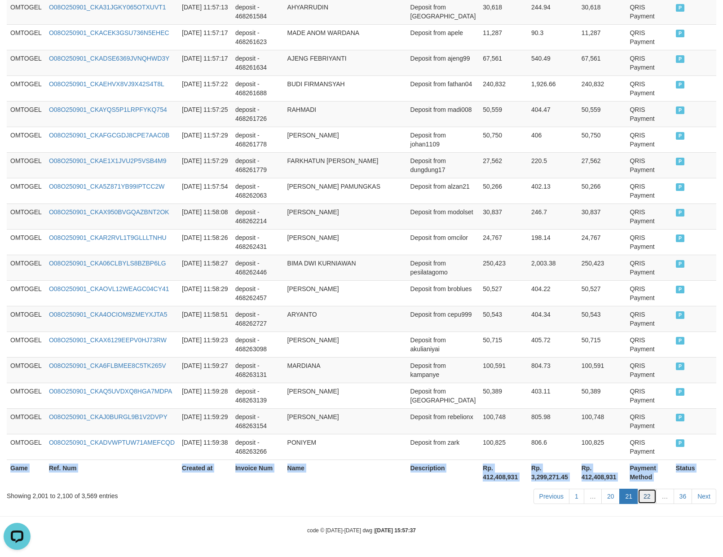
click at [645, 495] on link "22" at bounding box center [647, 496] width 19 height 15
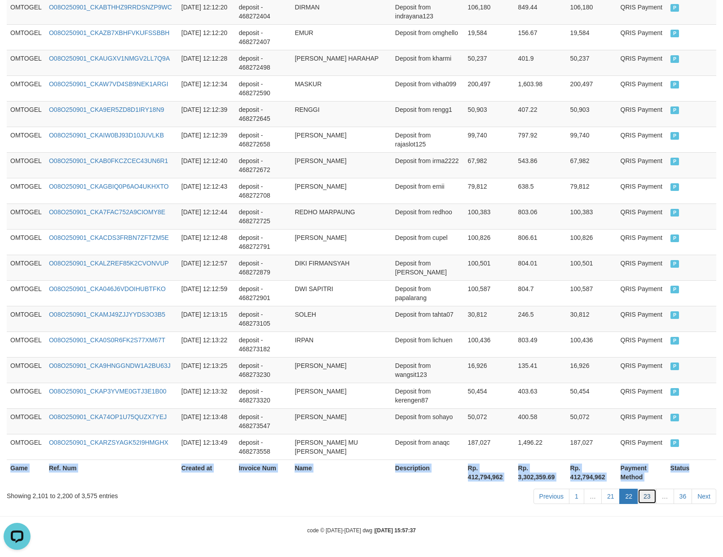
click at [645, 499] on link "23" at bounding box center [647, 496] width 19 height 15
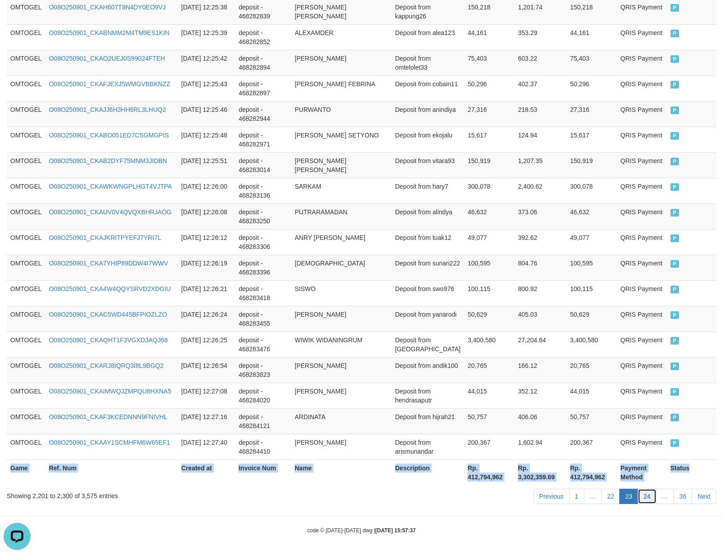
click at [639, 495] on link "24" at bounding box center [647, 496] width 19 height 15
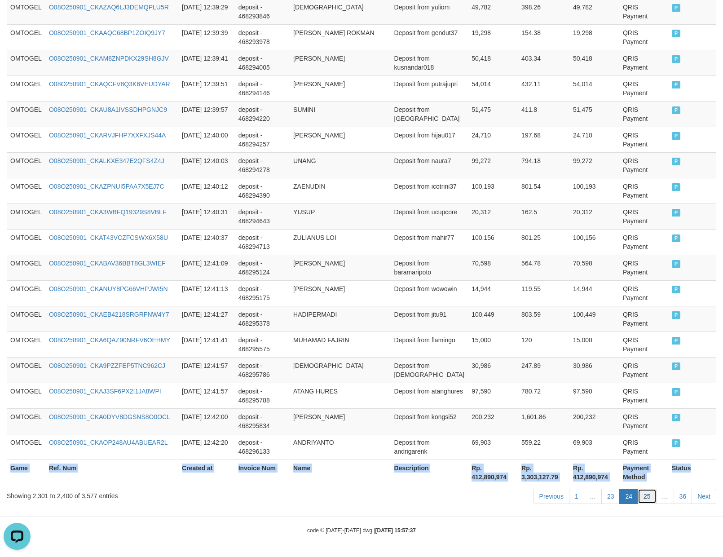
click at [650, 496] on link "25" at bounding box center [647, 496] width 19 height 15
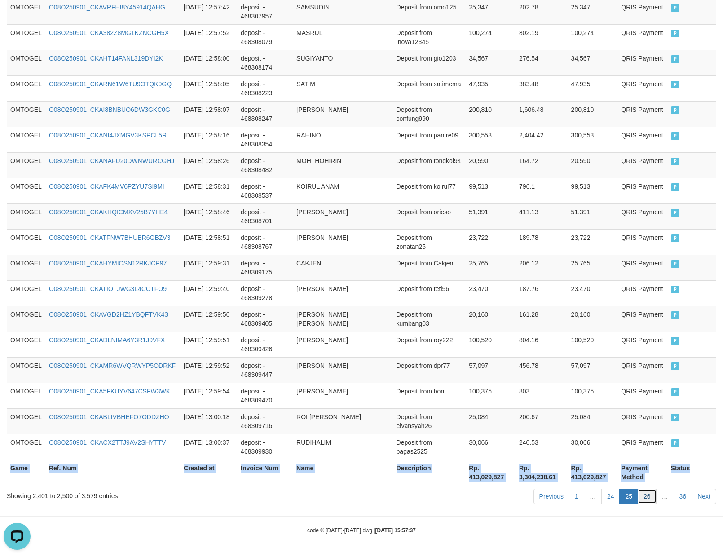
click at [646, 493] on link "26" at bounding box center [647, 496] width 19 height 15
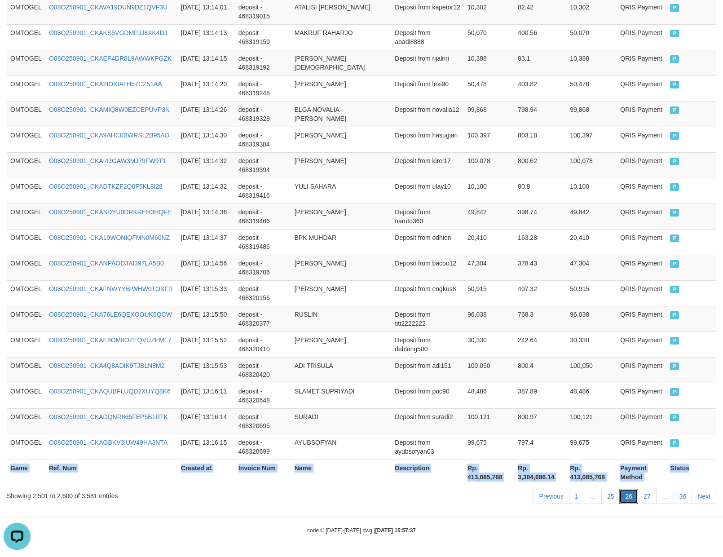
click at [632, 502] on link "26" at bounding box center [629, 496] width 19 height 15
click at [605, 497] on link "25" at bounding box center [611, 496] width 19 height 15
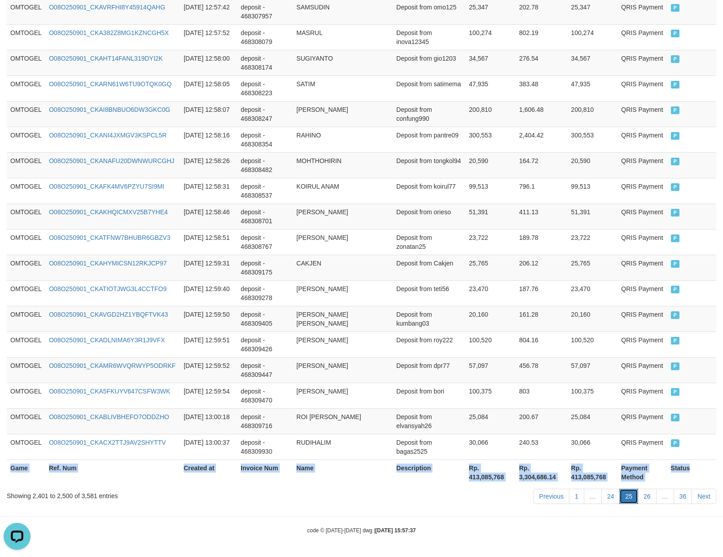
click at [630, 499] on link "25" at bounding box center [629, 496] width 19 height 15
click at [648, 499] on link "26" at bounding box center [647, 496] width 19 height 15
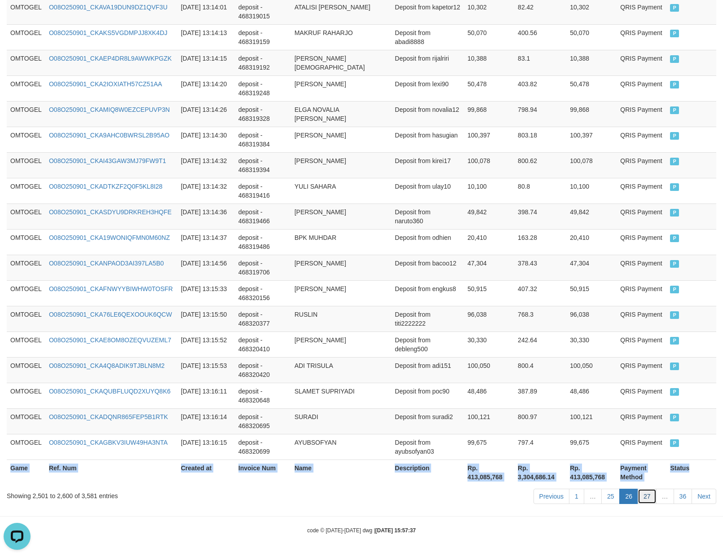
click at [645, 495] on link "27" at bounding box center [647, 496] width 19 height 15
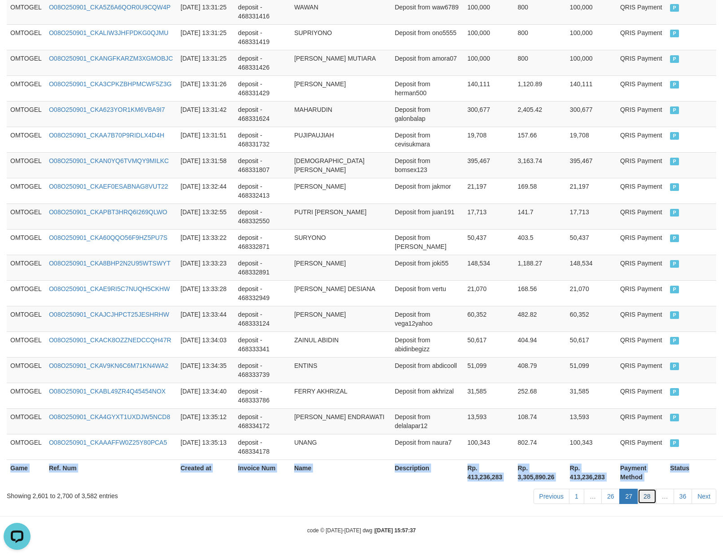
click at [646, 492] on link "28" at bounding box center [647, 496] width 19 height 15
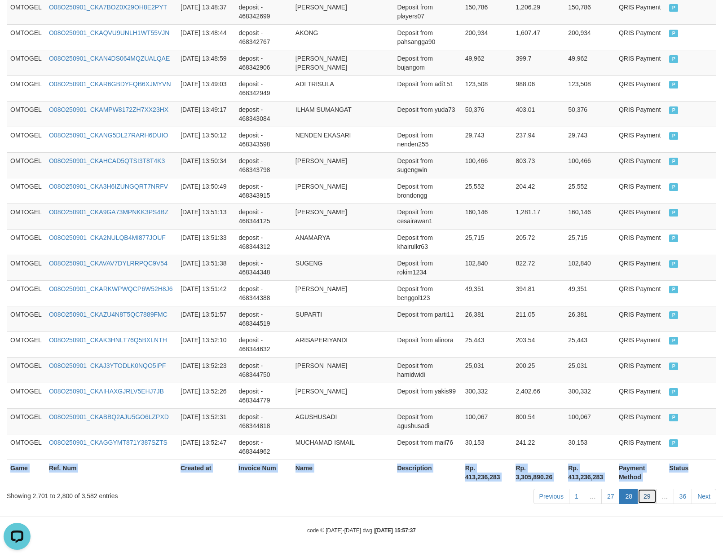
click at [641, 499] on link "29" at bounding box center [647, 496] width 19 height 15
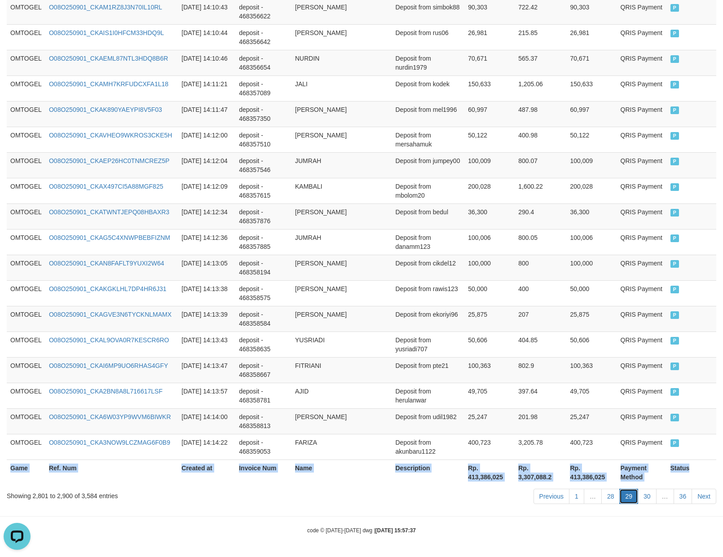
click at [633, 494] on link "29" at bounding box center [629, 496] width 19 height 15
click at [641, 500] on link "30" at bounding box center [647, 496] width 19 height 15
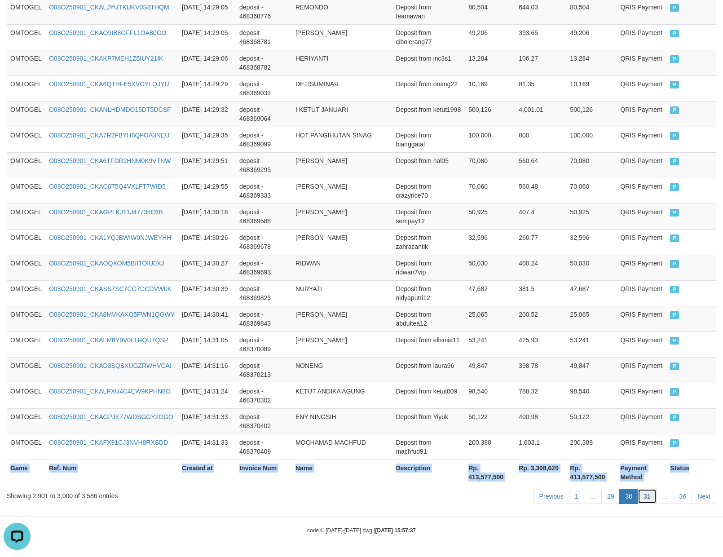
click at [648, 496] on link "31" at bounding box center [647, 496] width 19 height 15
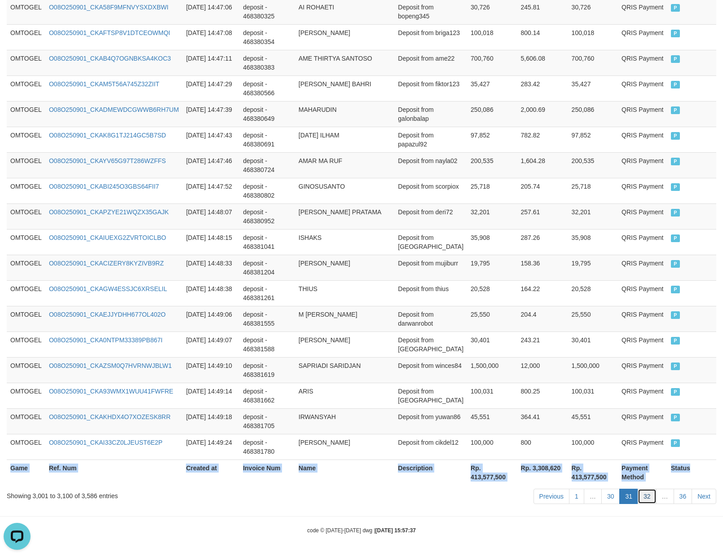
click at [643, 497] on link "32" at bounding box center [647, 496] width 19 height 15
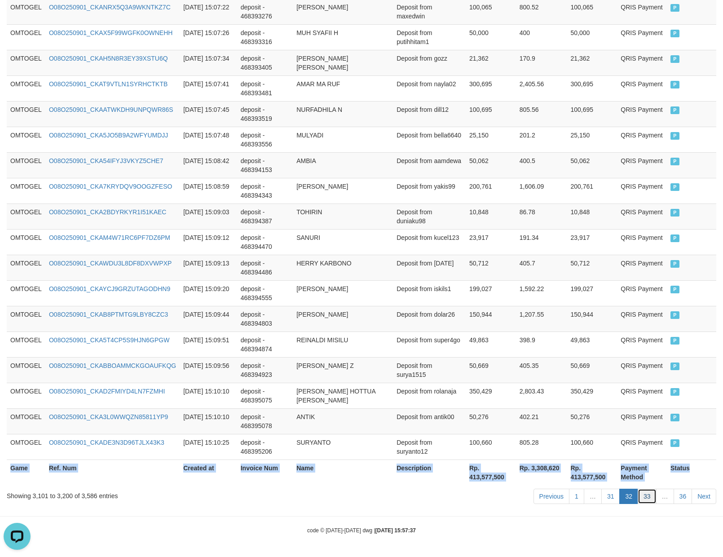
click at [649, 497] on link "33" at bounding box center [647, 496] width 19 height 15
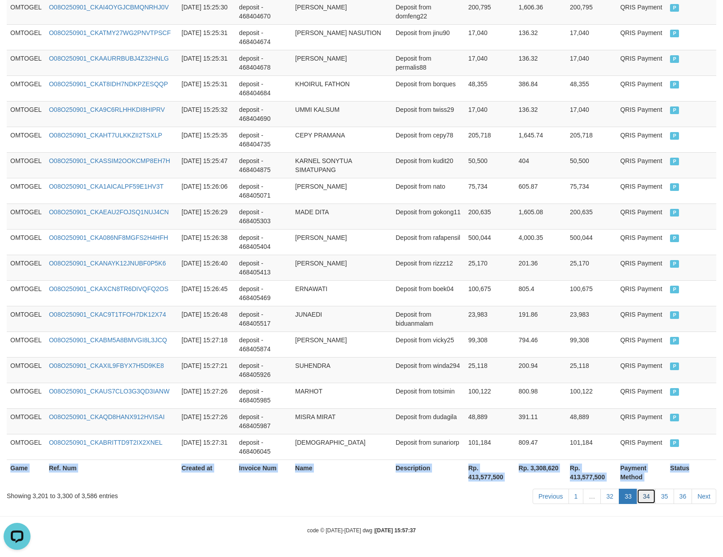
click at [641, 497] on link "34" at bounding box center [646, 496] width 19 height 15
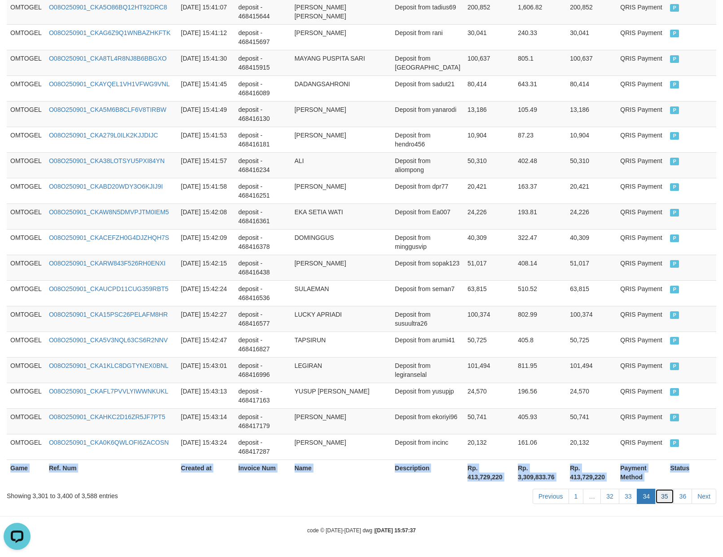
click at [659, 495] on link "35" at bounding box center [665, 496] width 19 height 15
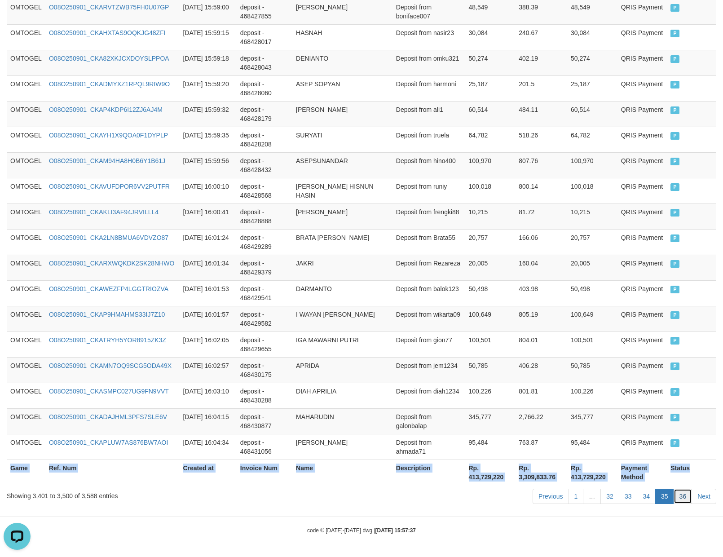
click at [682, 495] on link "36" at bounding box center [683, 496] width 19 height 15
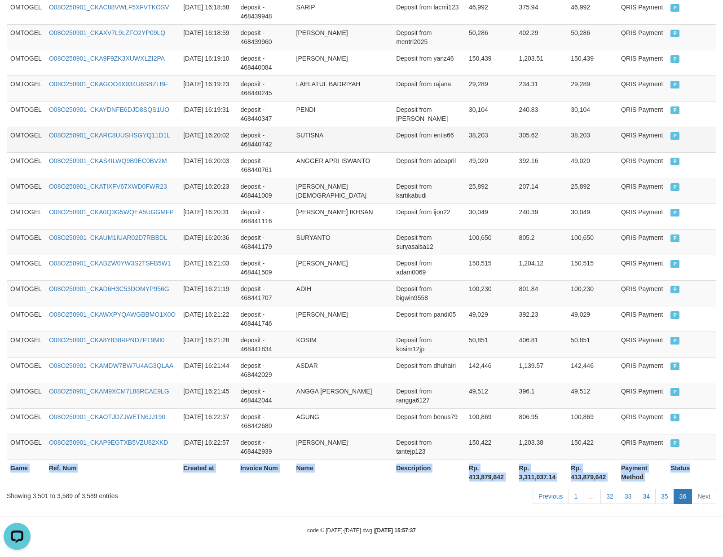
click at [390, 150] on td "SUTISNA" at bounding box center [343, 140] width 100 height 26
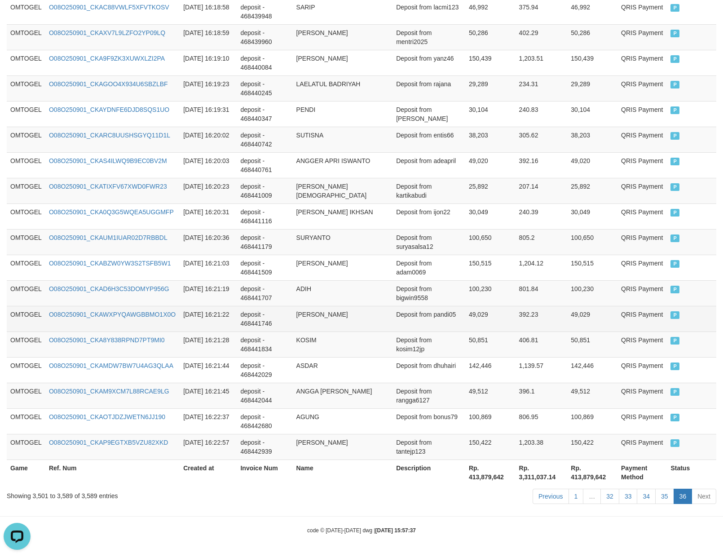
click at [389, 312] on td "[PERSON_NAME]" at bounding box center [343, 319] width 100 height 26
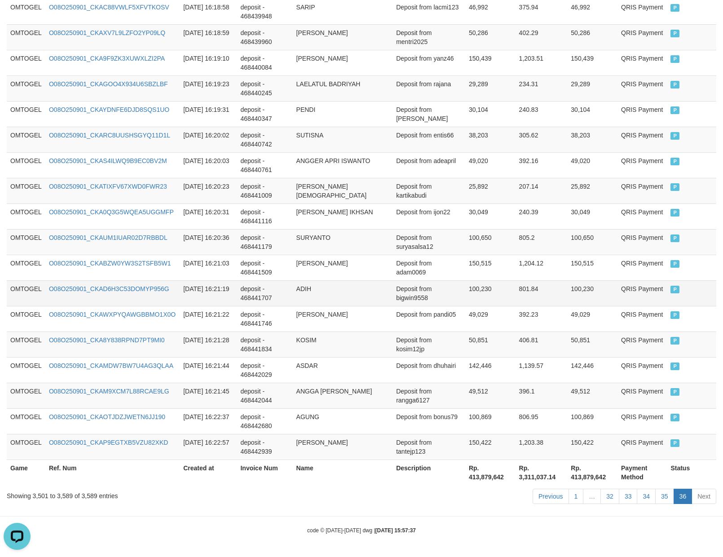
click at [556, 300] on td "801.84" at bounding box center [542, 293] width 52 height 26
click at [561, 404] on td "396.1" at bounding box center [542, 396] width 52 height 26
click at [664, 500] on link "35" at bounding box center [665, 496] width 19 height 15
click at [656, 489] on link "35" at bounding box center [665, 496] width 19 height 15
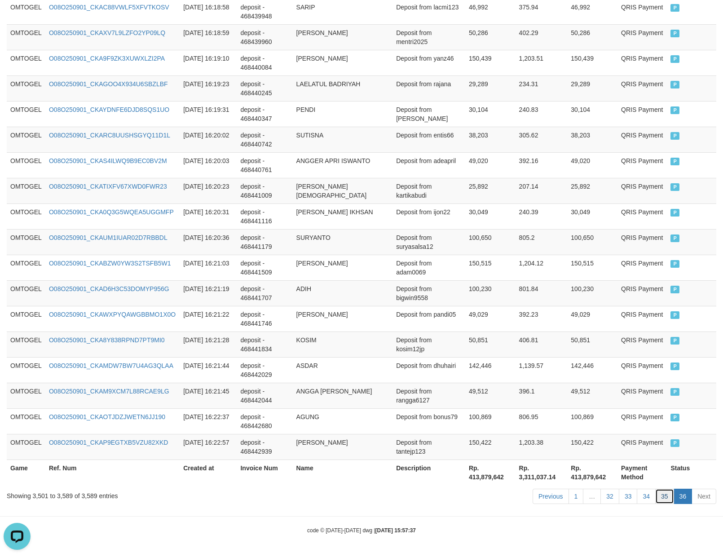
click at [656, 489] on link "35" at bounding box center [665, 496] width 19 height 15
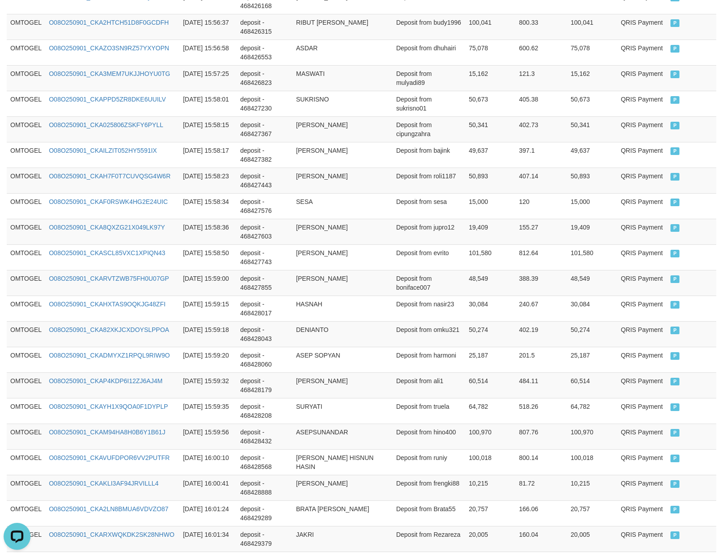
scroll to position [2463, 0]
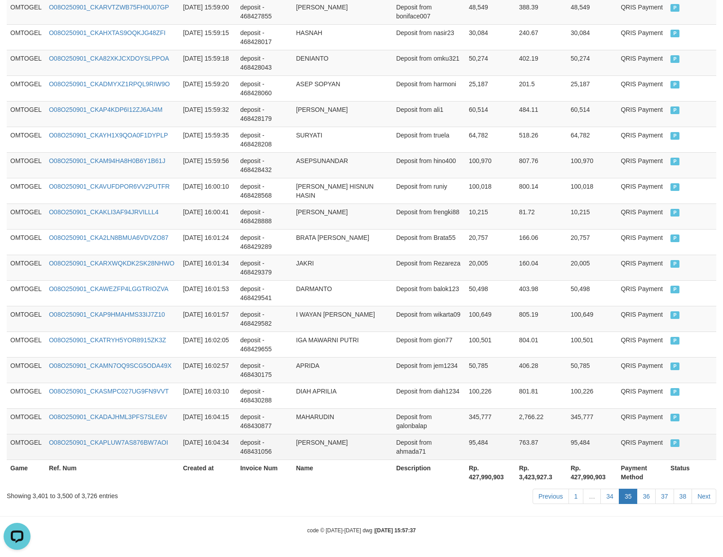
click at [564, 448] on td "763.87" at bounding box center [542, 447] width 52 height 26
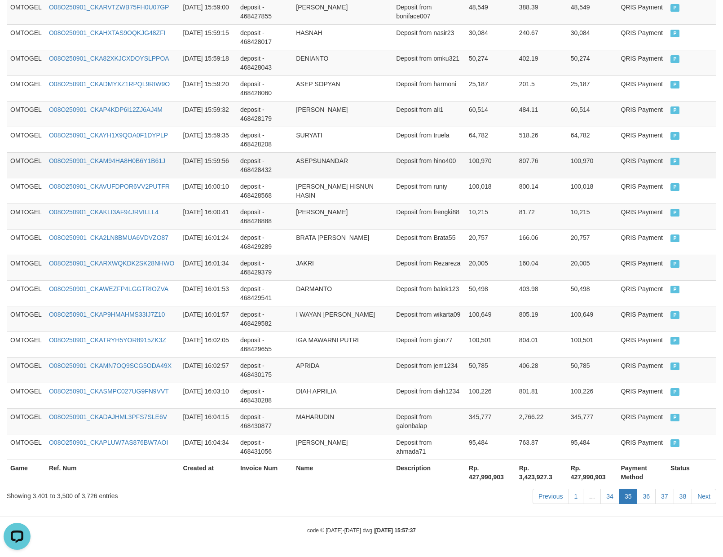
click at [396, 168] on td "Deposit from hino400" at bounding box center [429, 165] width 73 height 26
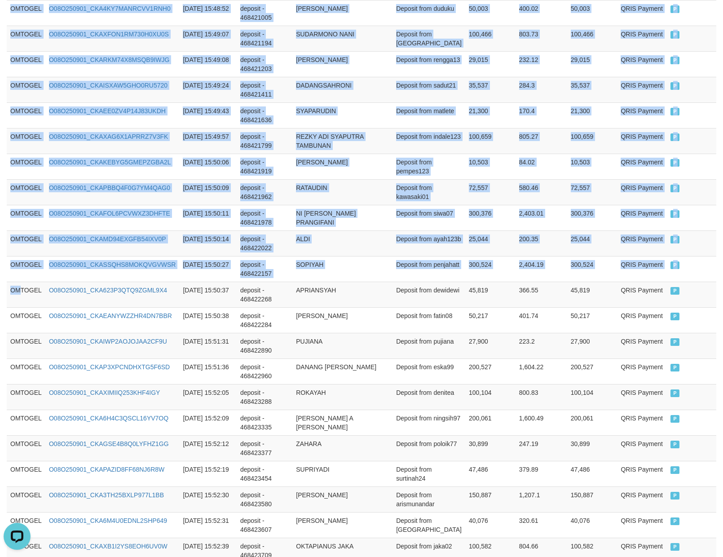
drag, startPoint x: 19, startPoint y: 302, endPoint x: 731, endPoint y: 304, distance: 712.1
click at [723, 304] on html "Toggle navigation Home Bank Account List Load By Website Group [ITOTO] OMTOGEL …" at bounding box center [361, 513] width 723 height 3009
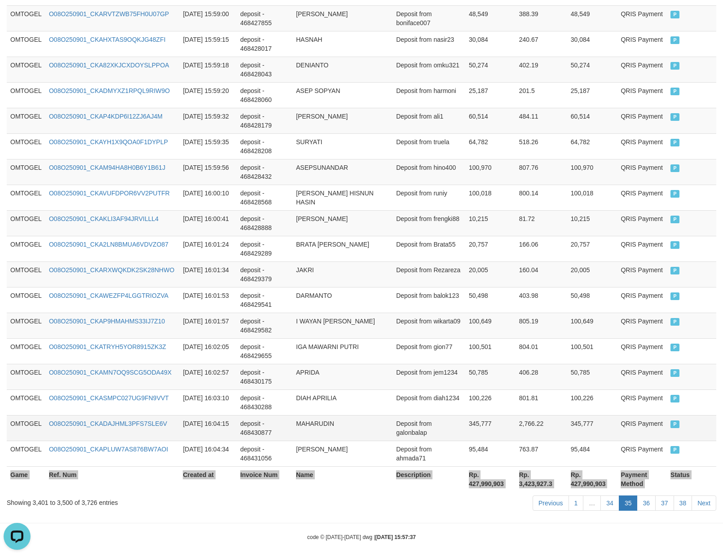
scroll to position [2463, 0]
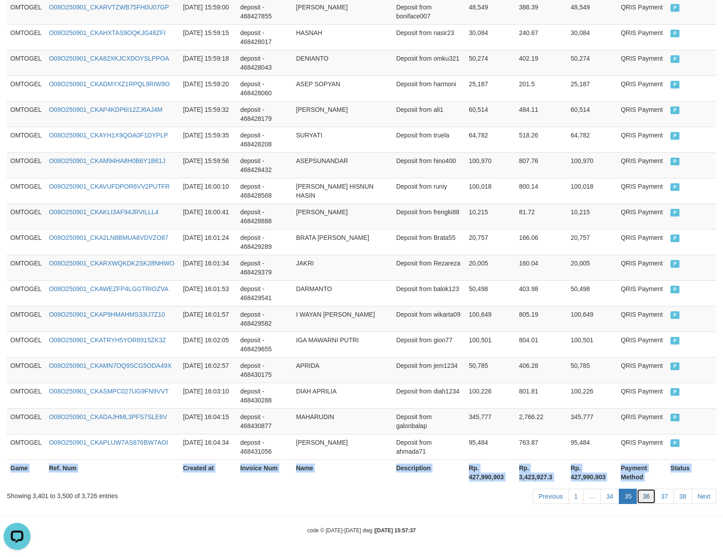
click at [644, 499] on link "36" at bounding box center [646, 496] width 19 height 15
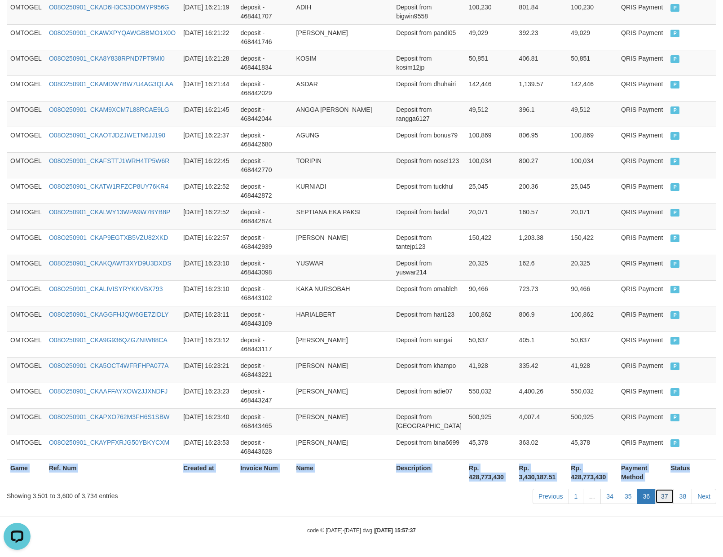
click at [656, 491] on link "37" at bounding box center [665, 496] width 19 height 15
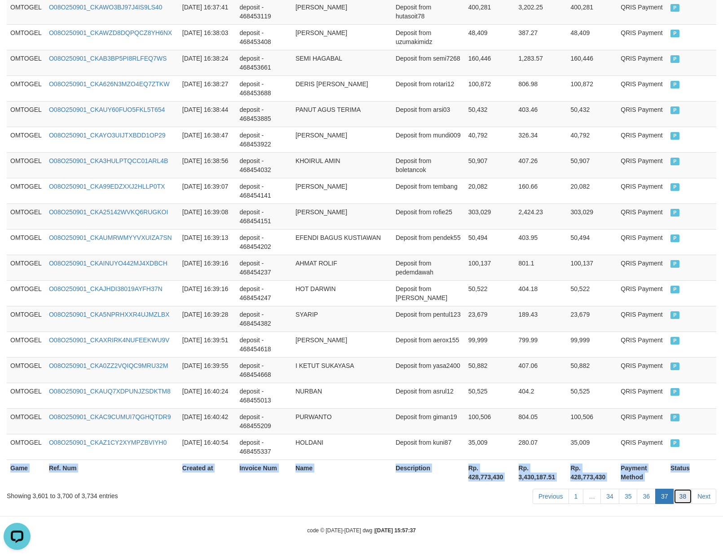
click at [683, 502] on link "38" at bounding box center [683, 496] width 19 height 15
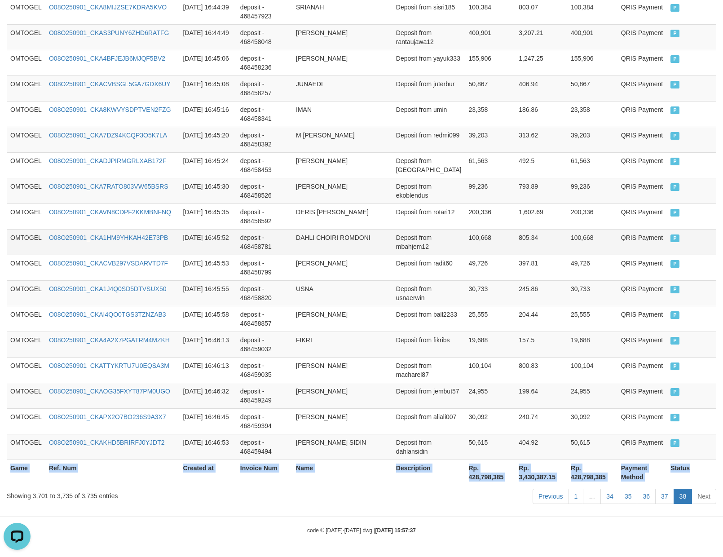
click at [390, 242] on td "DAHLI CHOIRI ROMDONI" at bounding box center [342, 242] width 100 height 26
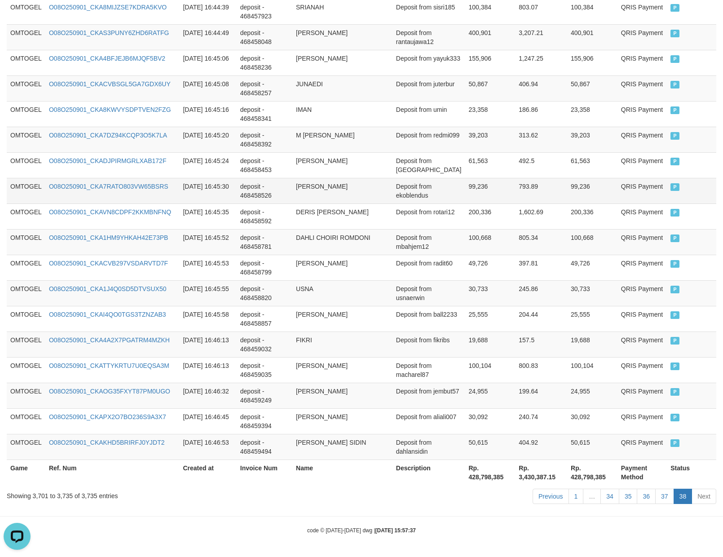
click at [449, 196] on td "Deposit from ekoblendus" at bounding box center [429, 191] width 73 height 26
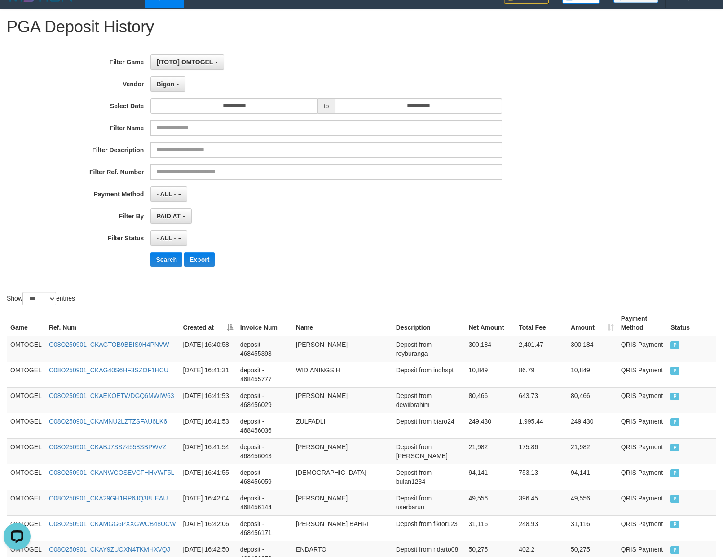
scroll to position [0, 0]
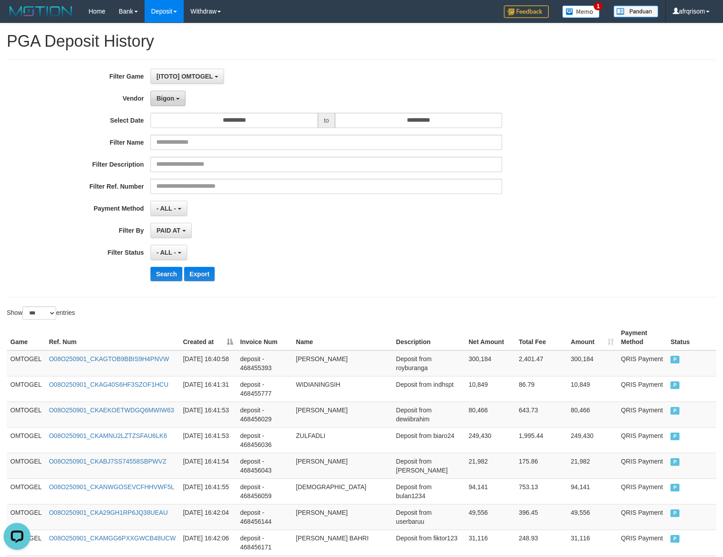
click at [158, 96] on span "Bigon" at bounding box center [165, 98] width 18 height 7
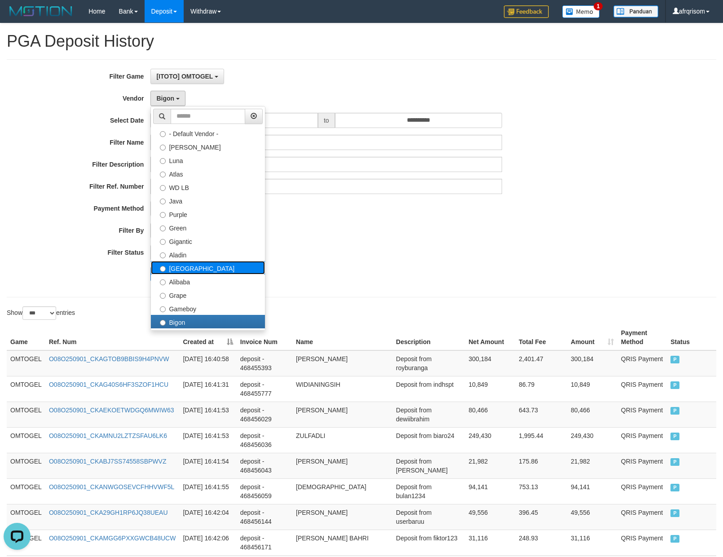
click at [167, 272] on label "[GEOGRAPHIC_DATA]" at bounding box center [208, 267] width 114 height 13
select select "**********"
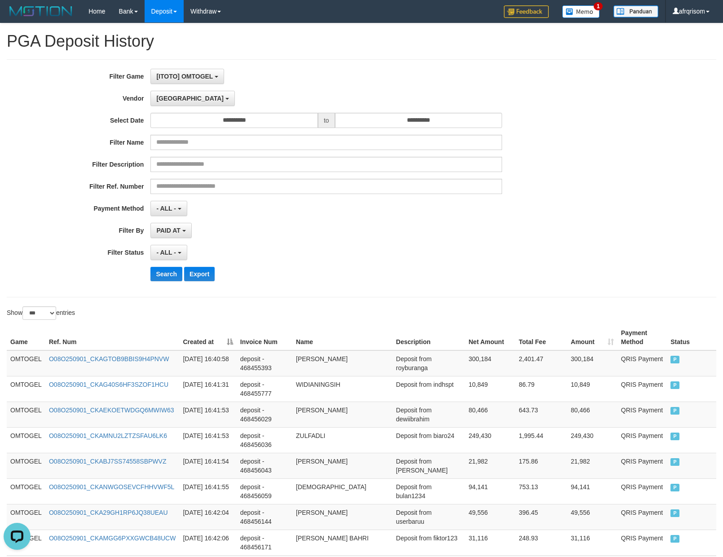
click at [342, 269] on div "Search Export" at bounding box center [377, 274] width 452 height 14
click at [154, 279] on button "Search" at bounding box center [167, 274] width 32 height 14
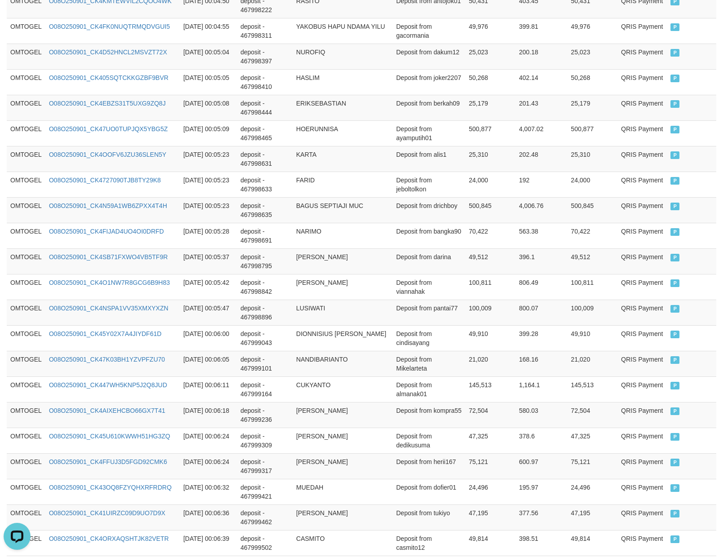
scroll to position [2463, 0]
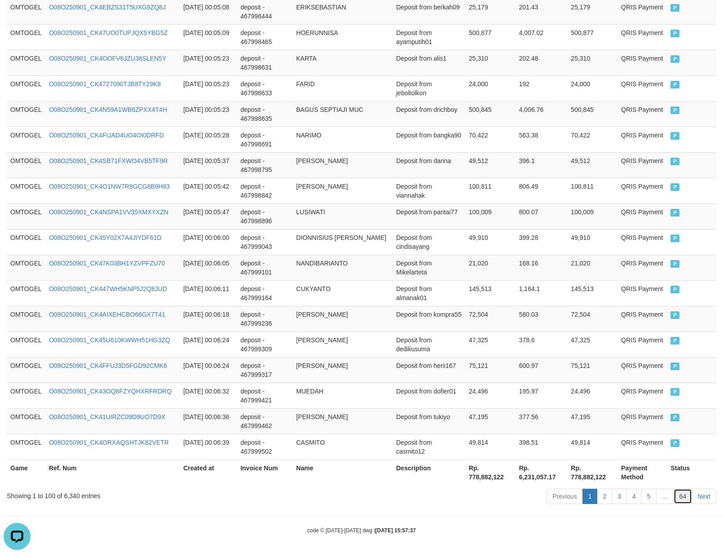
click at [681, 499] on link "64" at bounding box center [683, 496] width 19 height 15
click at [674, 489] on link "64" at bounding box center [683, 496] width 19 height 15
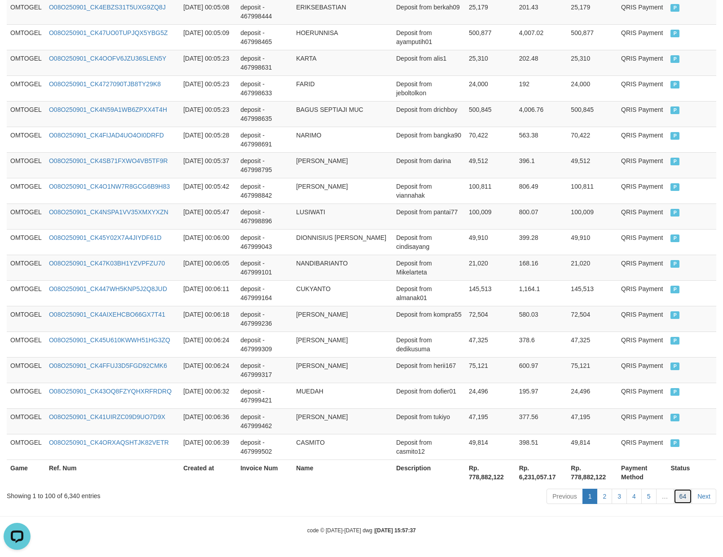
click at [674, 489] on link "64" at bounding box center [683, 496] width 19 height 15
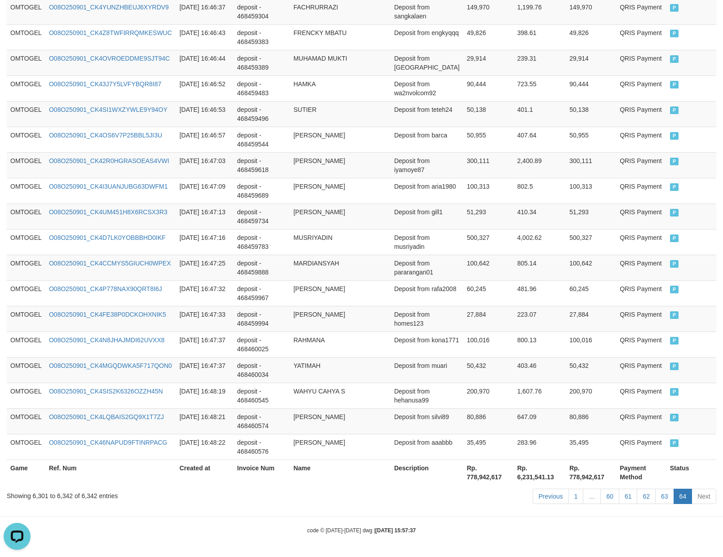
scroll to position [972, 0]
click at [674, 489] on link "64" at bounding box center [683, 496] width 19 height 15
click at [607, 497] on link "60" at bounding box center [610, 496] width 19 height 15
click at [601, 489] on link "60" at bounding box center [610, 496] width 19 height 15
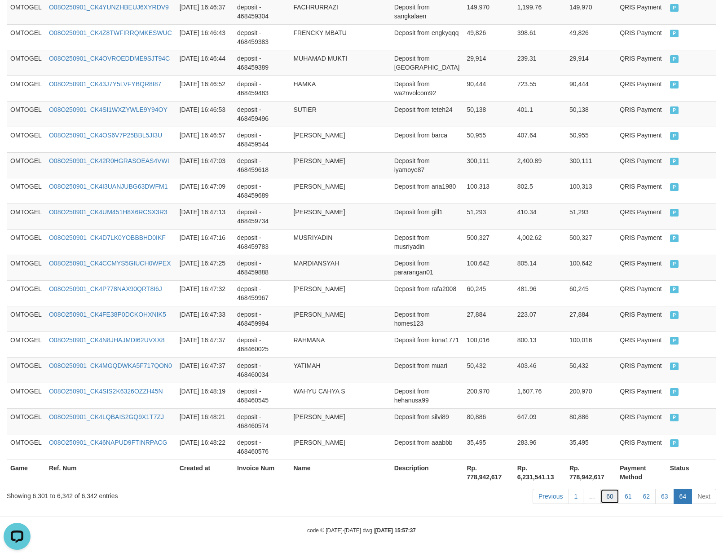
click at [601, 489] on link "60" at bounding box center [610, 496] width 19 height 15
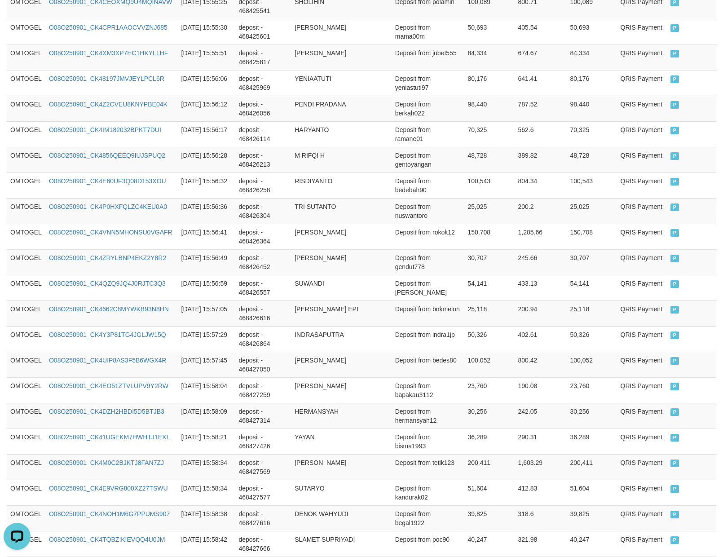
scroll to position [2463, 0]
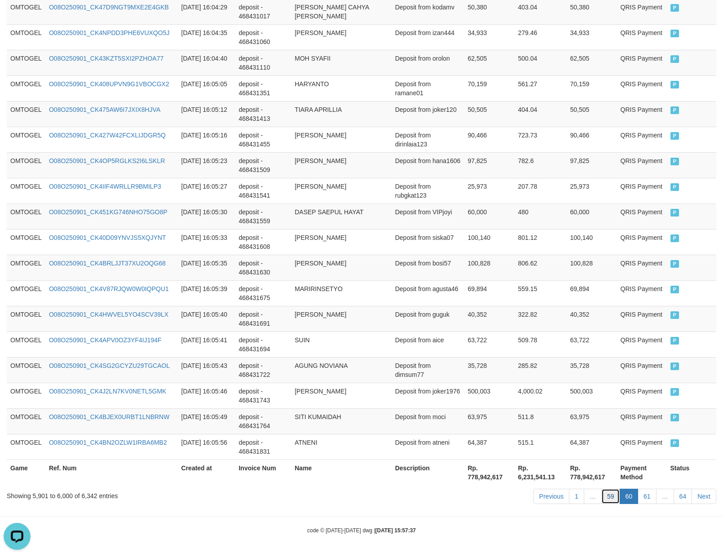
click at [611, 499] on link "59" at bounding box center [611, 496] width 19 height 15
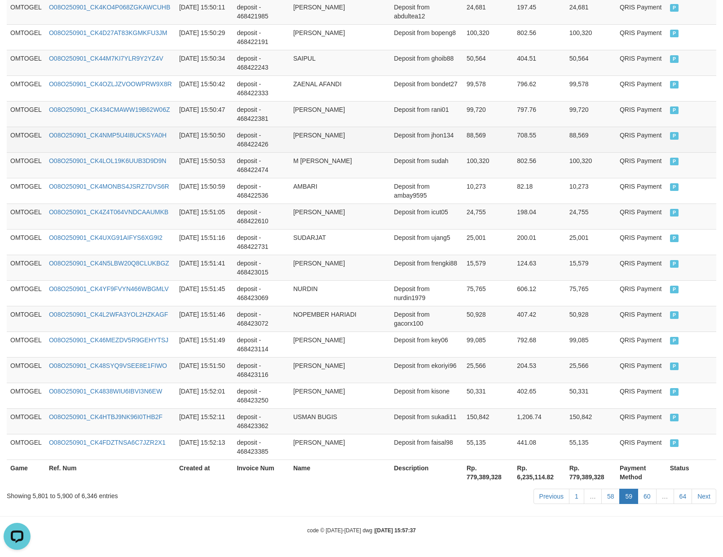
click at [478, 143] on td "88,569" at bounding box center [488, 140] width 50 height 26
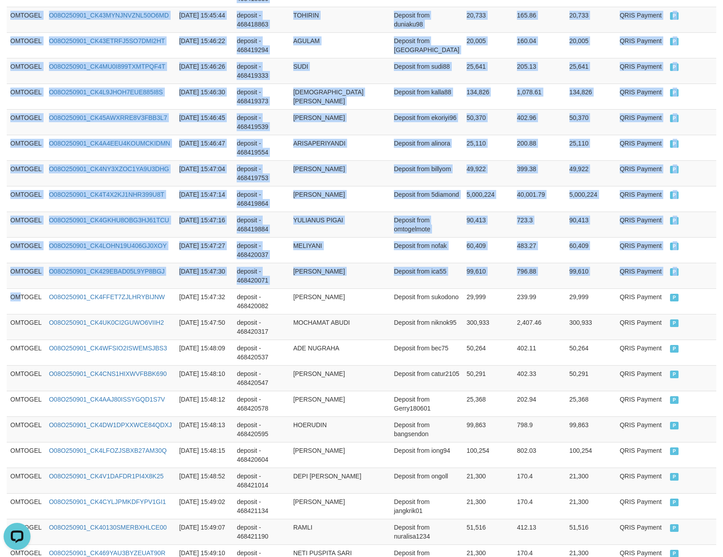
drag, startPoint x: 20, startPoint y: 310, endPoint x: 731, endPoint y: 310, distance: 710.8
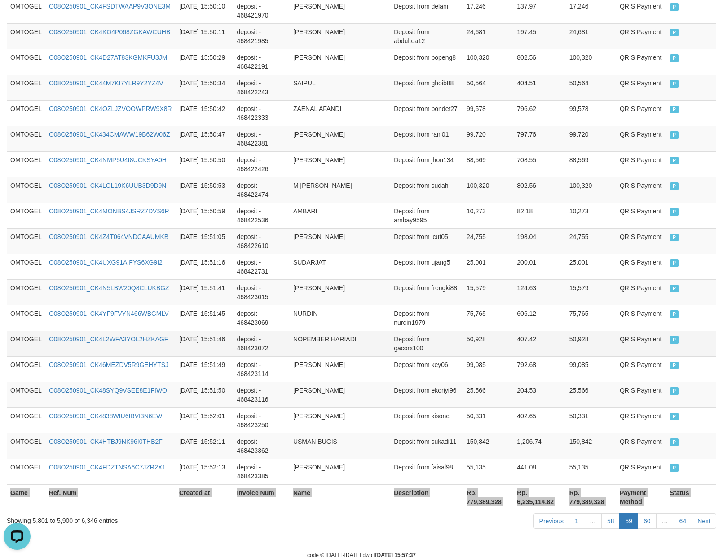
scroll to position [2463, 0]
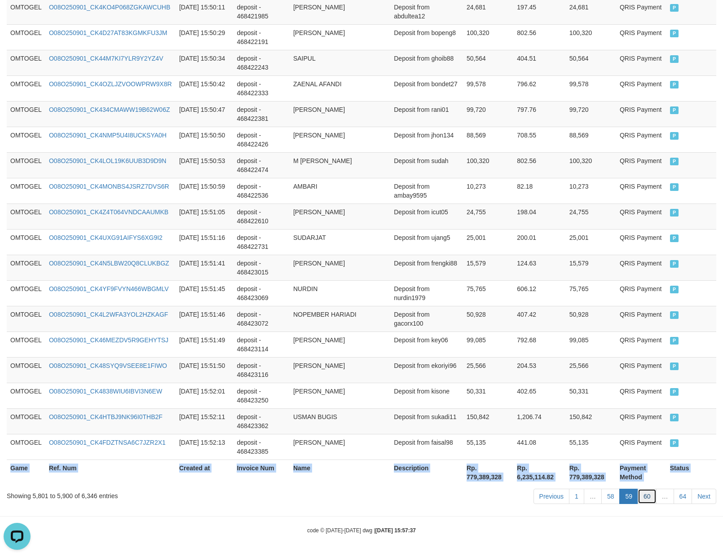
click at [647, 497] on link "60" at bounding box center [647, 496] width 19 height 15
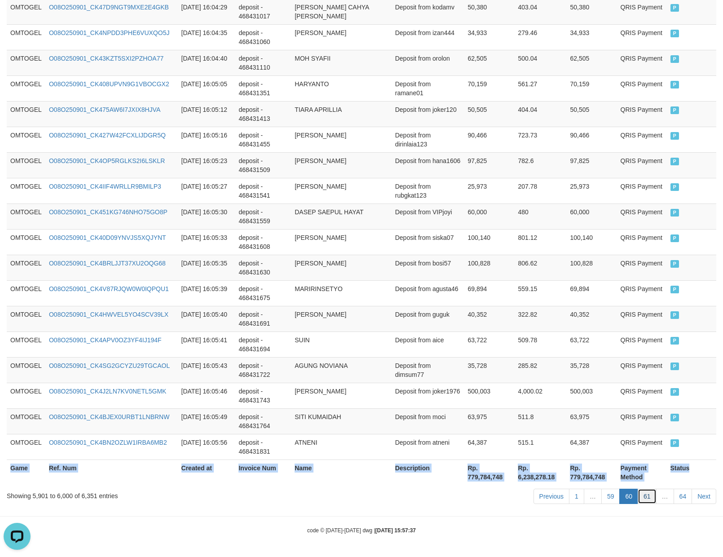
click at [648, 496] on link "61" at bounding box center [647, 496] width 19 height 15
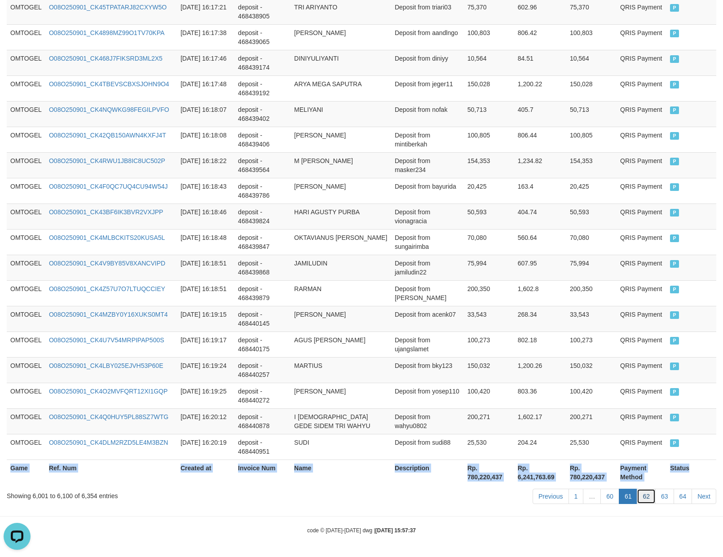
click at [647, 497] on link "62" at bounding box center [646, 496] width 19 height 15
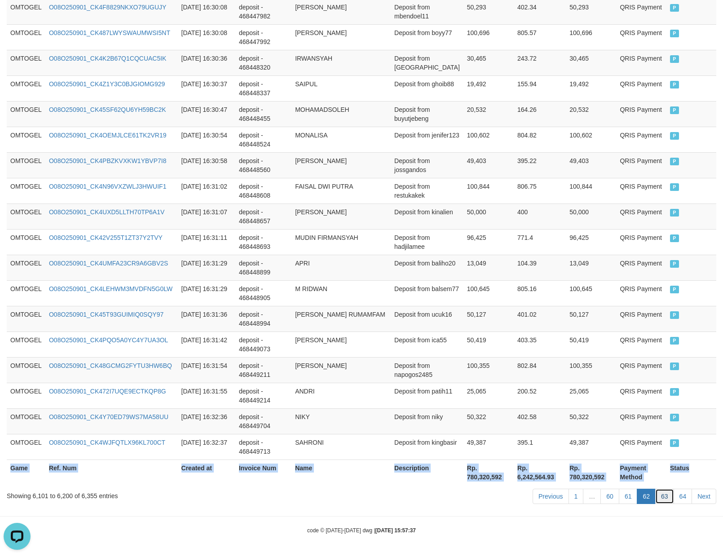
click at [666, 495] on link "63" at bounding box center [665, 496] width 19 height 15
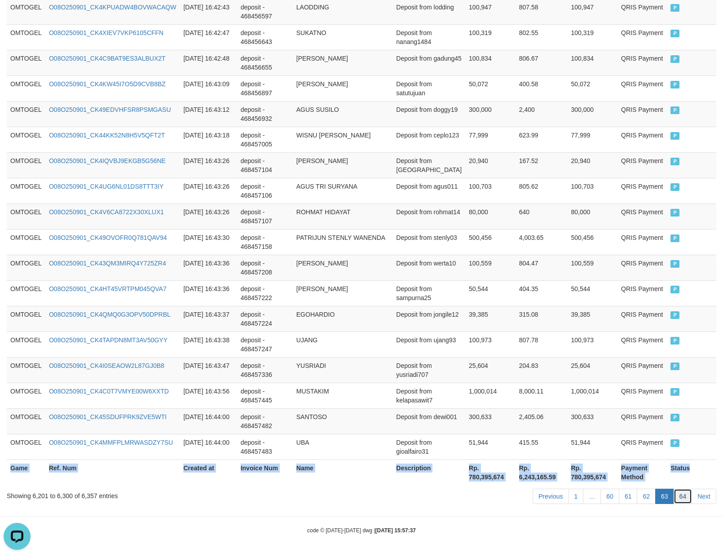
click at [682, 497] on link "64" at bounding box center [683, 496] width 19 height 15
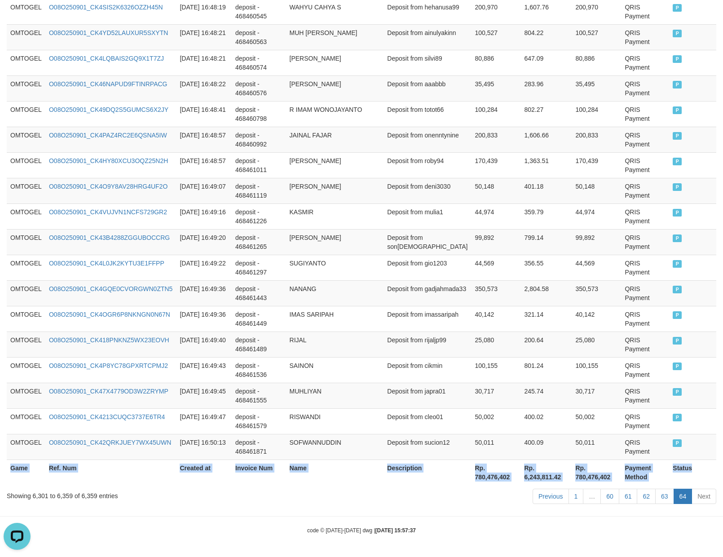
scroll to position [1409, 0]
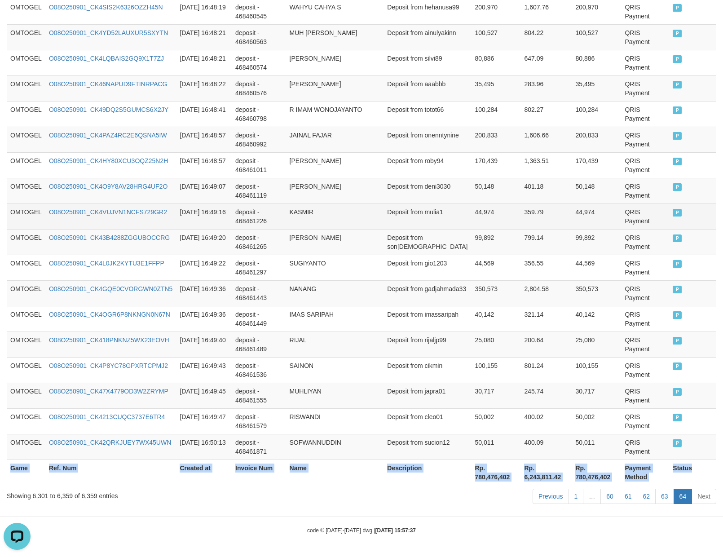
click at [374, 205] on td "KASMIR" at bounding box center [335, 217] width 98 height 26
